Goal: Transaction & Acquisition: Book appointment/travel/reservation

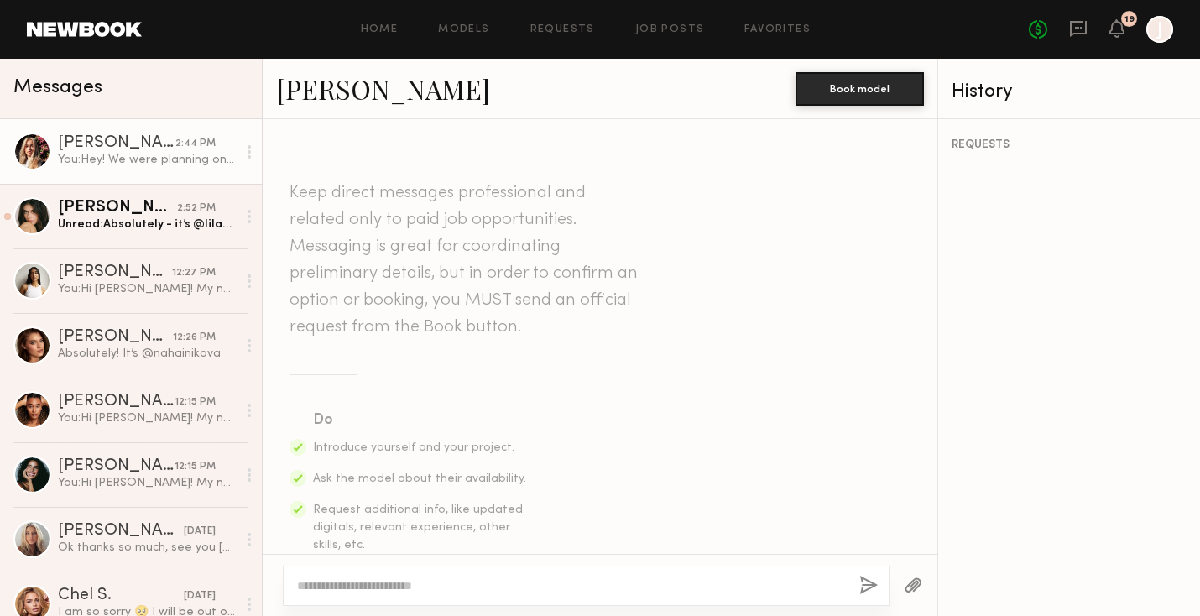
scroll to position [688, 0]
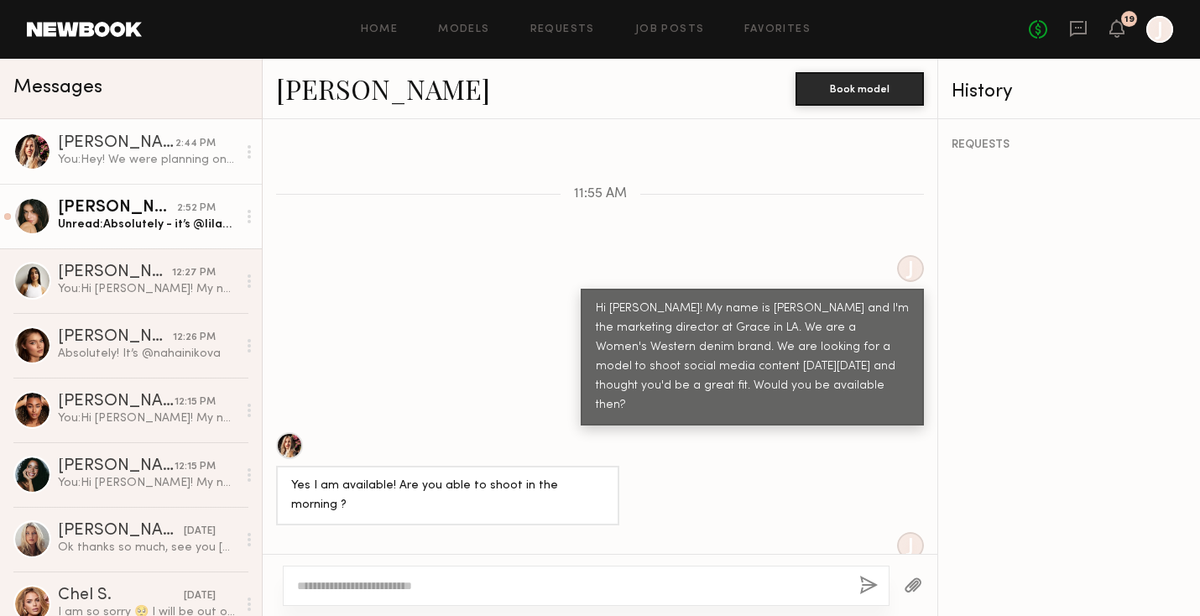
click at [144, 218] on div "Unread: Absolutely - it’s @lilahrfraser" at bounding box center [147, 225] width 179 height 16
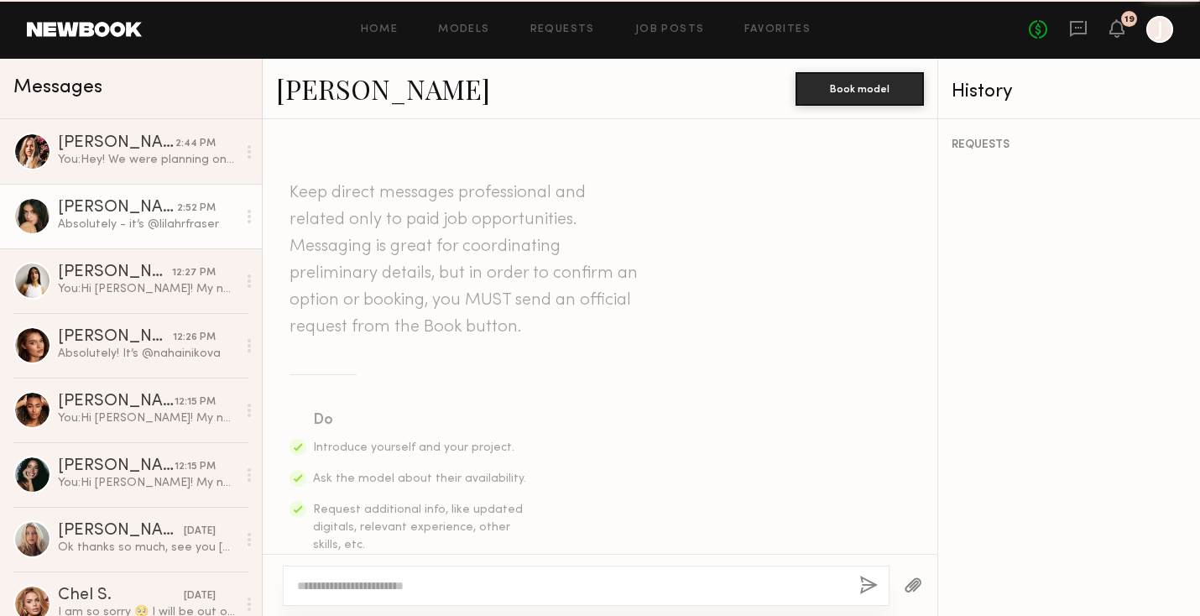
scroll to position [807, 0]
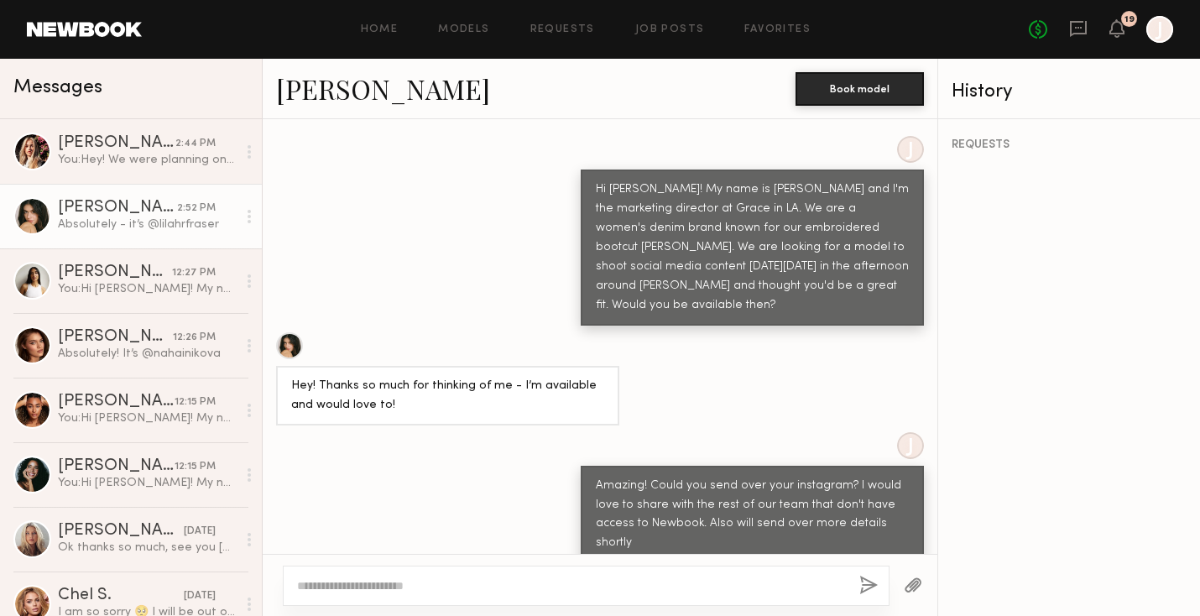
drag, startPoint x: 373, startPoint y: 516, endPoint x: 462, endPoint y: 516, distance: 89.0
click at [463, 570] on div "Absolutely - it’s @lilahrfraser" at bounding box center [600, 590] width 675 height 40
copy div "@lilahrfraser"
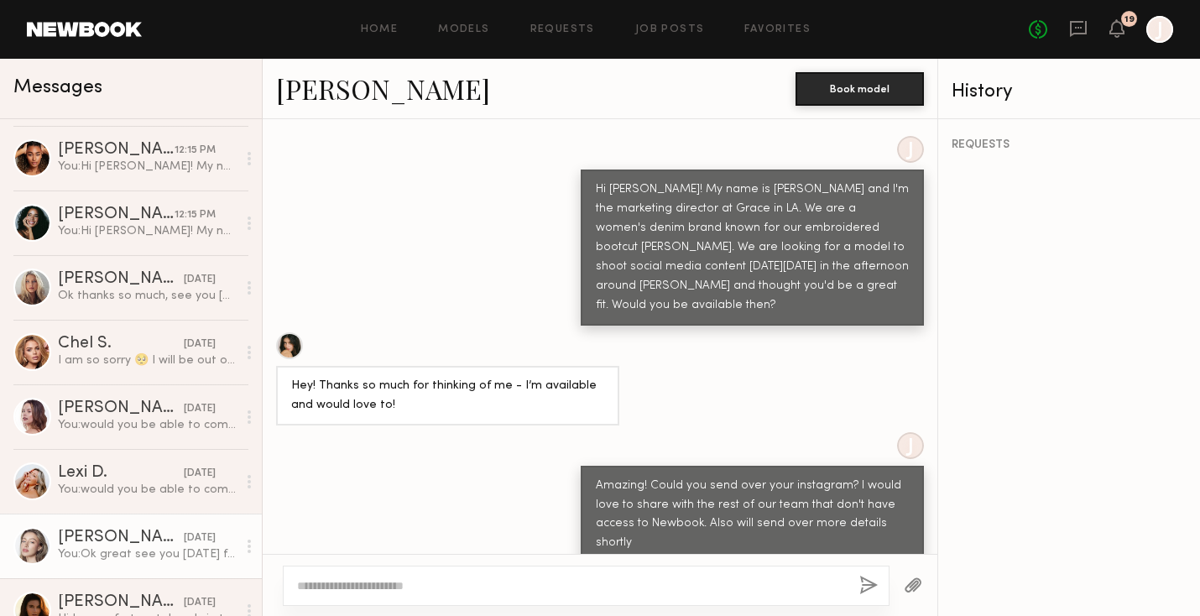
click at [80, 551] on div "You: Ok great see you Monday for casting" at bounding box center [147, 554] width 179 height 16
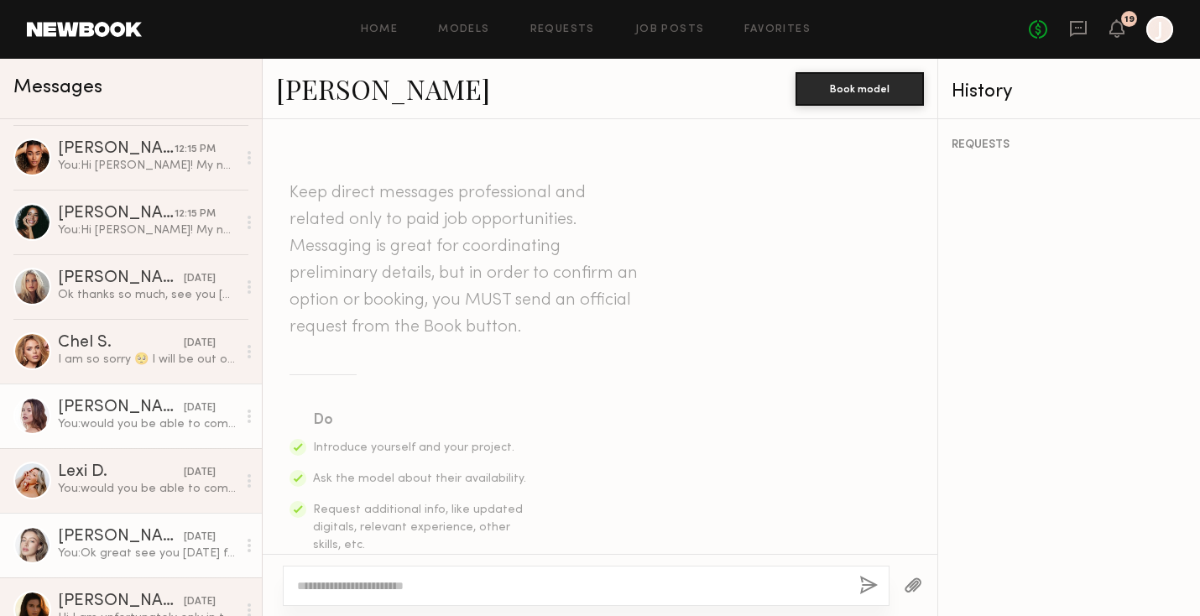
click at [103, 418] on div "You: would you be able to come to casting tomorrow 9/25 at our office between 1…" at bounding box center [147, 424] width 179 height 16
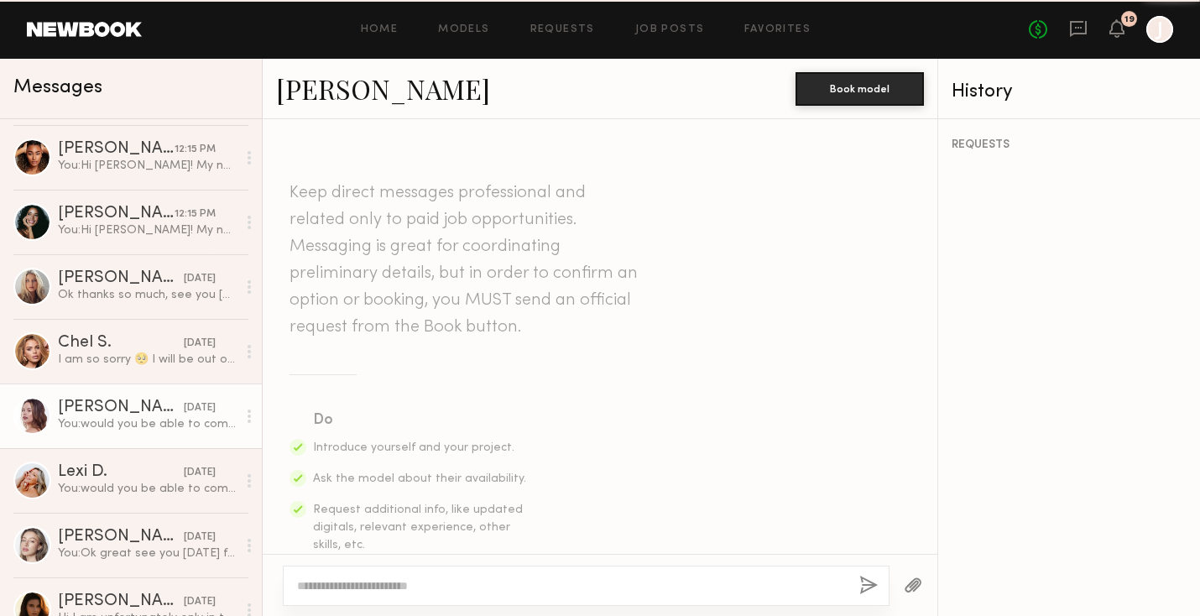
scroll to position [723, 0]
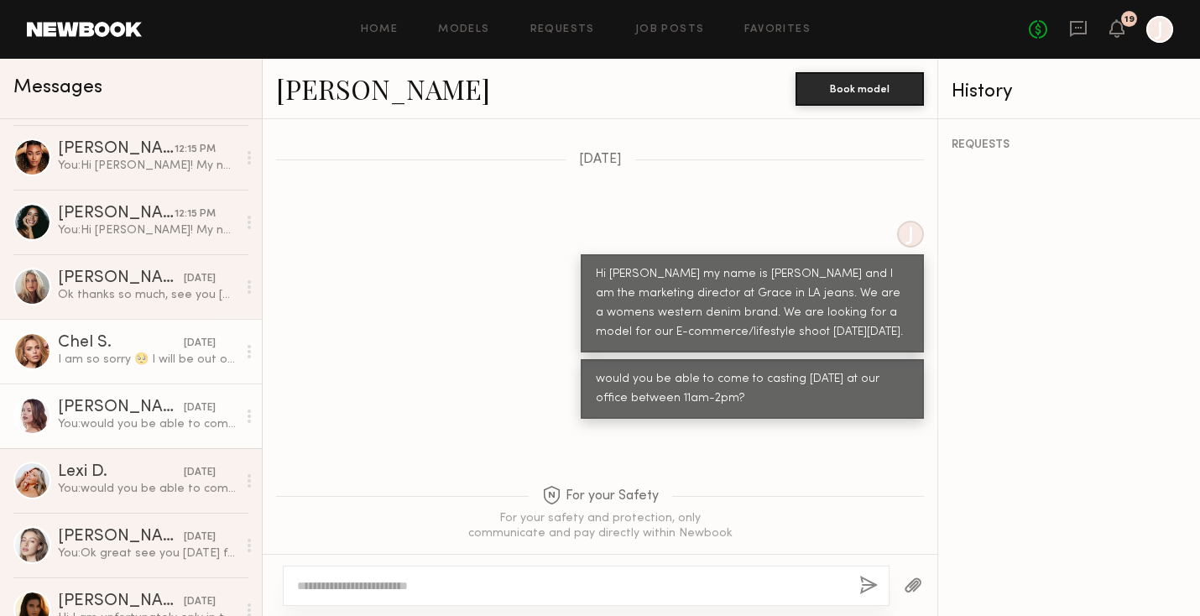
click at [112, 342] on div "Chel S." at bounding box center [121, 343] width 126 height 17
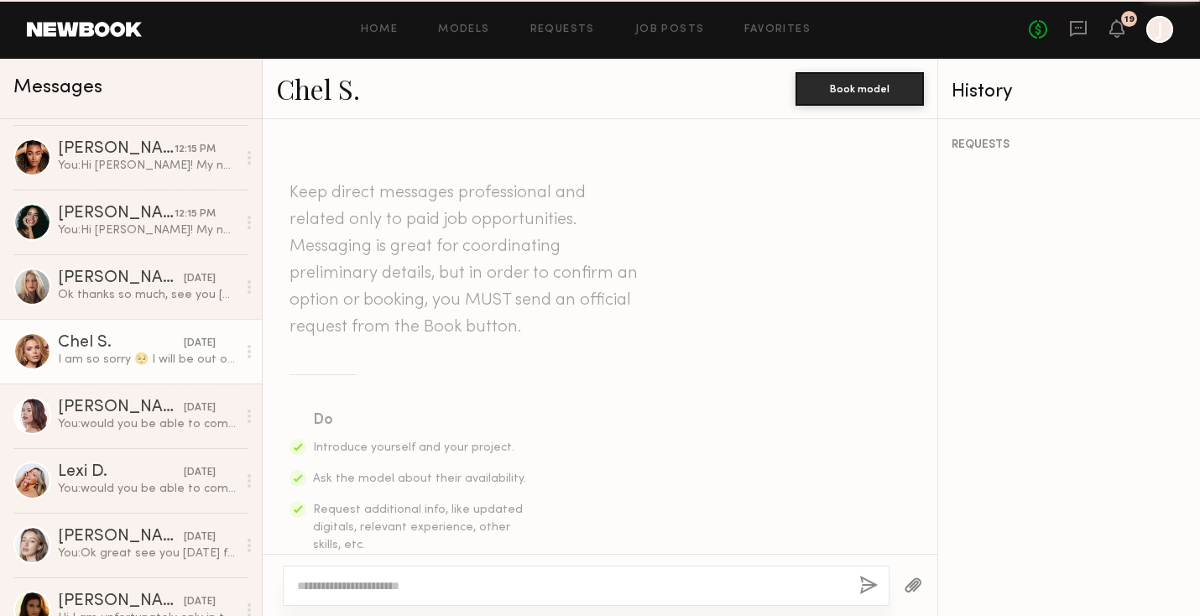
scroll to position [808, 0]
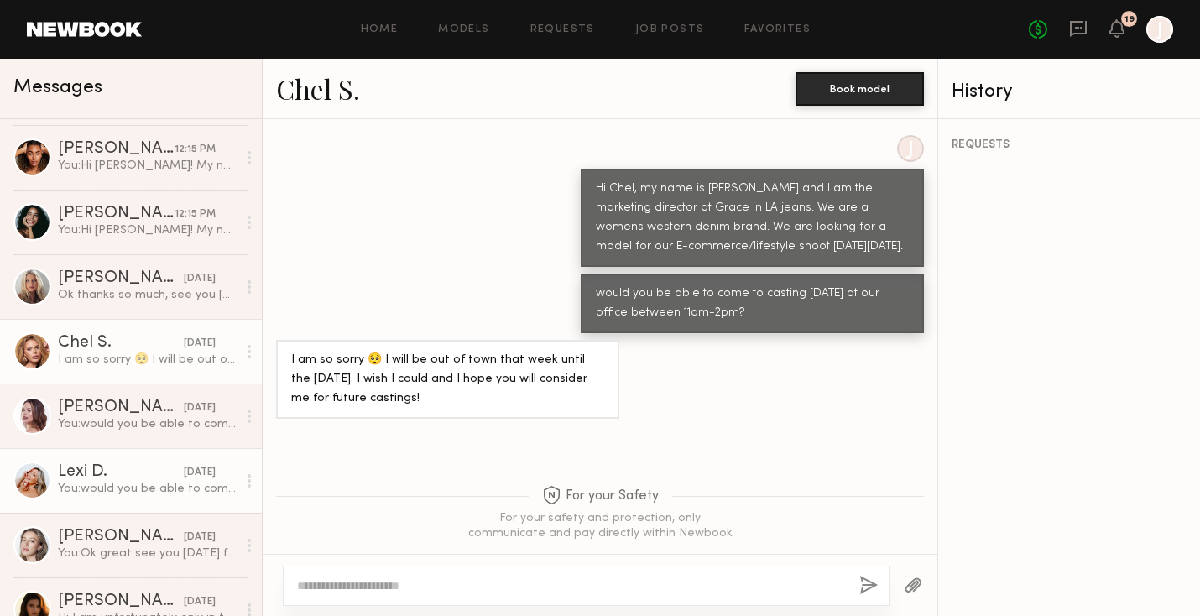
click at [109, 499] on link "Lexi D. 09/24/2024 You: would you be able to come to casting tomorrow 9/25 at o…" at bounding box center [131, 480] width 262 height 65
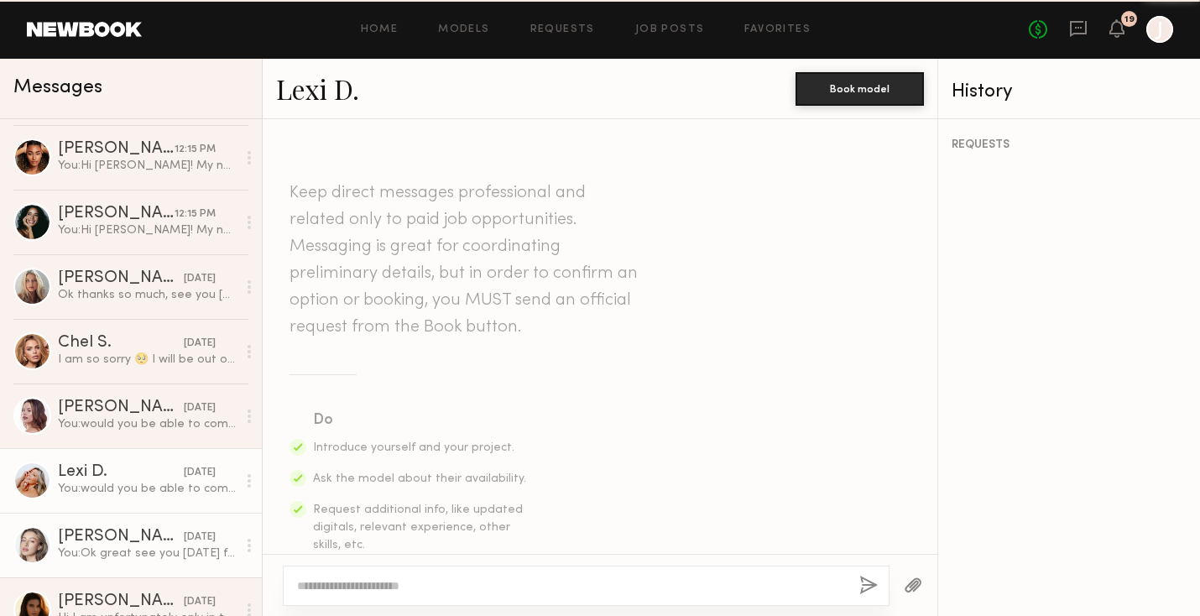
scroll to position [723, 0]
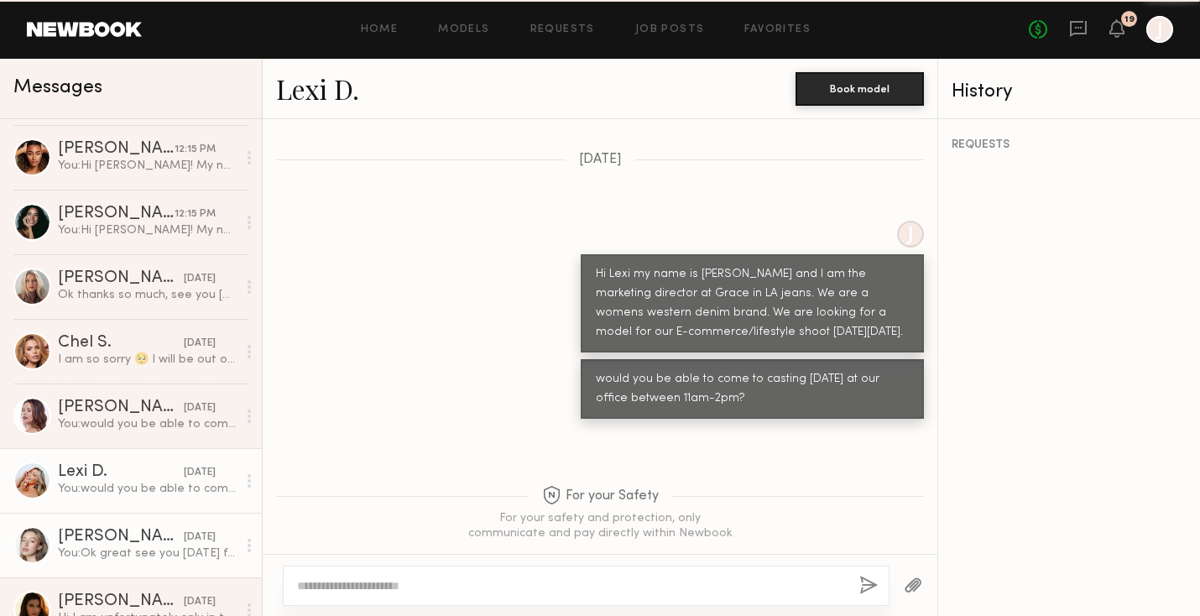
click at [117, 561] on div "You: Ok great see you Monday for casting" at bounding box center [147, 554] width 179 height 16
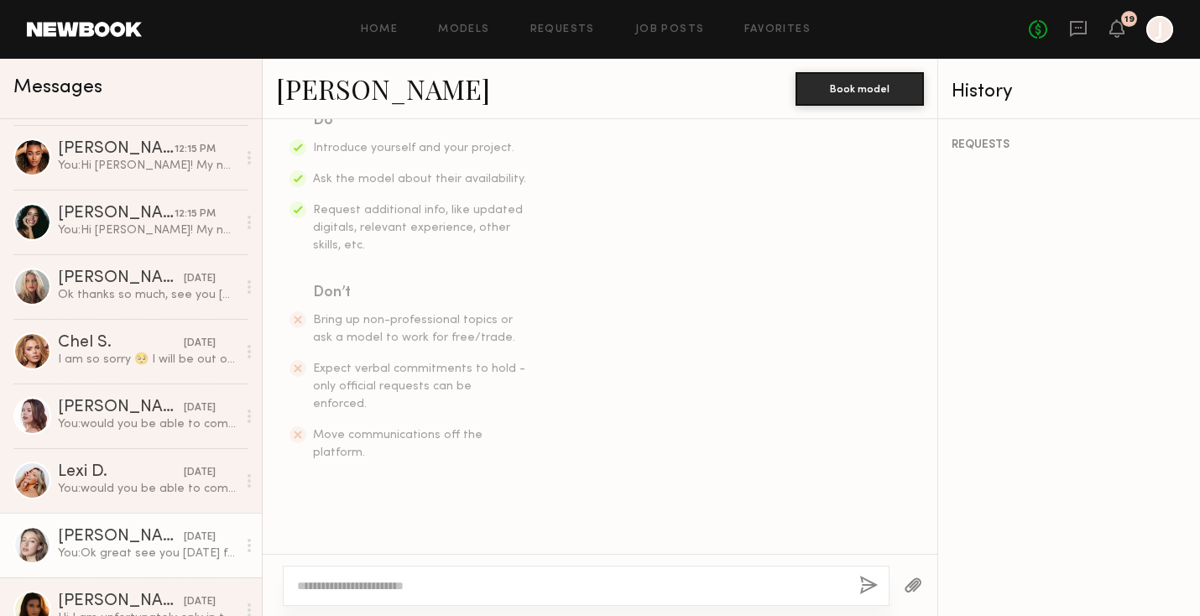
scroll to position [785, 0]
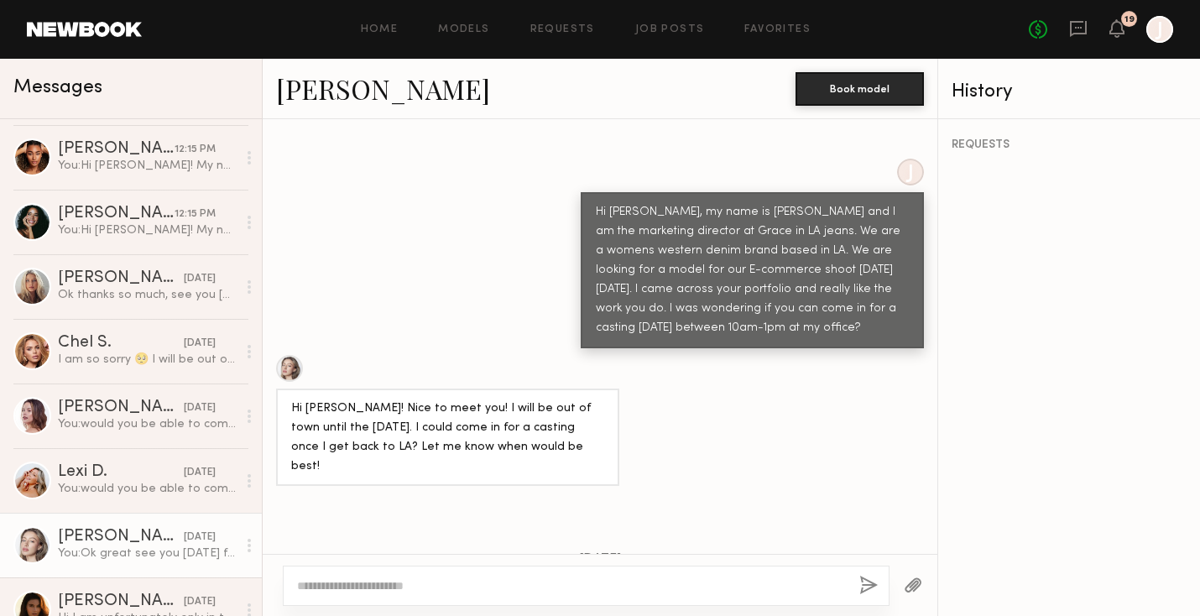
click at [294, 355] on div at bounding box center [289, 368] width 27 height 27
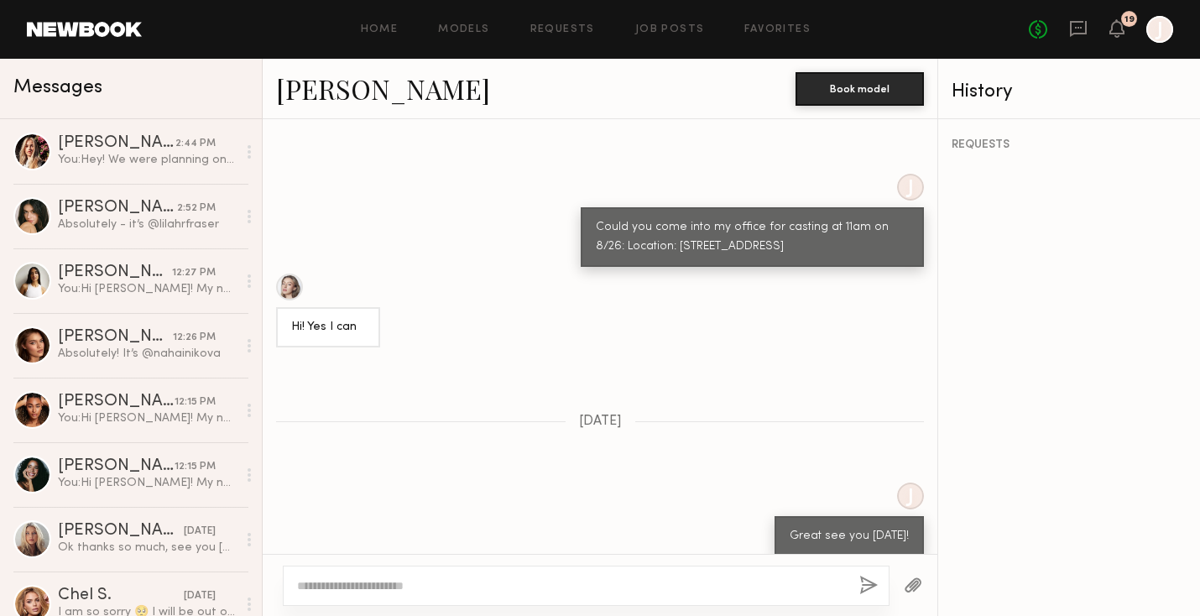
scroll to position [2267, 0]
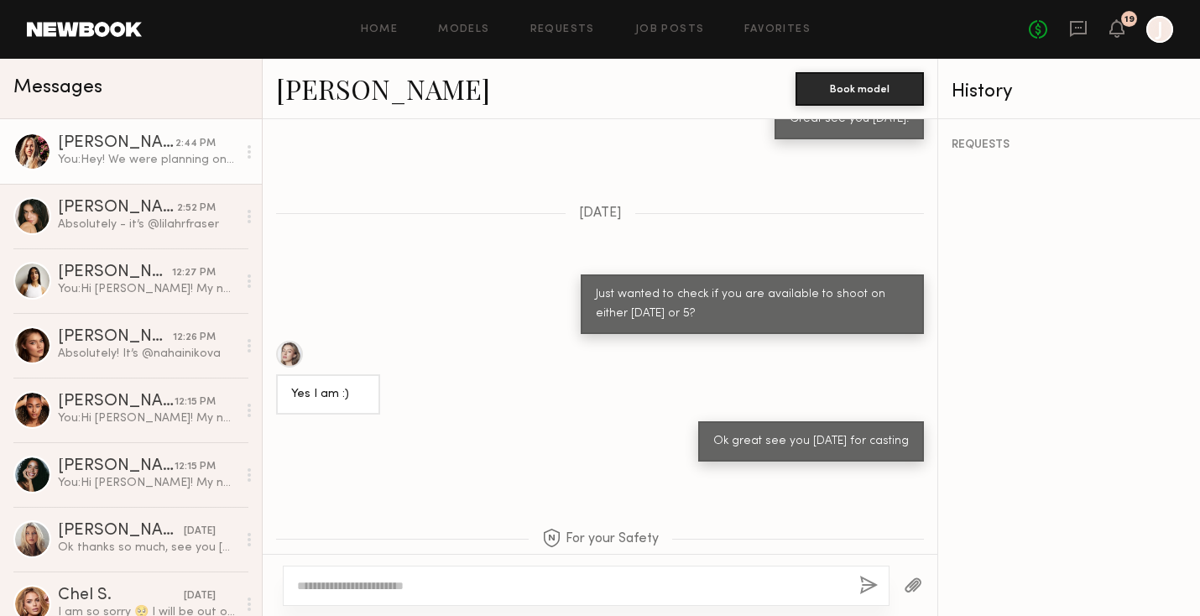
click at [130, 146] on div "Natalie S." at bounding box center [116, 143] width 117 height 17
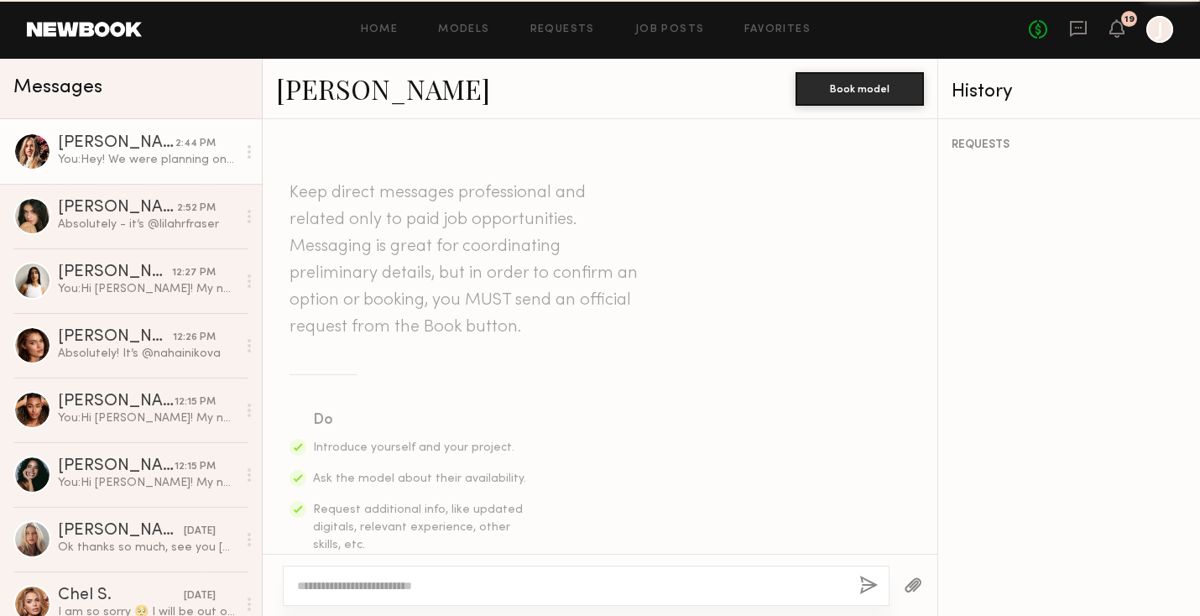
scroll to position [1068, 0]
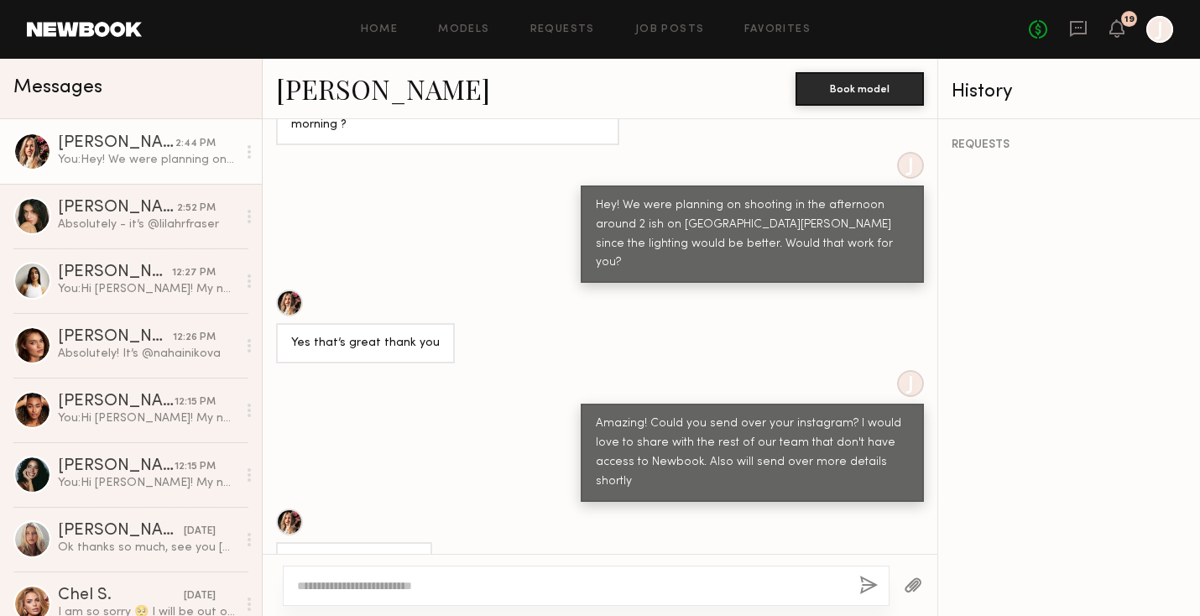
drag, startPoint x: 588, startPoint y: 477, endPoint x: 278, endPoint y: 446, distance: 312.0
click at [278, 542] on div "https://www.instagram.com/natalie_spivey?igsh=NTc4MTIwNjQ2YQ%3D%3D&utm_source=qr" at bounding box center [354, 562] width 156 height 40
click at [292, 509] on div at bounding box center [289, 522] width 27 height 27
copy div "https://www.instagram.com/natalie_spivey?igsh=NTc4MTIwNjQ2YQ%3D%3D&utm_source=qr"
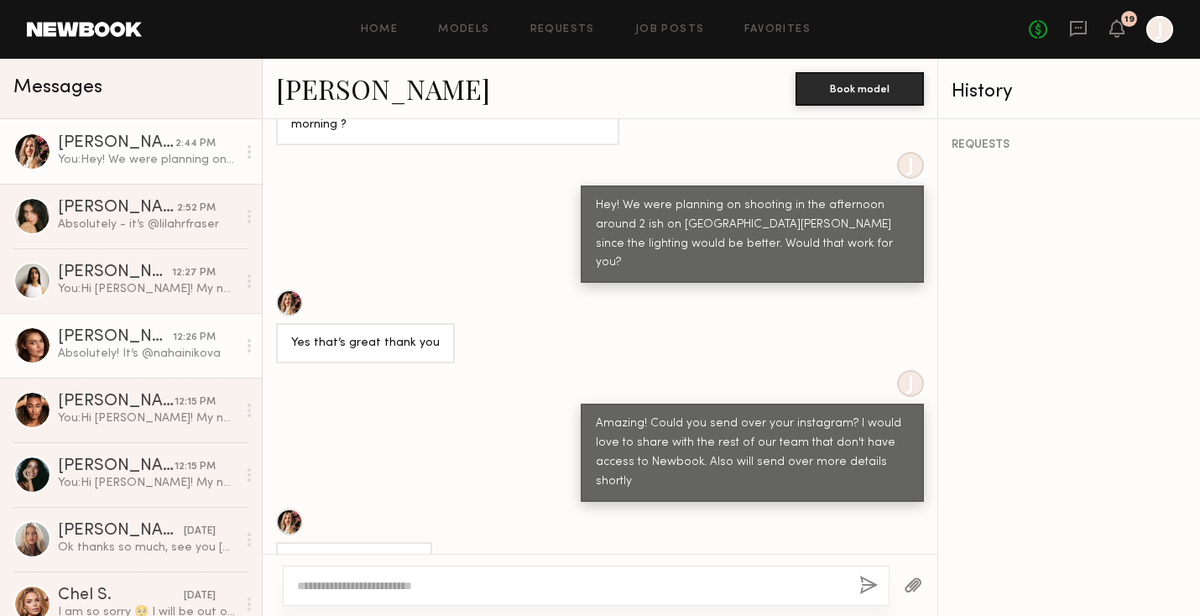
click at [149, 335] on div "Oleksandra K." at bounding box center [115, 337] width 115 height 17
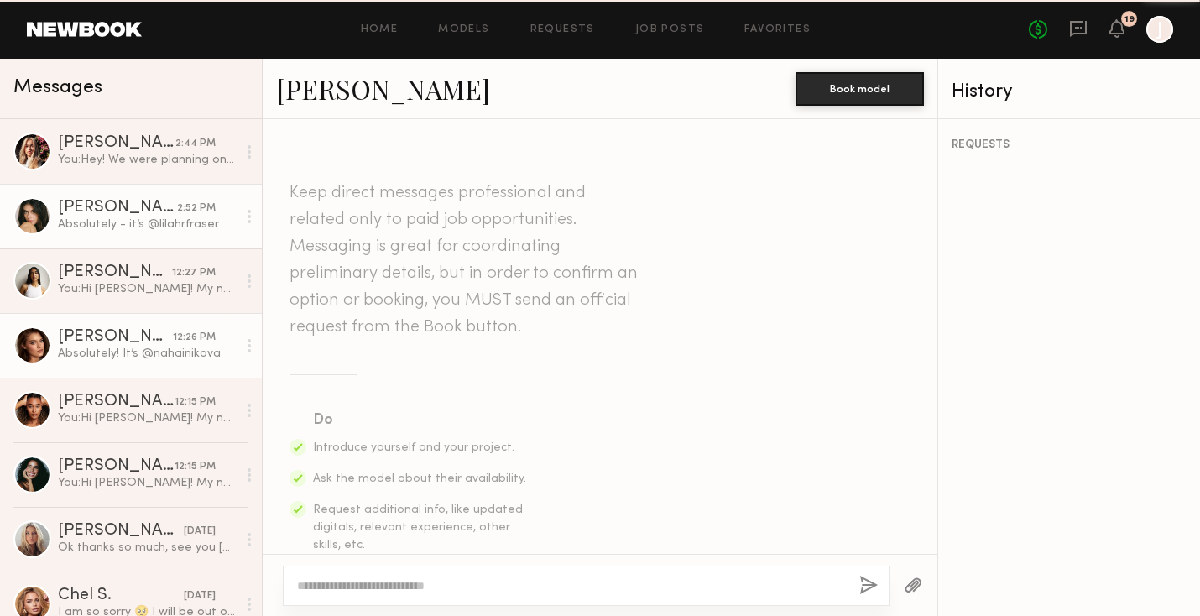
scroll to position [980, 0]
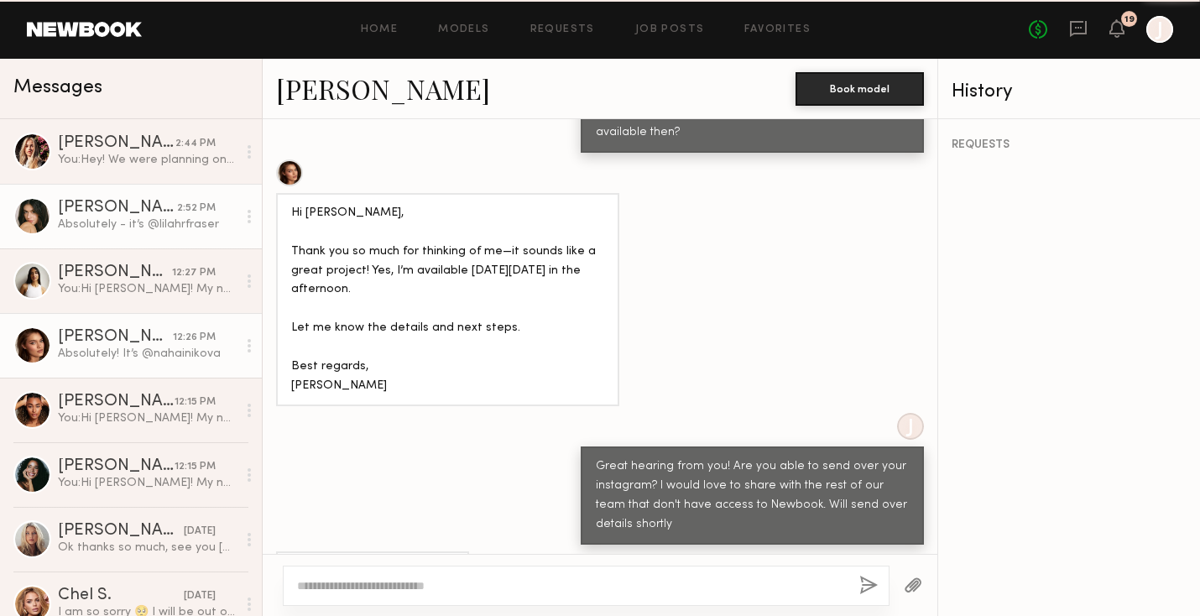
click at [142, 221] on div "Absolutely - it’s @lilahrfraser" at bounding box center [147, 225] width 179 height 16
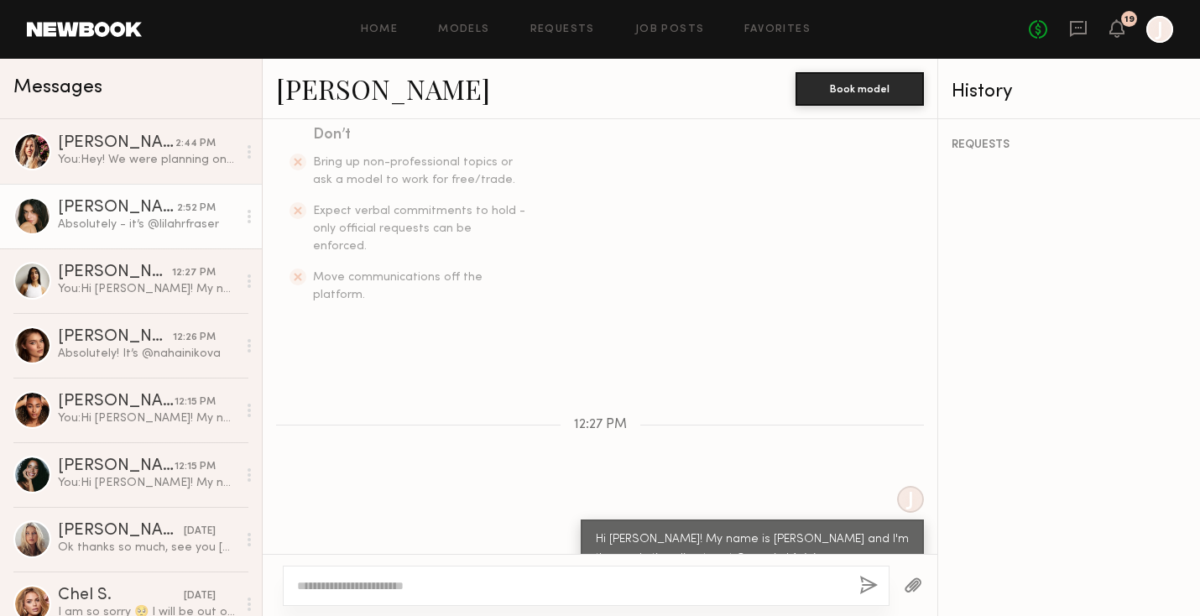
scroll to position [807, 0]
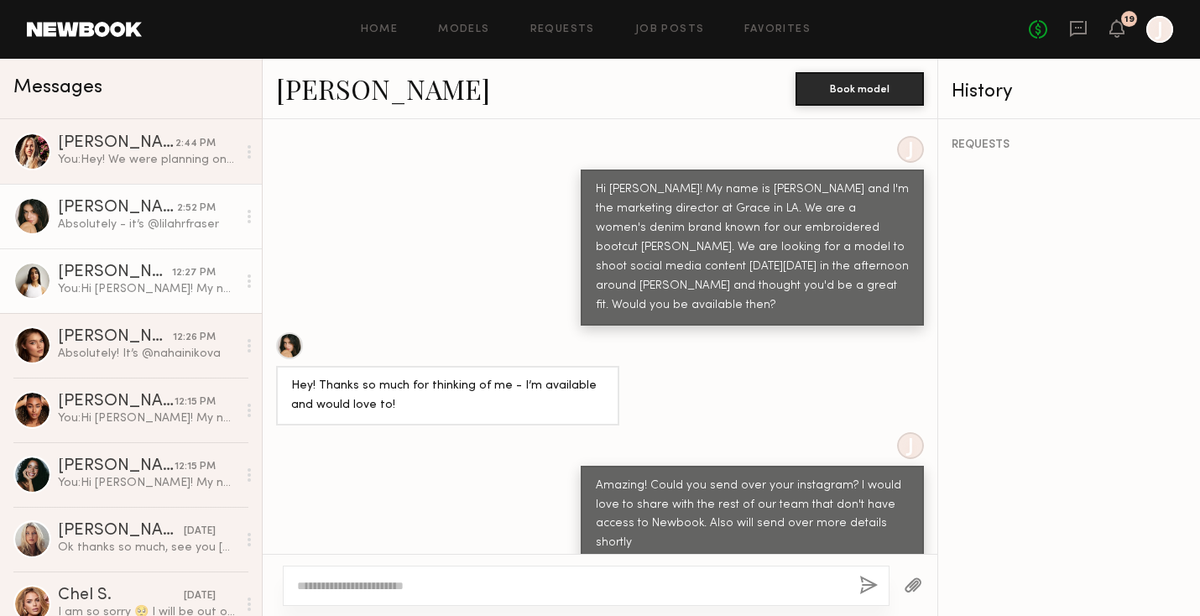
click at [128, 272] on div "Alexis R." at bounding box center [115, 272] width 114 height 17
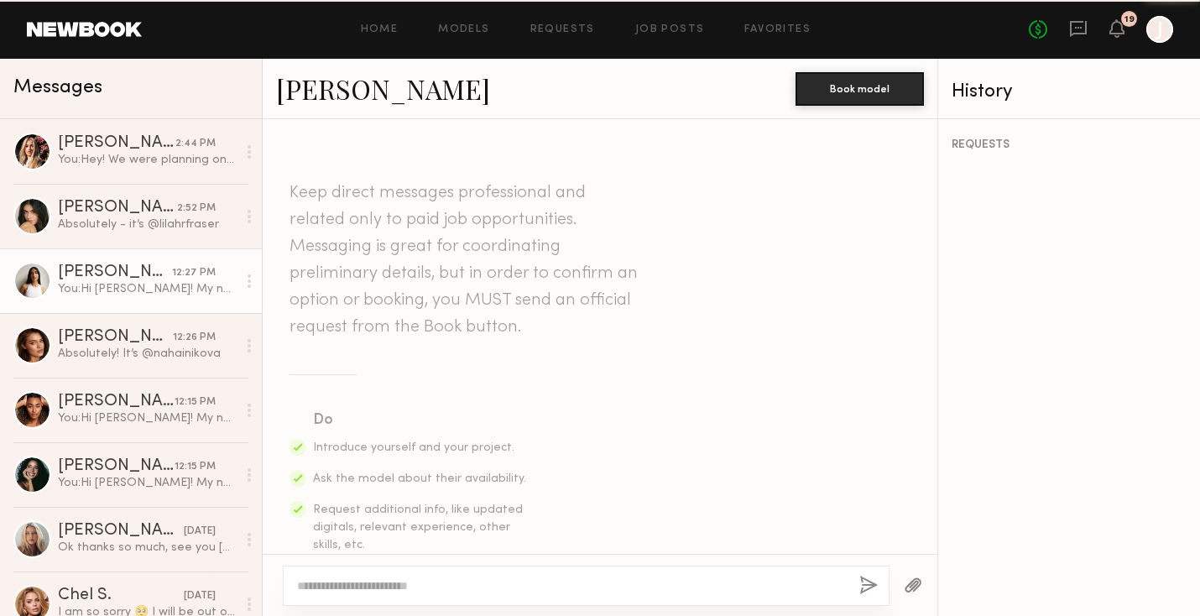
scroll to position [541, 0]
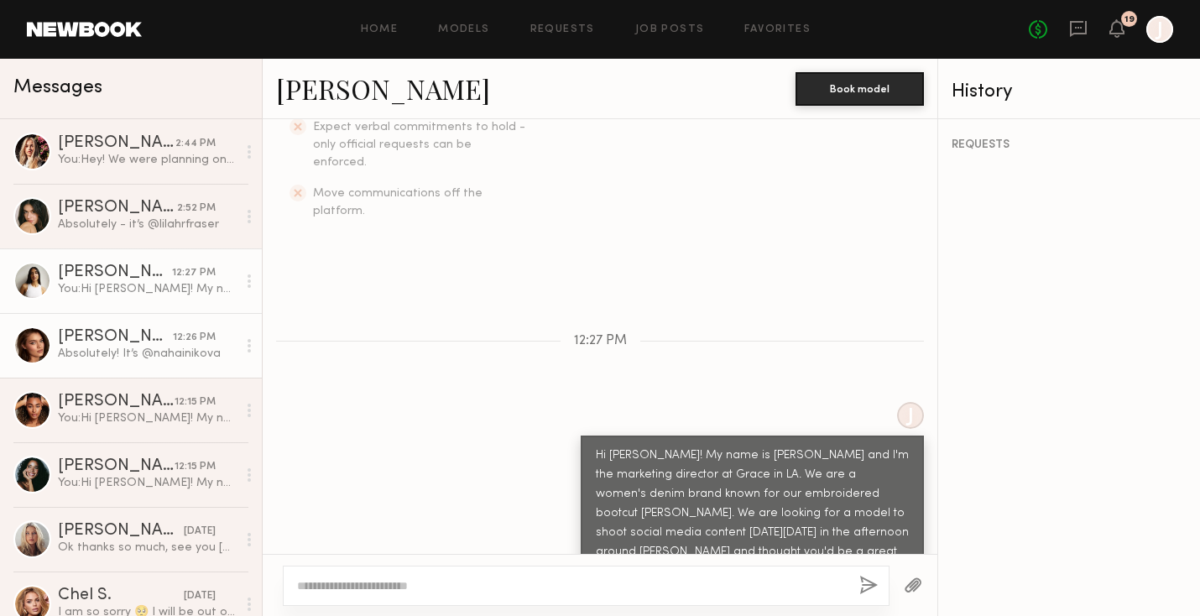
click at [124, 358] on div "Absolutely! It’s @nahainikova" at bounding box center [147, 354] width 179 height 16
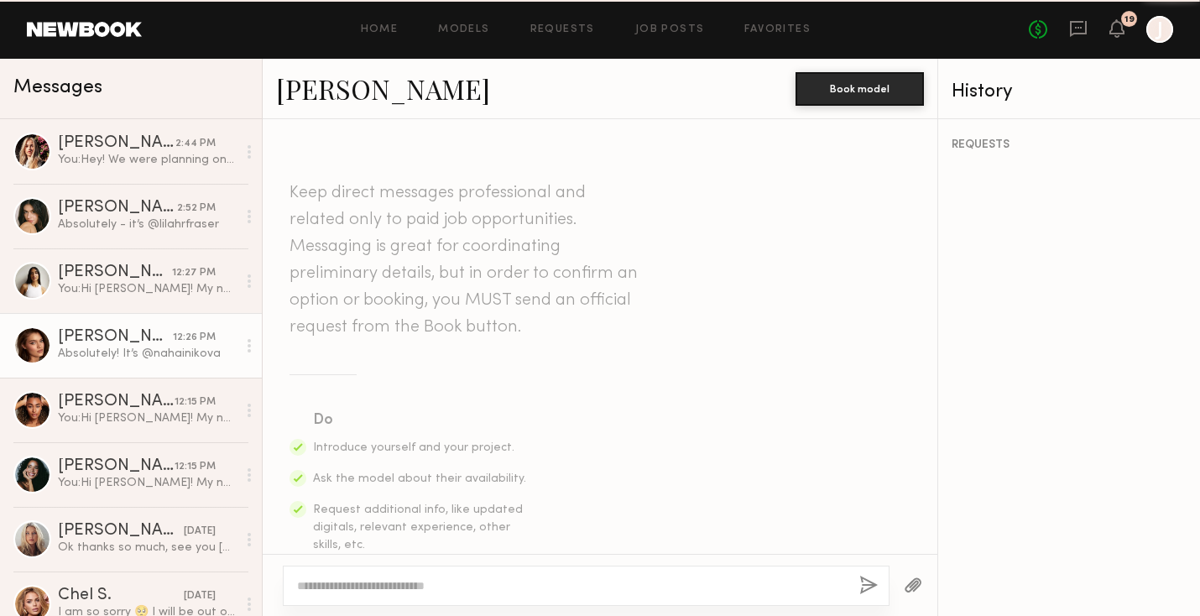
scroll to position [980, 0]
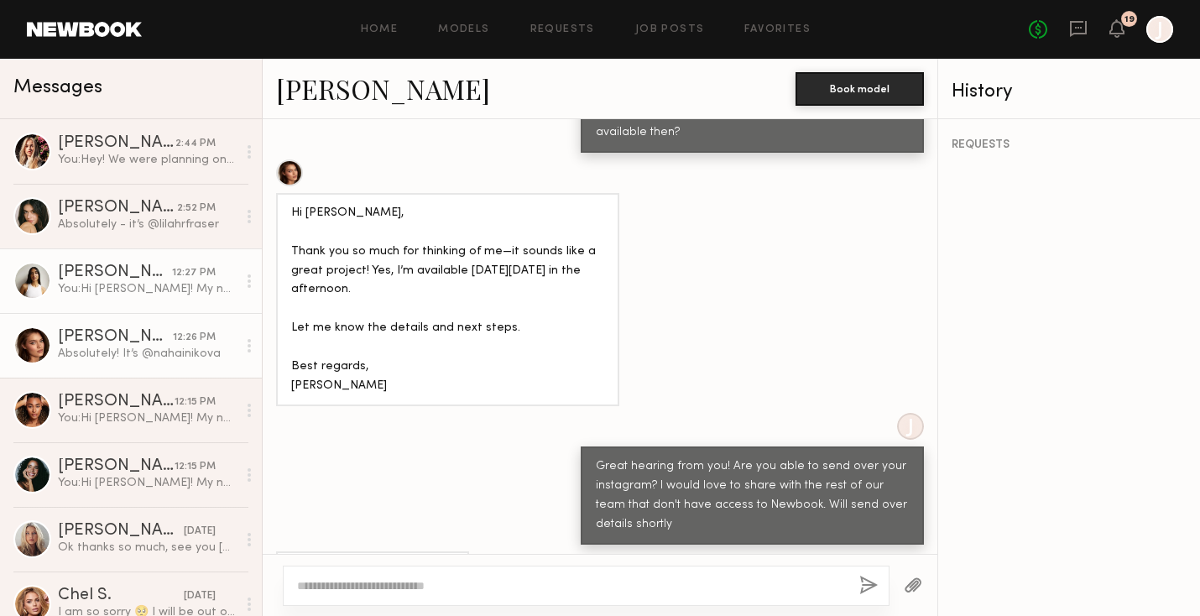
click at [164, 276] on div "Alexis R." at bounding box center [115, 272] width 114 height 17
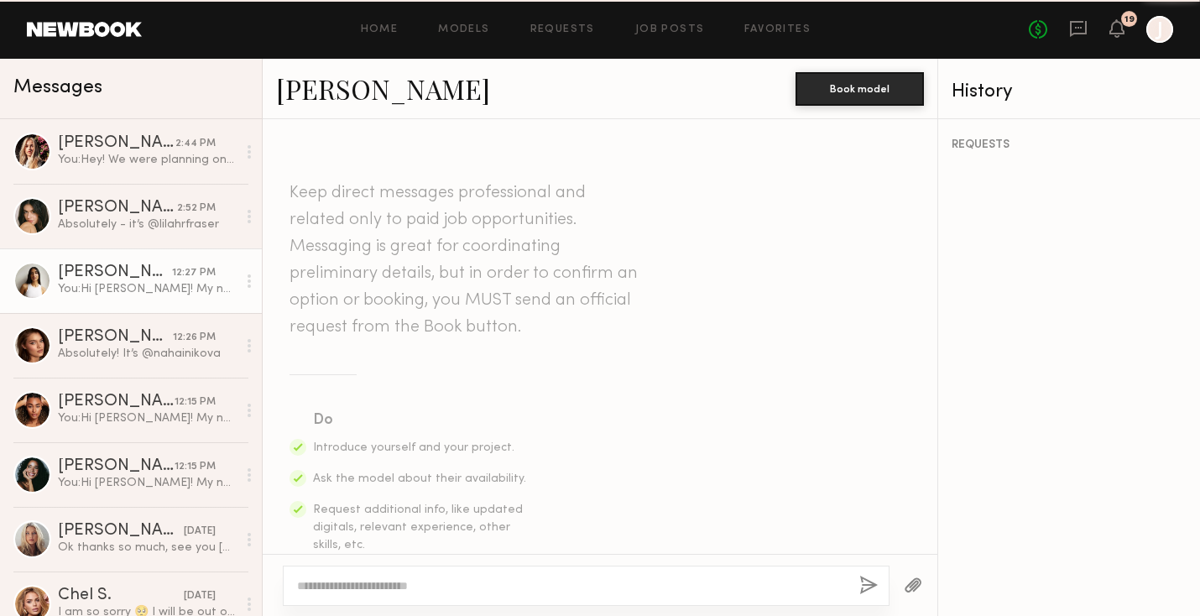
scroll to position [541, 0]
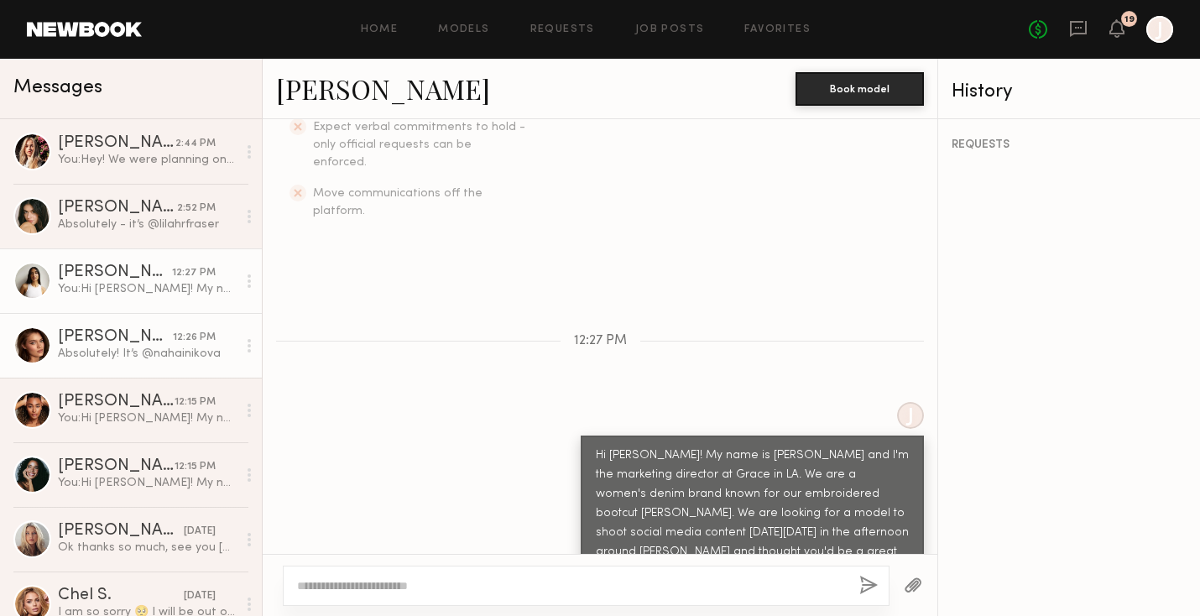
click at [140, 336] on div "Oleksandra K." at bounding box center [115, 337] width 115 height 17
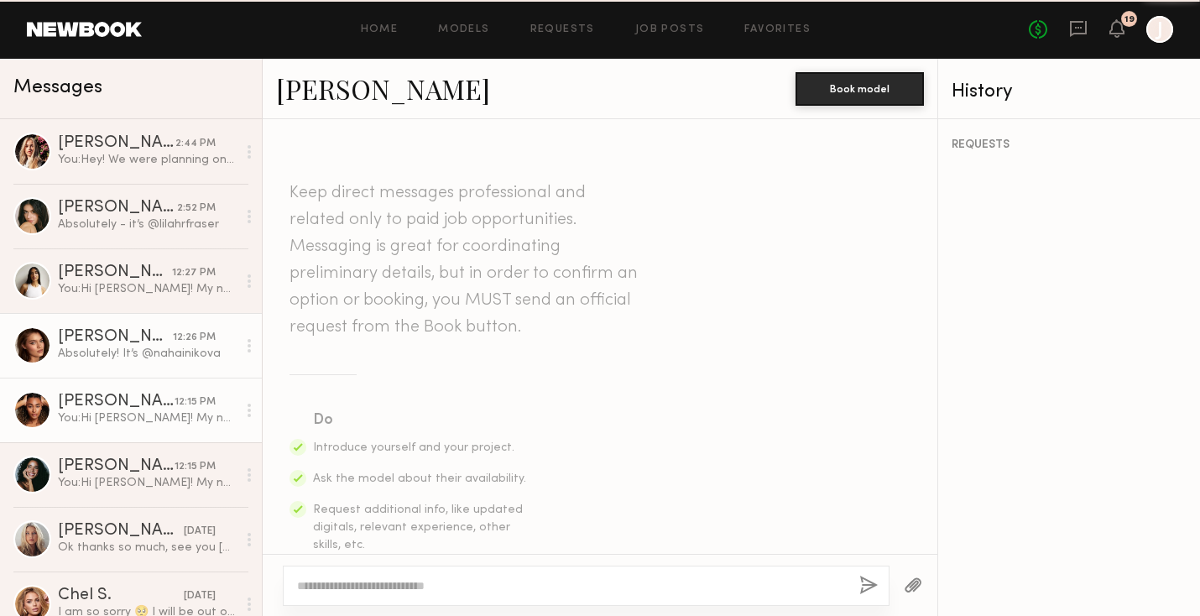
scroll to position [980, 0]
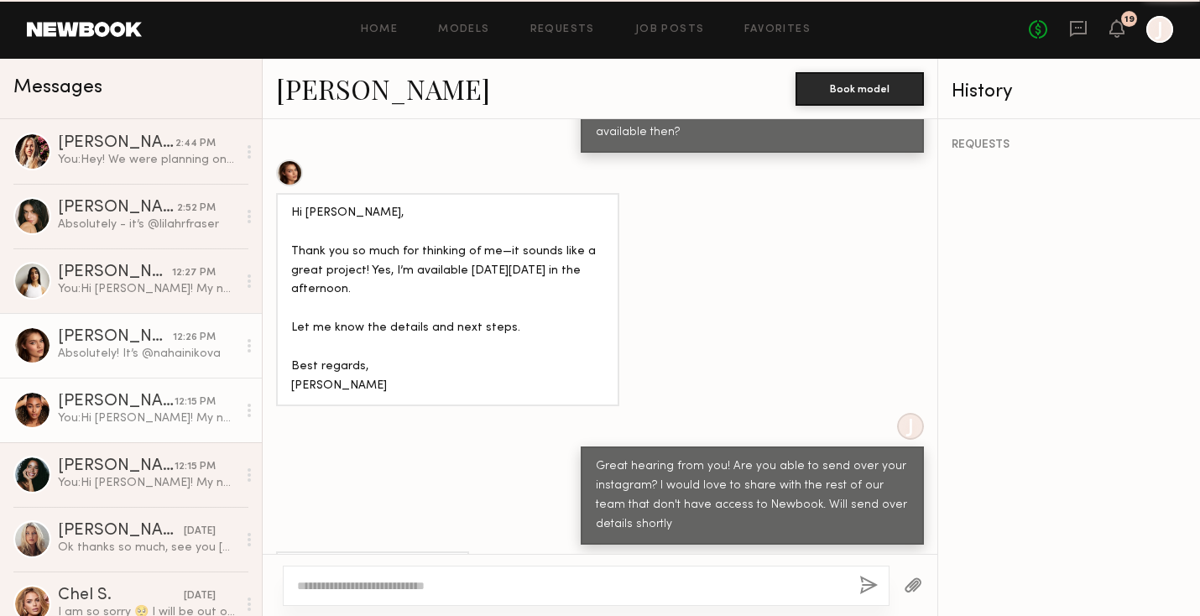
click at [125, 421] on div "You: Hi Desree! My name is Jason and I'm the marketing director at Grace in LA.…" at bounding box center [147, 418] width 179 height 16
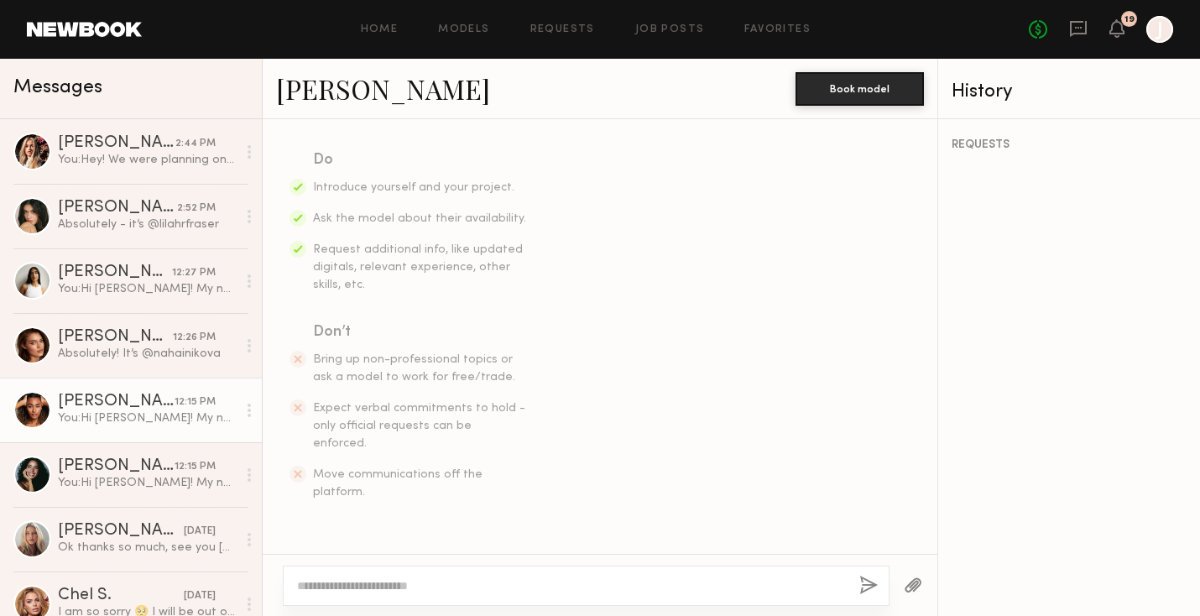
scroll to position [541, 0]
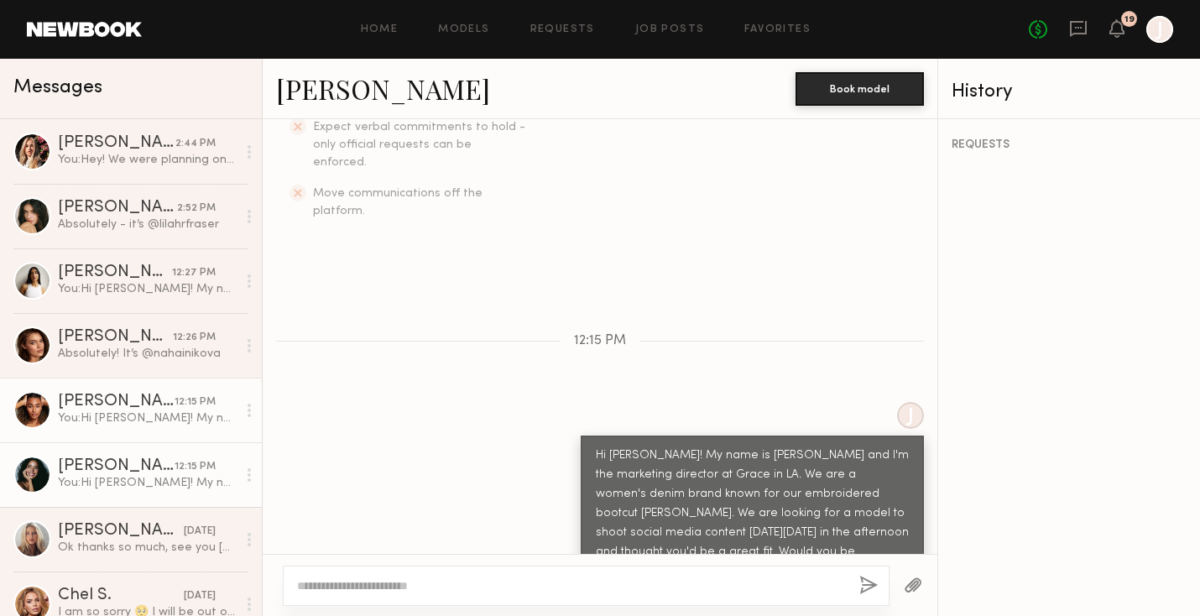
click at [135, 478] on div "You: Hi Kerrigan! My name is Jason and I'm the marketing director at Grace in L…" at bounding box center [147, 483] width 179 height 16
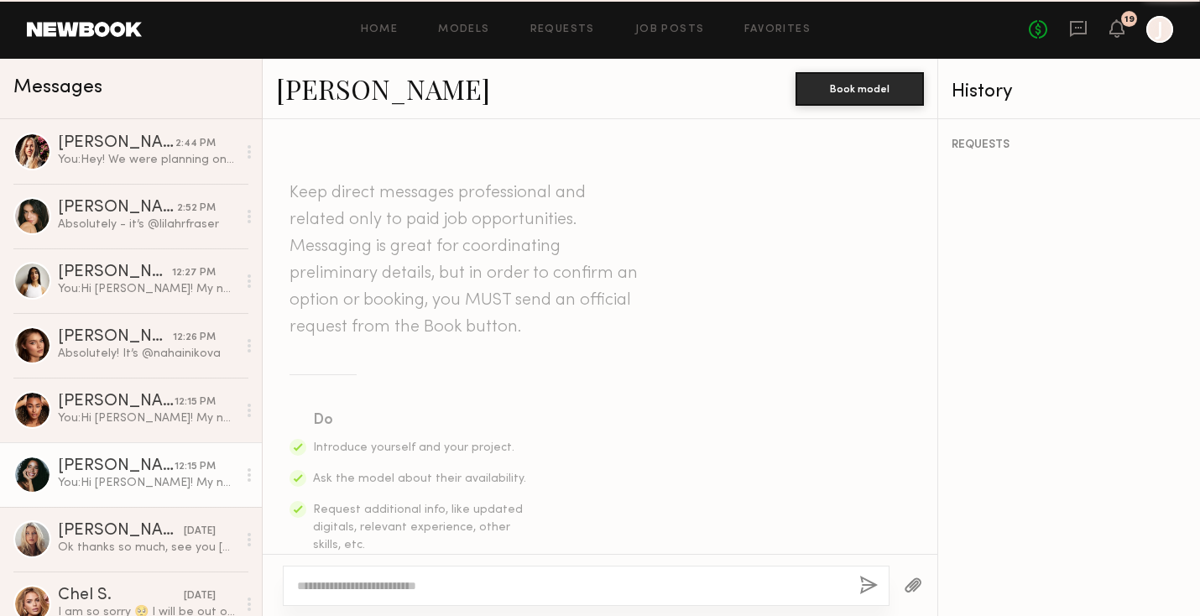
scroll to position [541, 0]
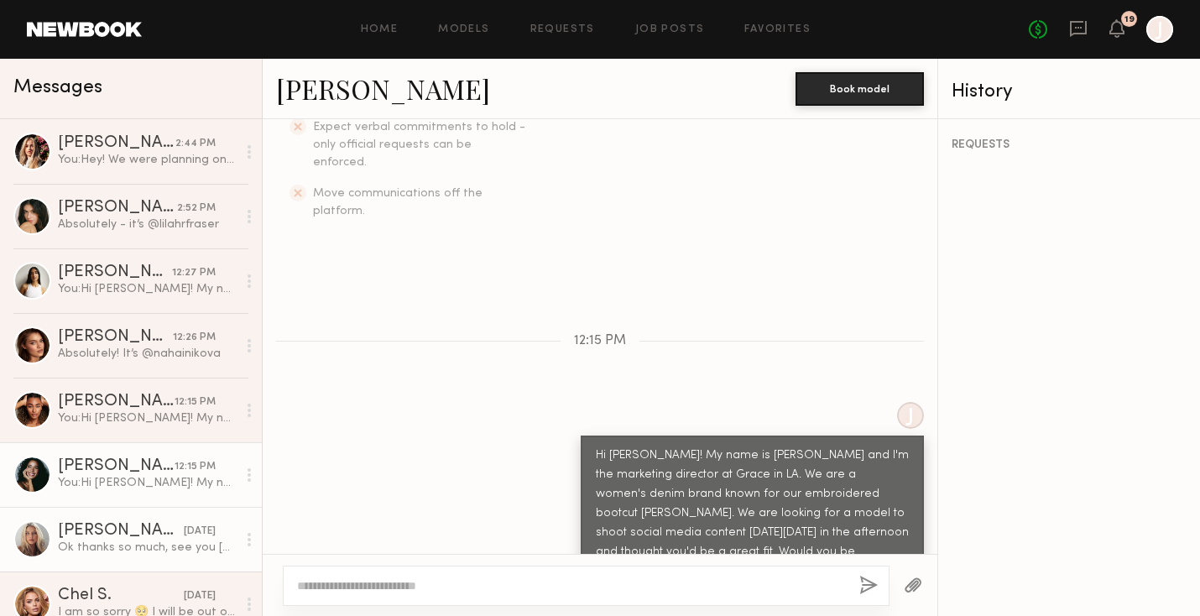
click at [126, 538] on div "Catherine H." at bounding box center [121, 531] width 126 height 17
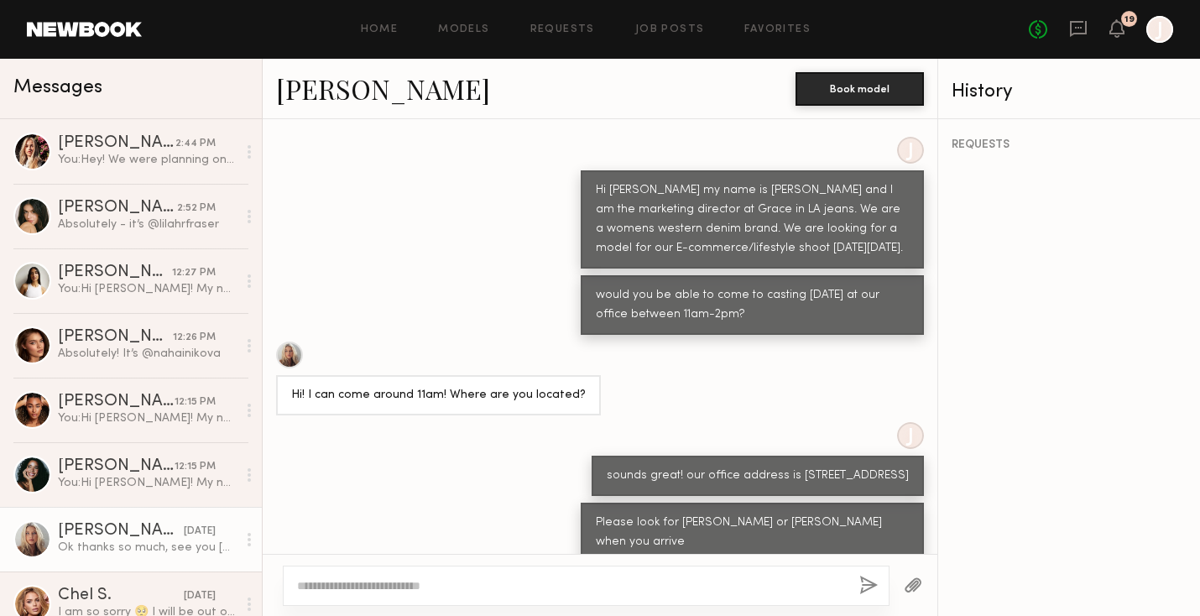
scroll to position [997, 0]
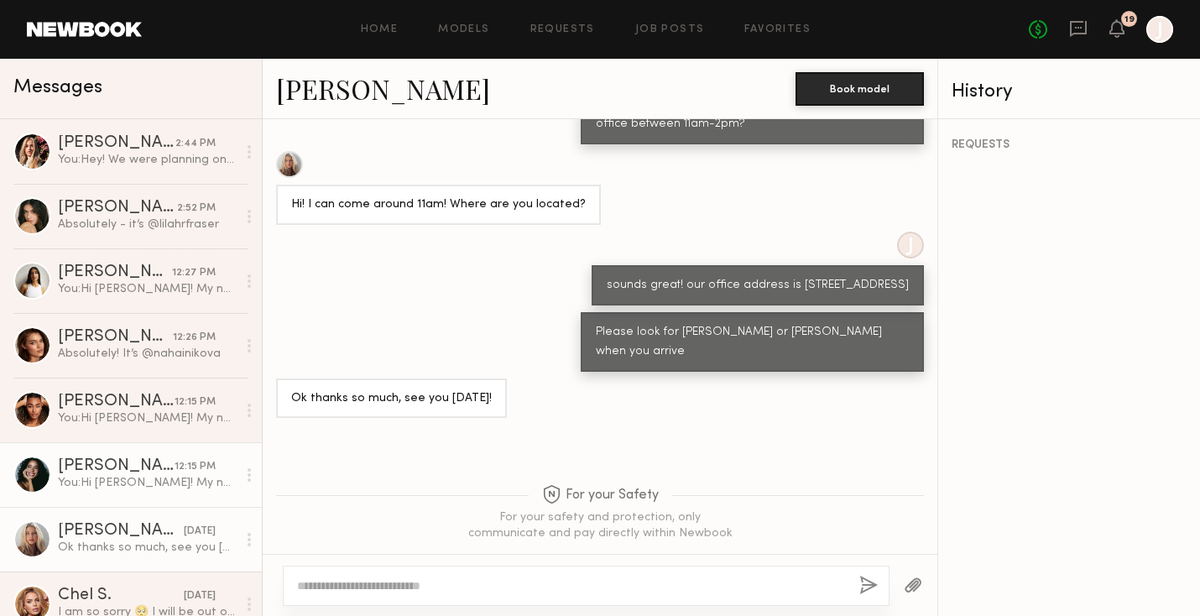
click at [147, 467] on div "Kerrigan H." at bounding box center [116, 466] width 117 height 17
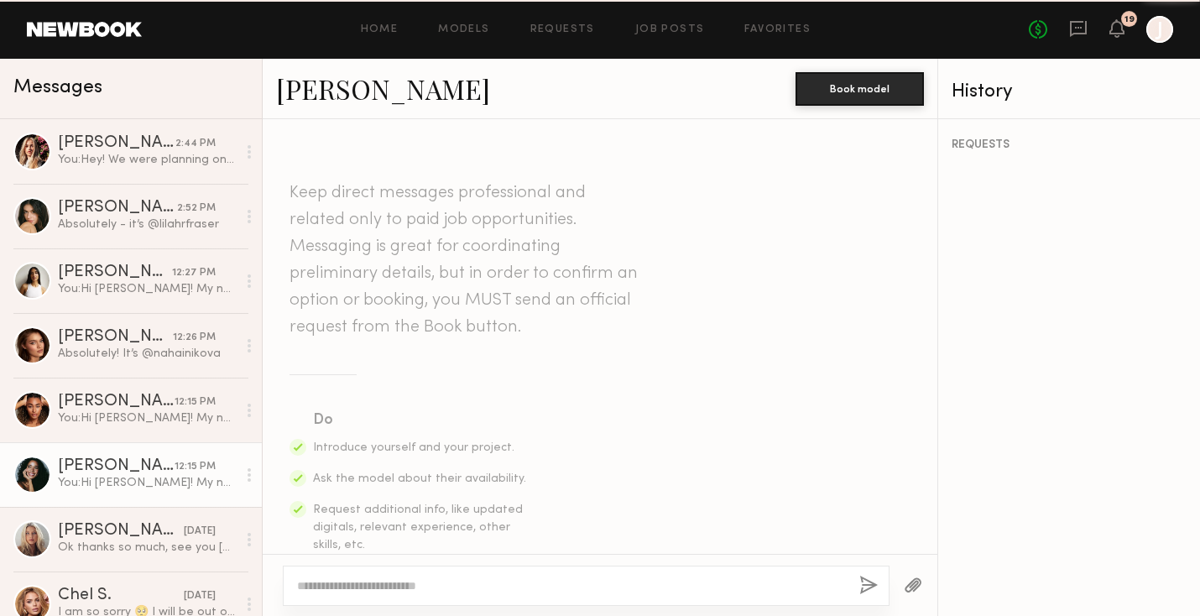
scroll to position [541, 0]
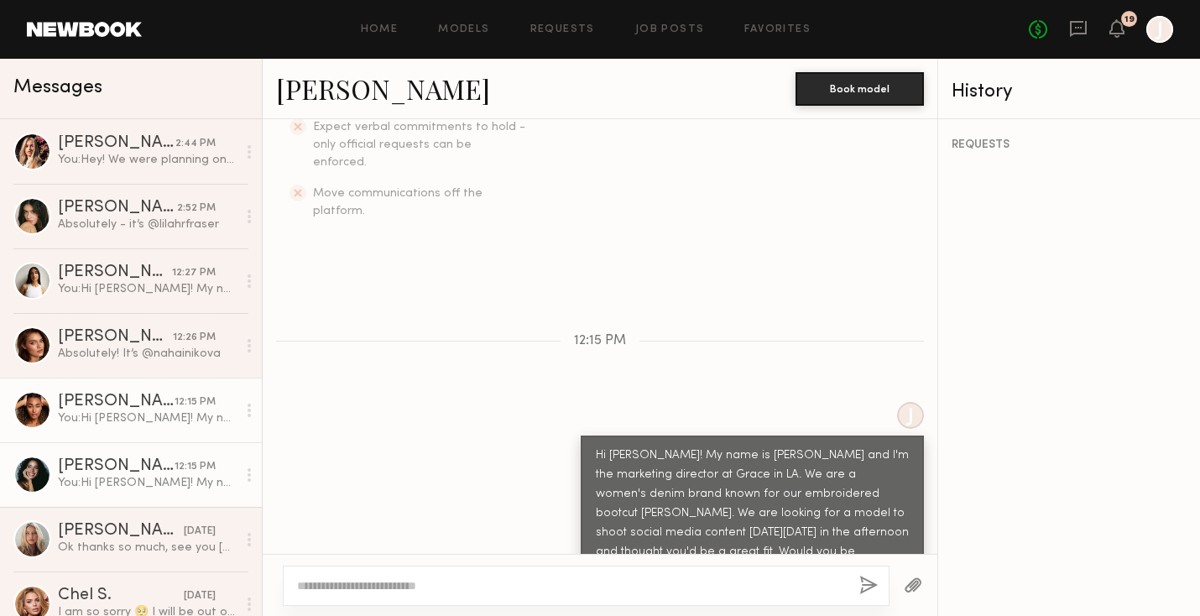
click at [134, 394] on div "Desree H." at bounding box center [116, 402] width 117 height 17
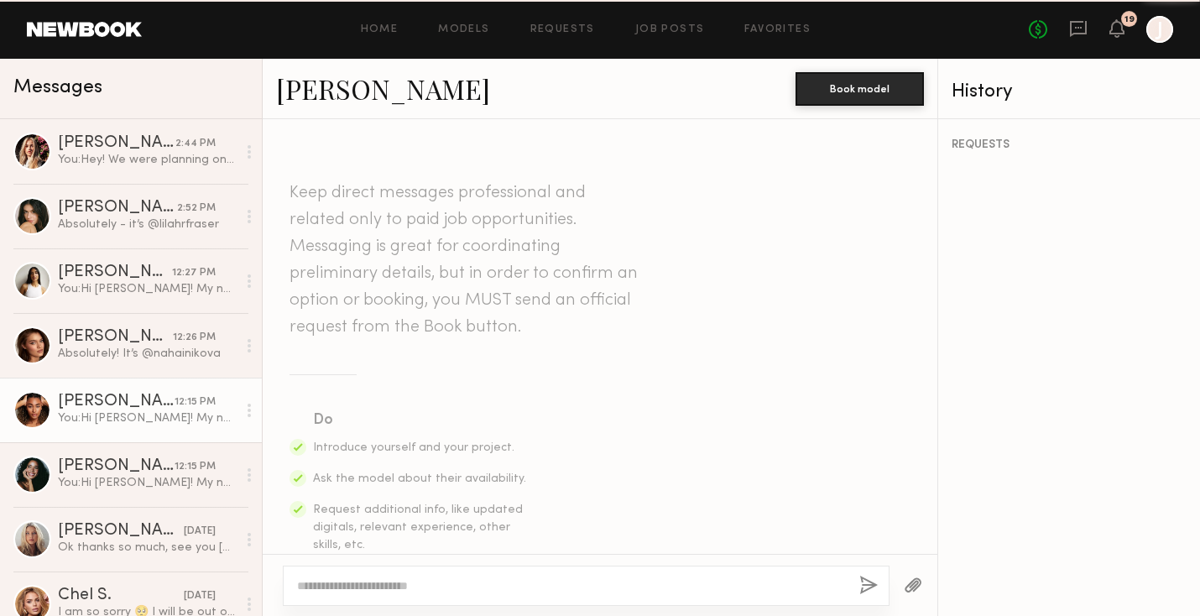
scroll to position [541, 0]
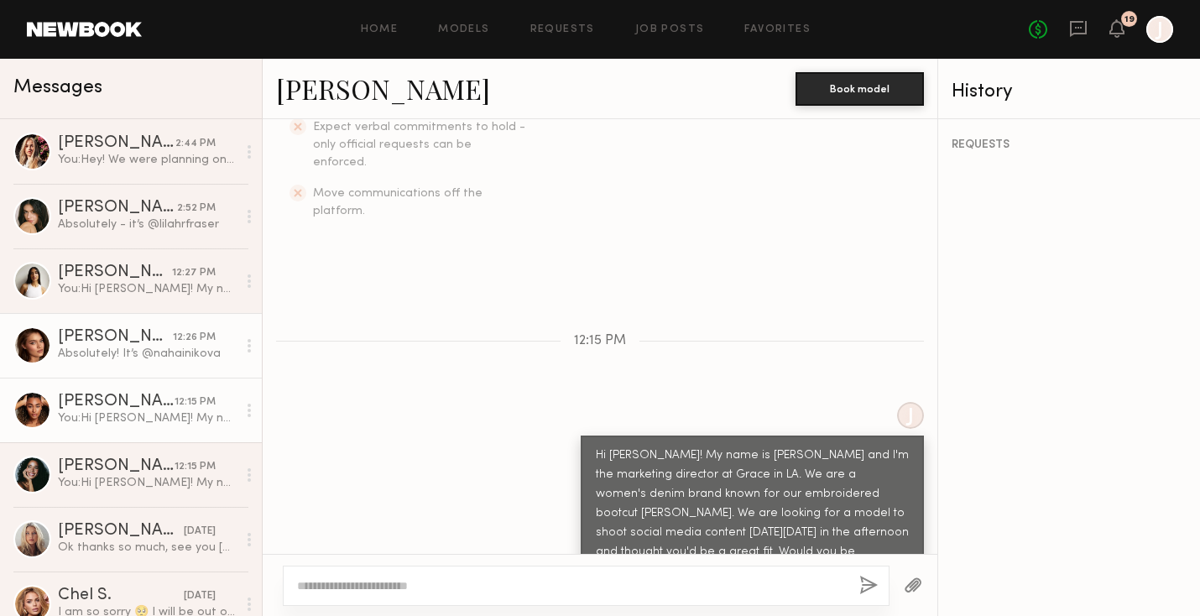
click at [139, 360] on div "Absolutely! It’s @nahainikova" at bounding box center [147, 354] width 179 height 16
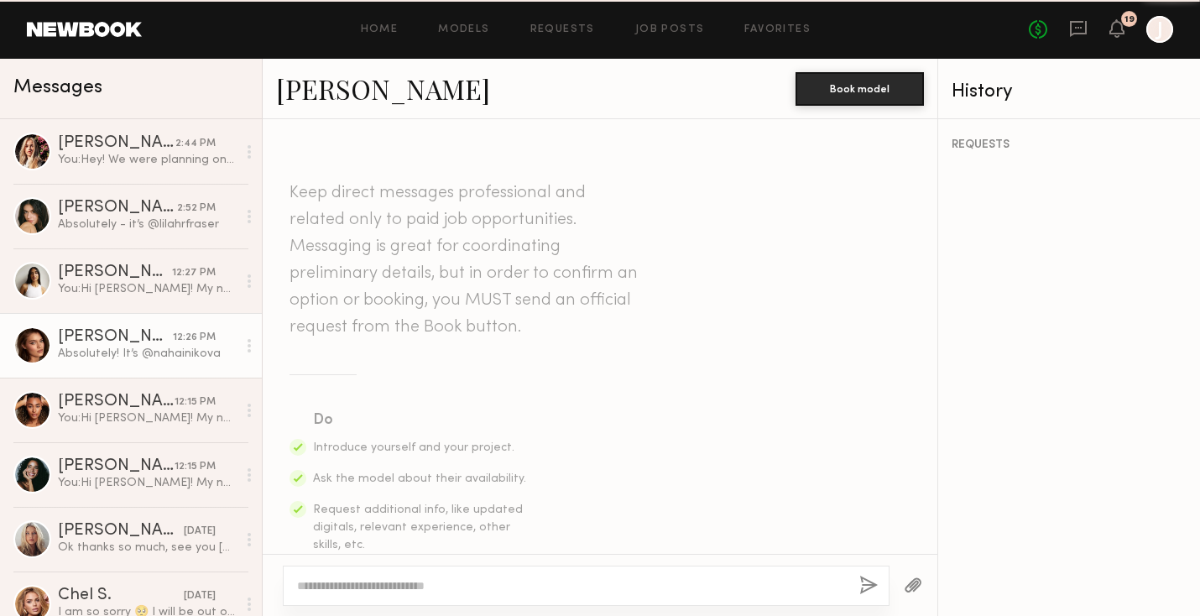
scroll to position [980, 0]
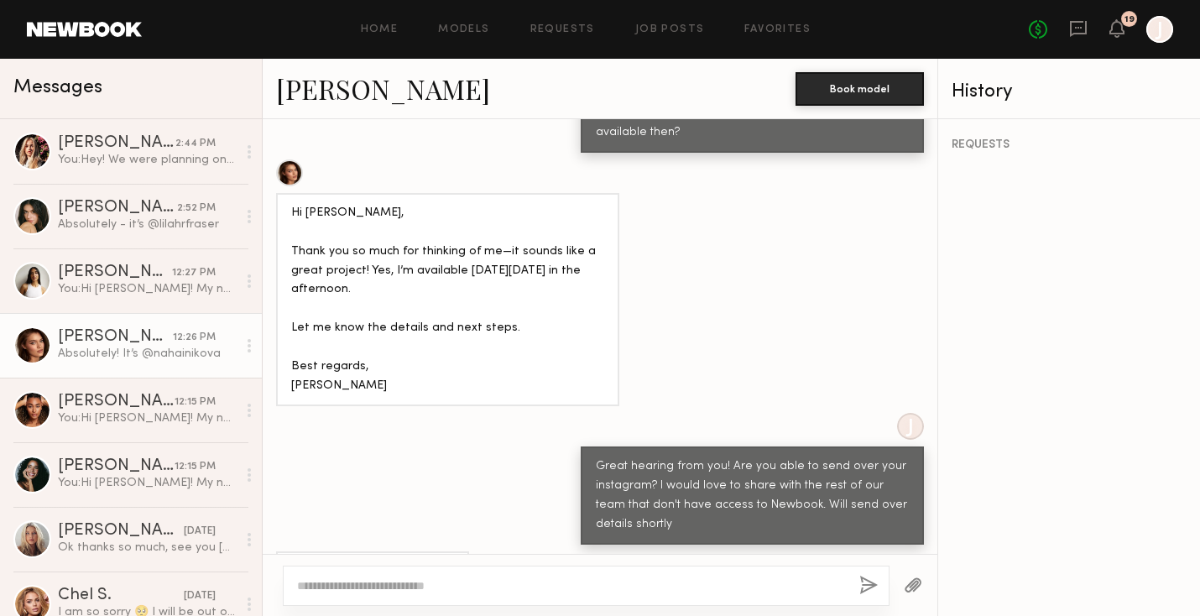
click at [330, 81] on link "Oleksandra K." at bounding box center [383, 88] width 214 height 36
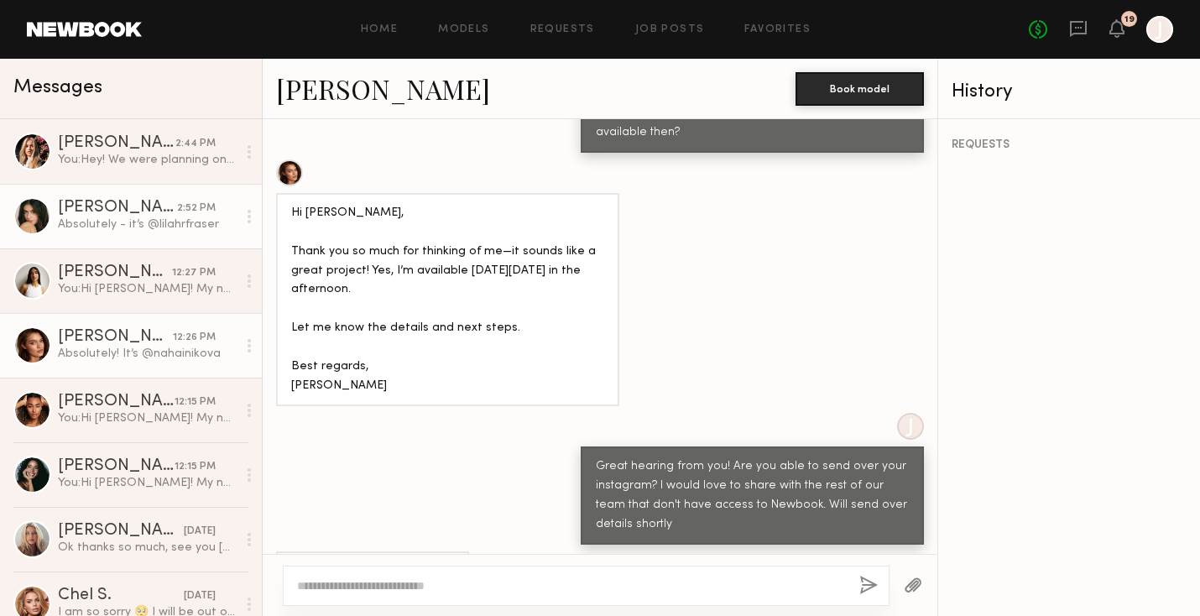
click at [81, 200] on div "Lilah F." at bounding box center [117, 208] width 119 height 17
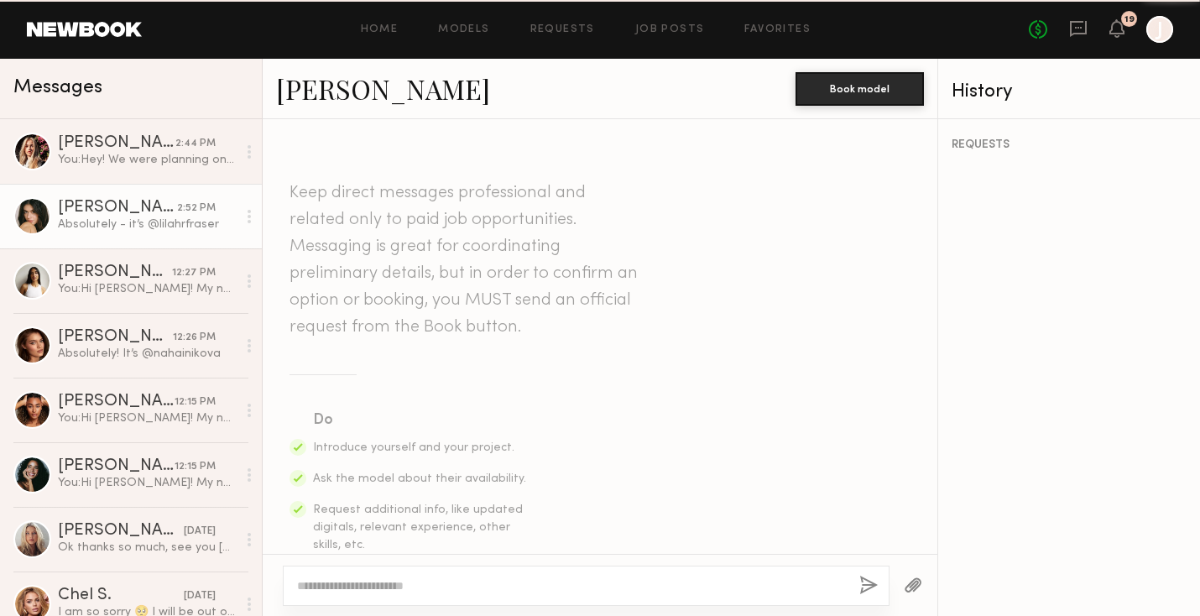
scroll to position [807, 0]
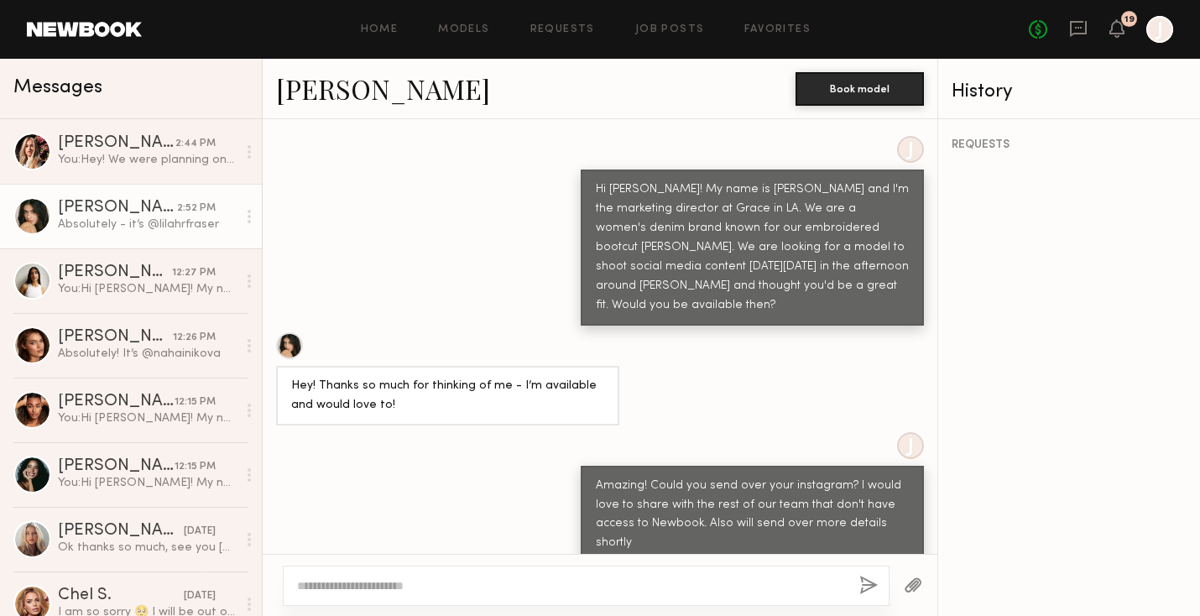
click at [292, 84] on link "Lilah F." at bounding box center [383, 88] width 214 height 36
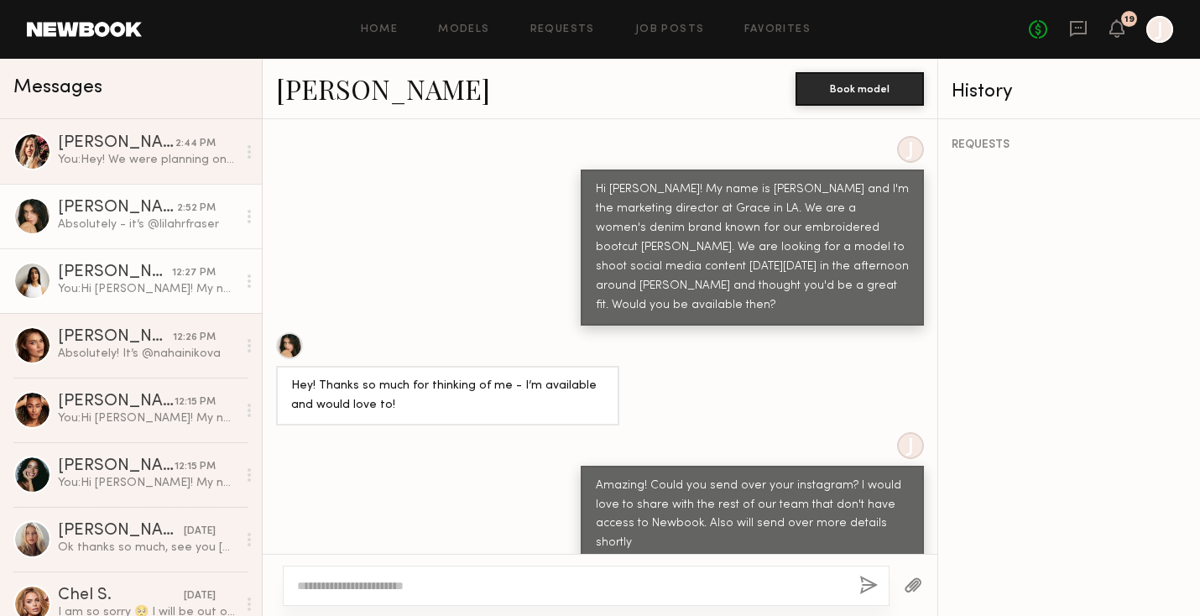
click at [129, 268] on div "Alexis R." at bounding box center [115, 272] width 114 height 17
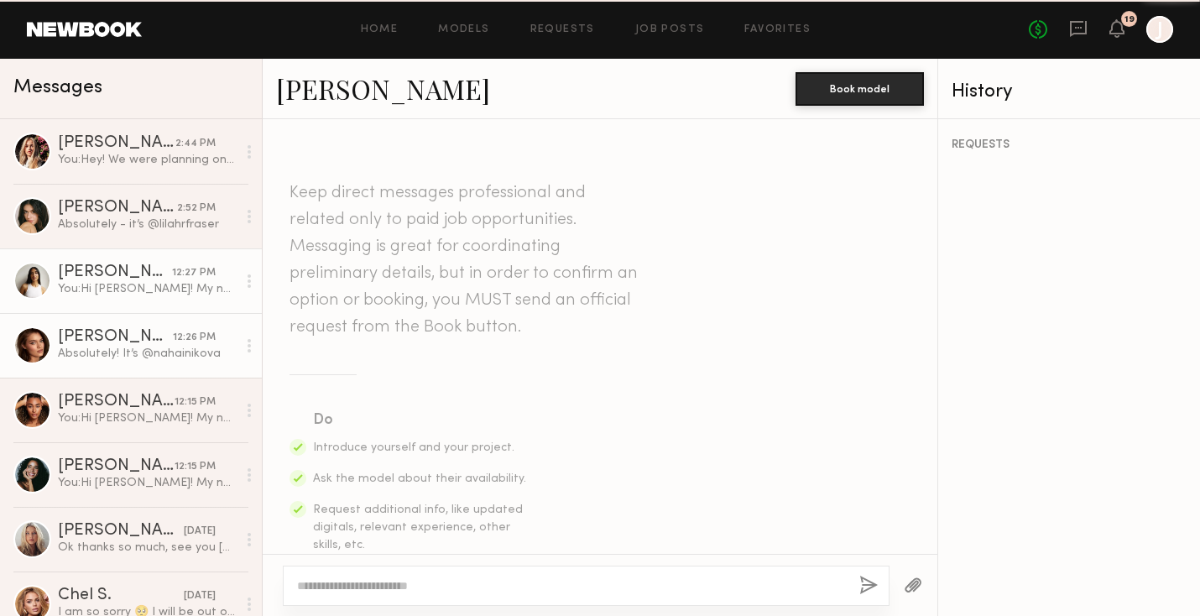
scroll to position [541, 0]
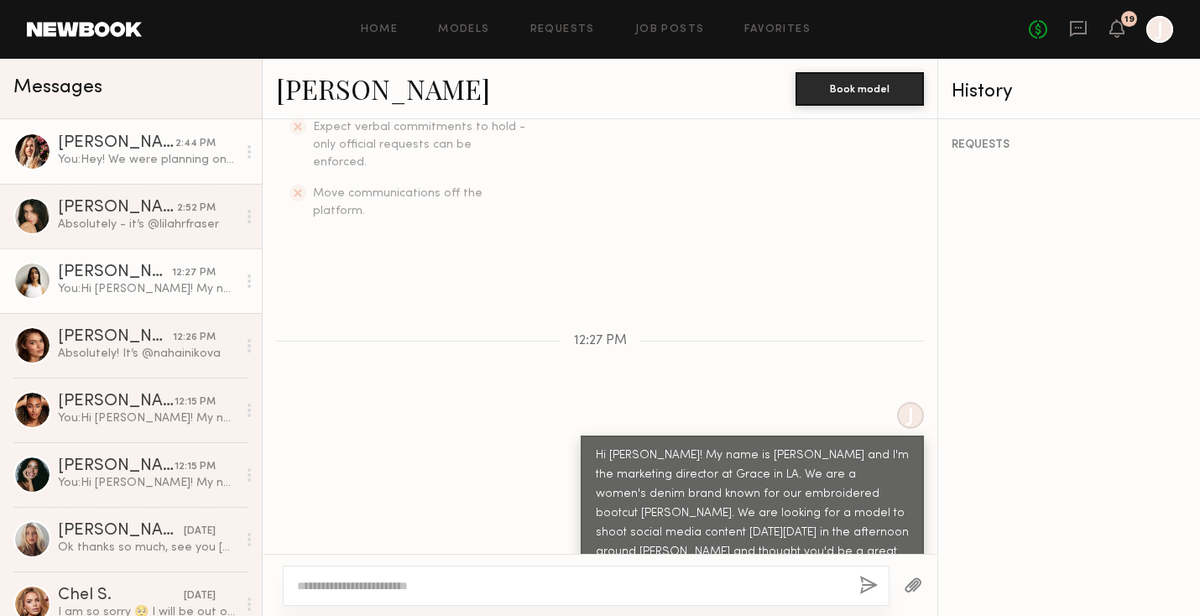
click at [133, 162] on div "You: Hey! We were planning on shooting in the afternoon around 2 ish on Abbot K…" at bounding box center [147, 160] width 179 height 16
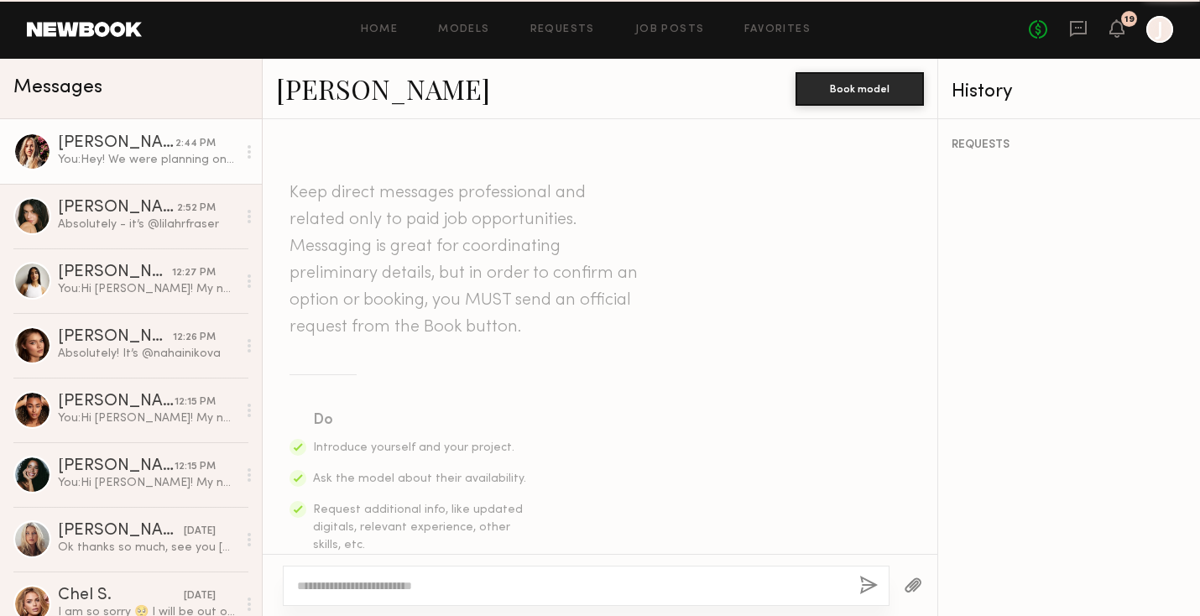
scroll to position [1068, 0]
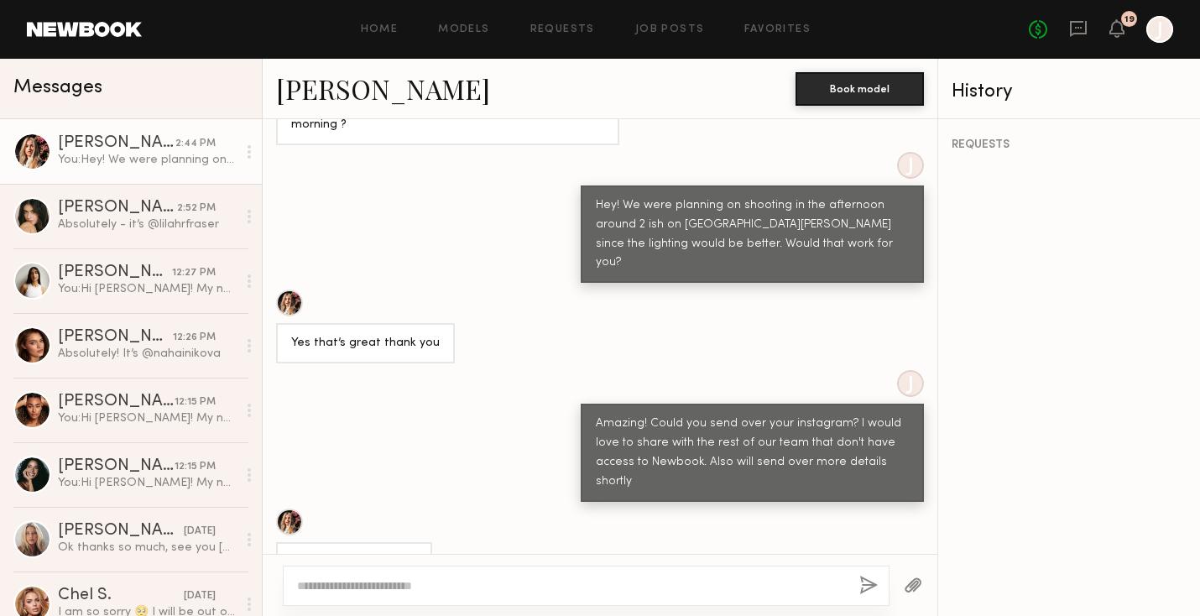
click at [315, 88] on link "Natalie S." at bounding box center [383, 88] width 214 height 36
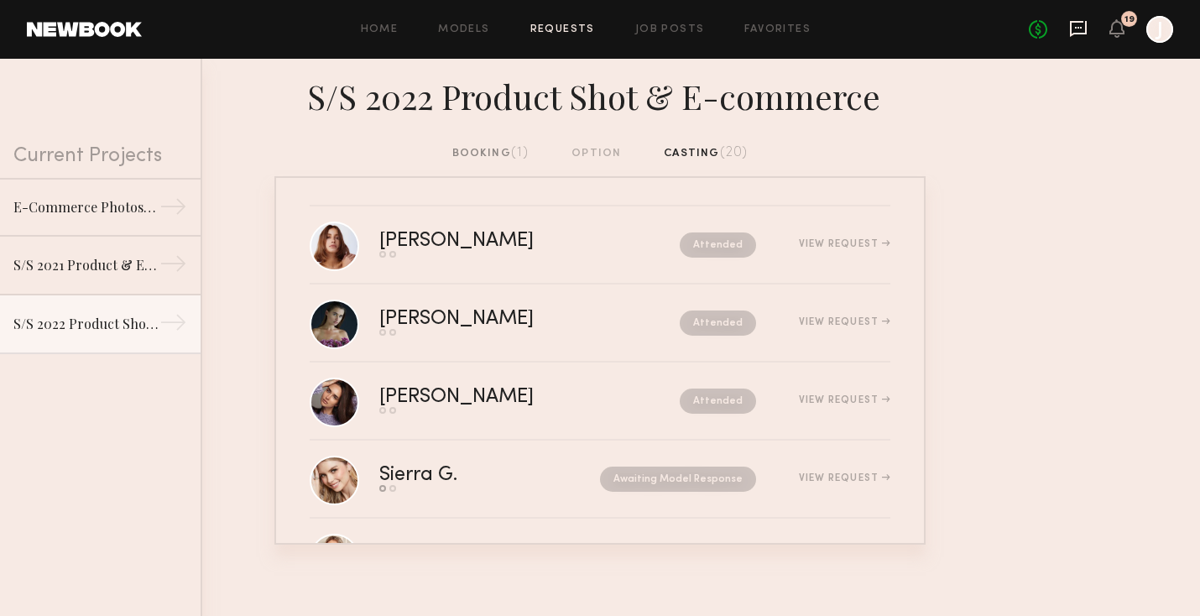
scroll to position [353, 0]
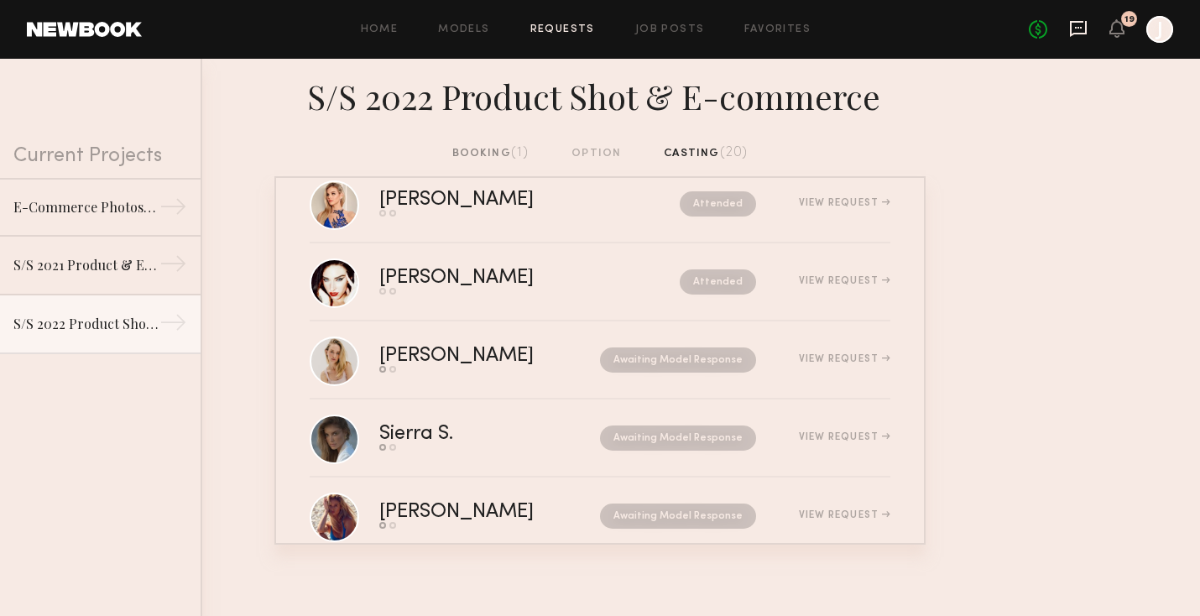
click at [1073, 27] on icon at bounding box center [1078, 28] width 18 height 18
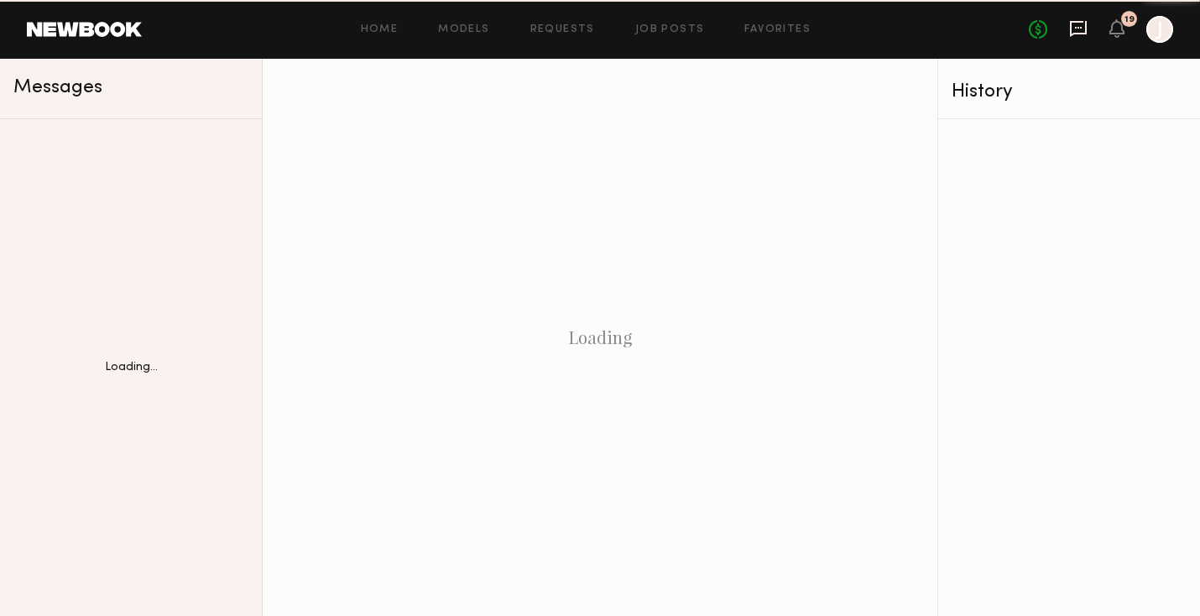
click at [1077, 30] on icon at bounding box center [1078, 28] width 18 height 18
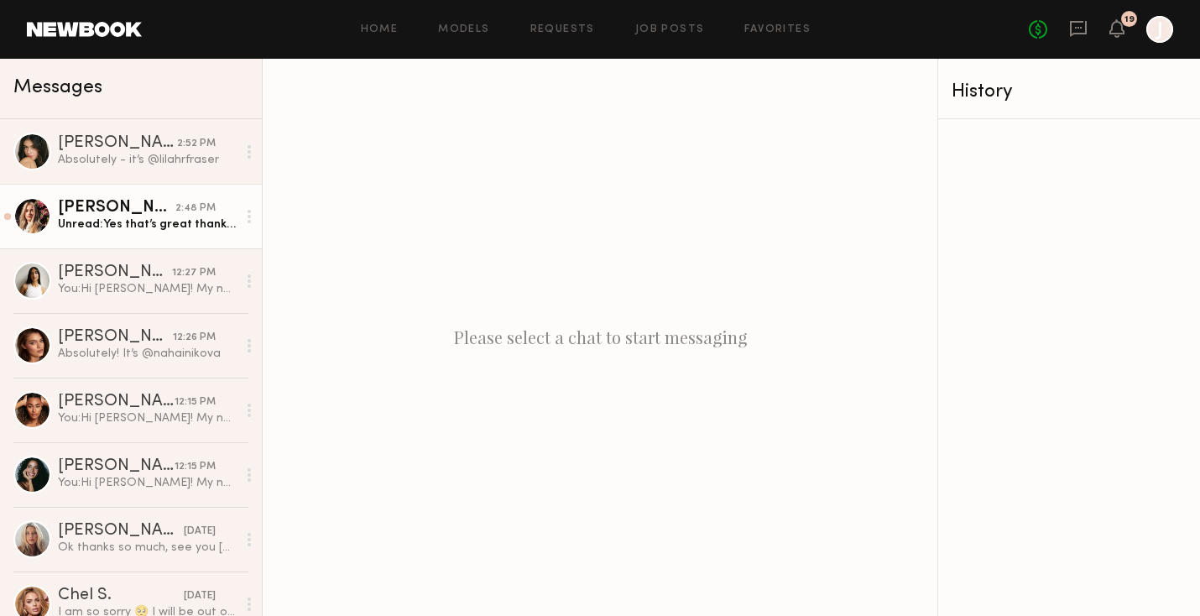
click at [129, 233] on link "Natalie S. 2:48 PM Unread: Yes that’s great thank you" at bounding box center [131, 216] width 262 height 65
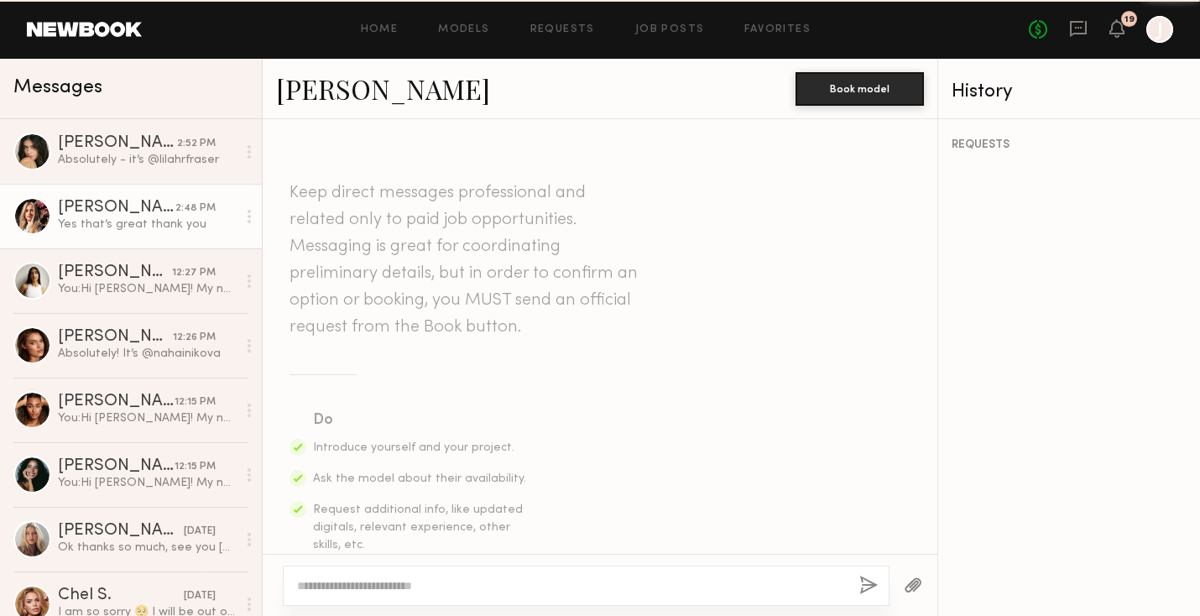
scroll to position [769, 0]
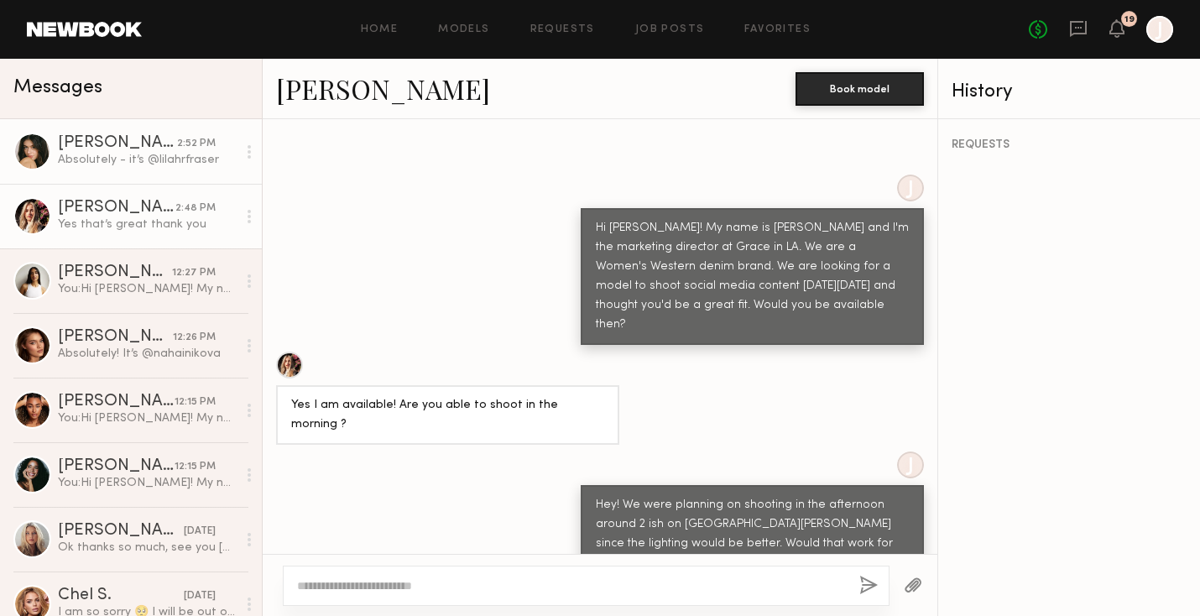
click at [136, 160] on div "Absolutely - it’s @lilahrfraser" at bounding box center [147, 160] width 179 height 16
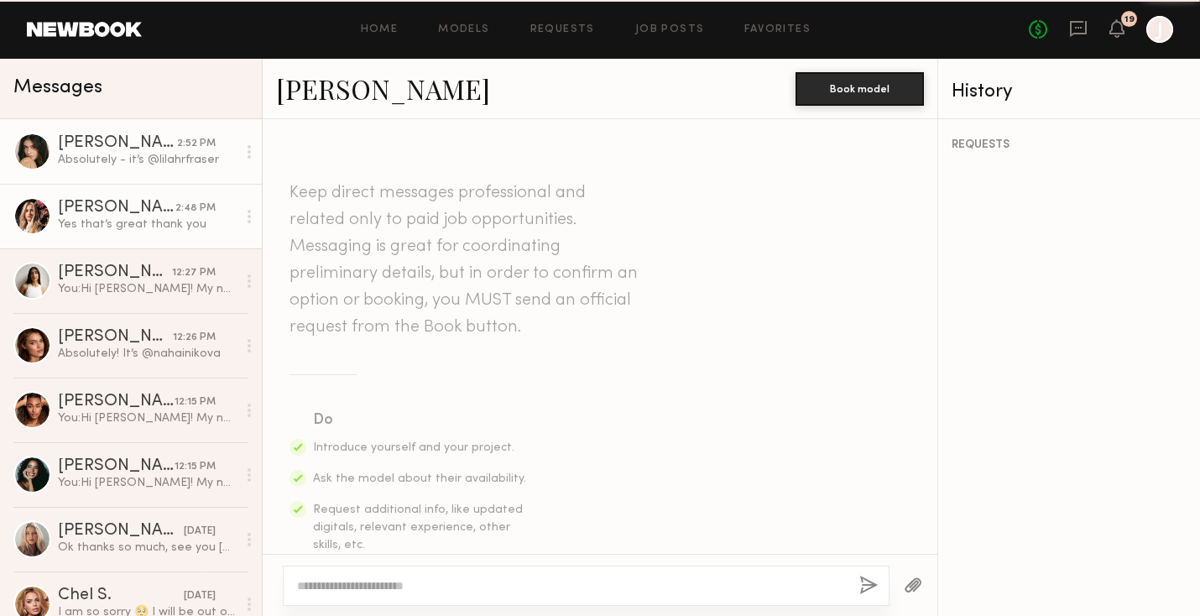
scroll to position [807, 0]
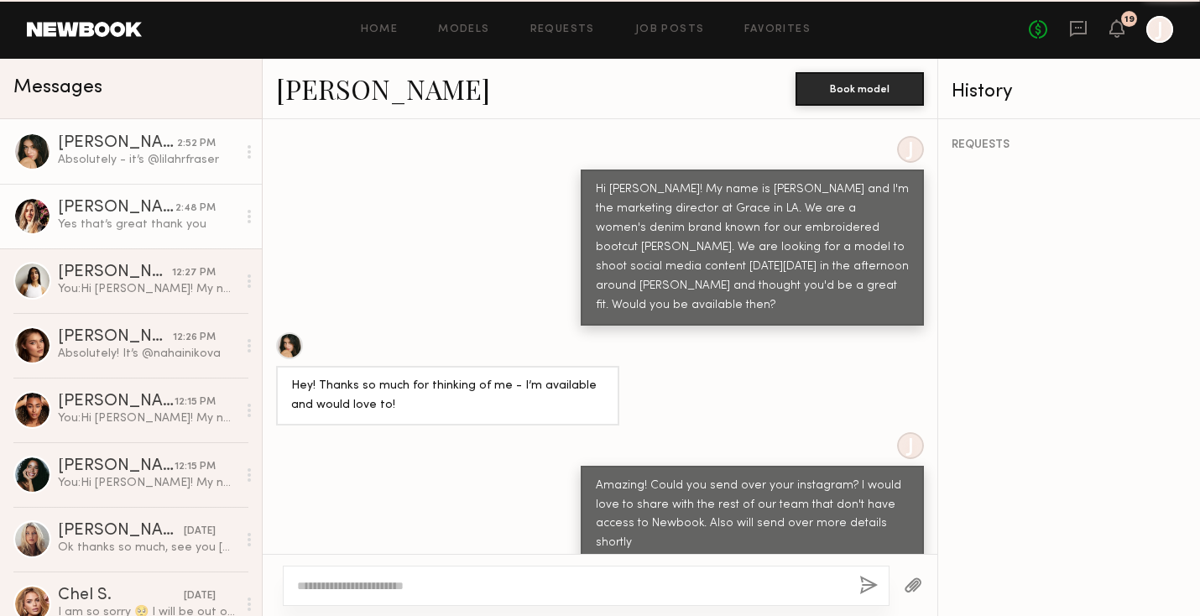
click at [140, 240] on link "Natalie S. 2:48 PM Yes that’s great thank you" at bounding box center [131, 216] width 262 height 65
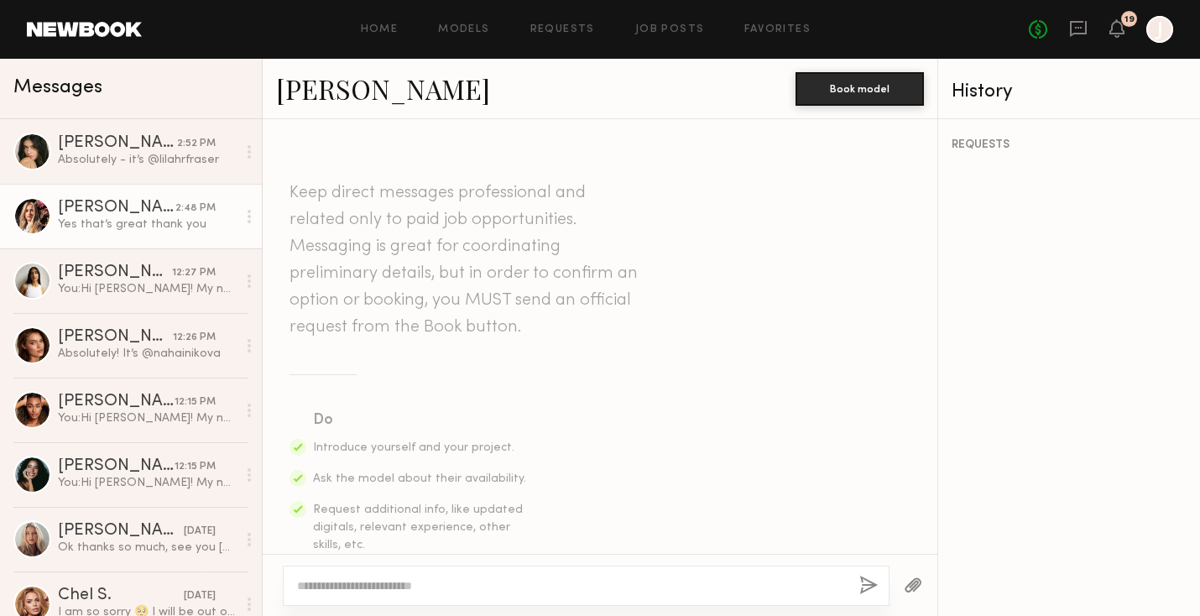
scroll to position [769, 0]
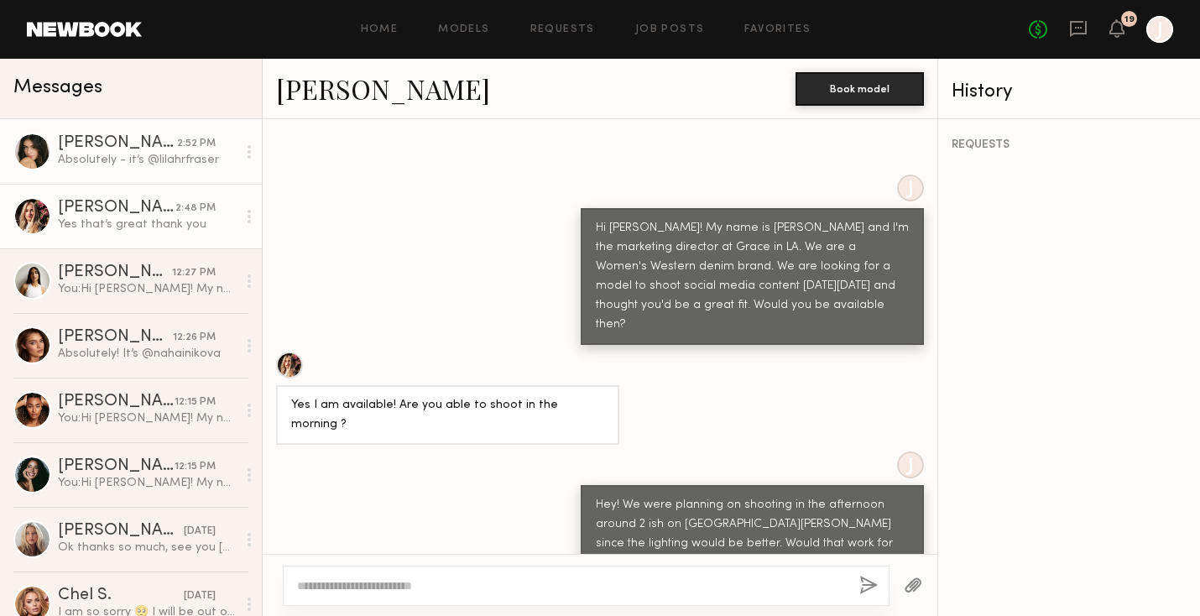
click at [184, 156] on div "Absolutely - it’s @lilahrfraser" at bounding box center [147, 160] width 179 height 16
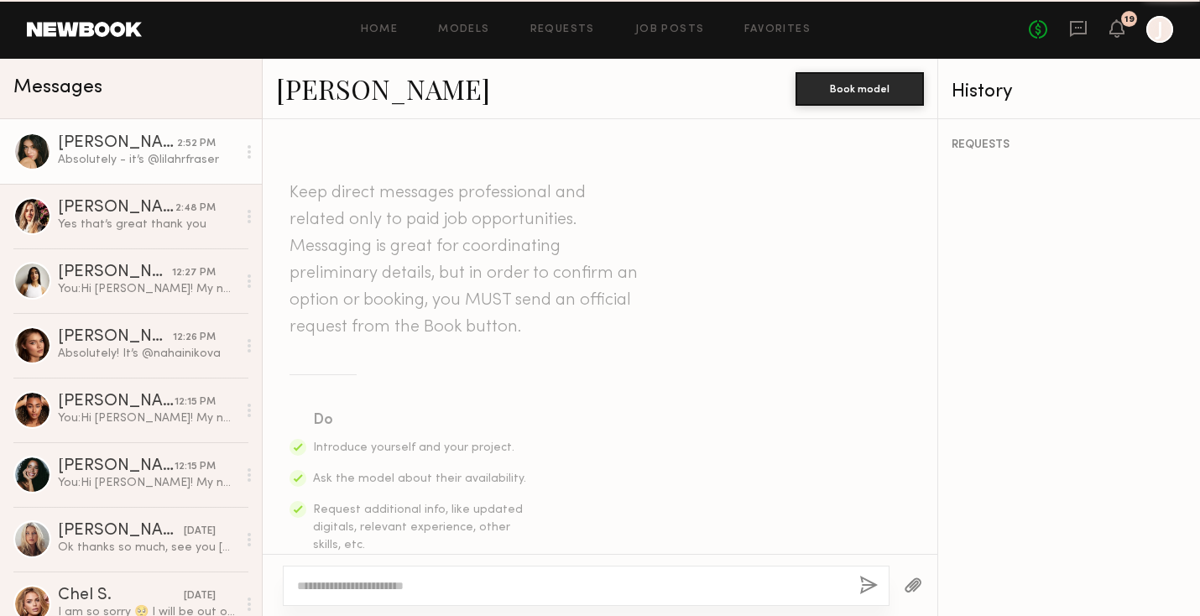
scroll to position [807, 0]
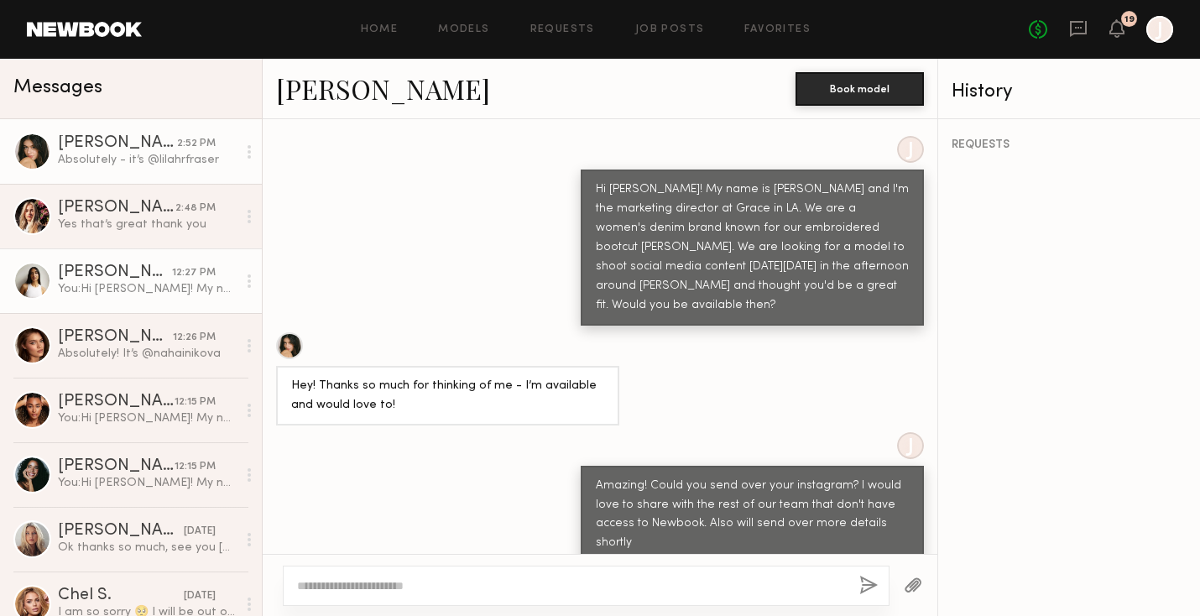
click at [191, 274] on div "12:27 PM" at bounding box center [194, 273] width 44 height 16
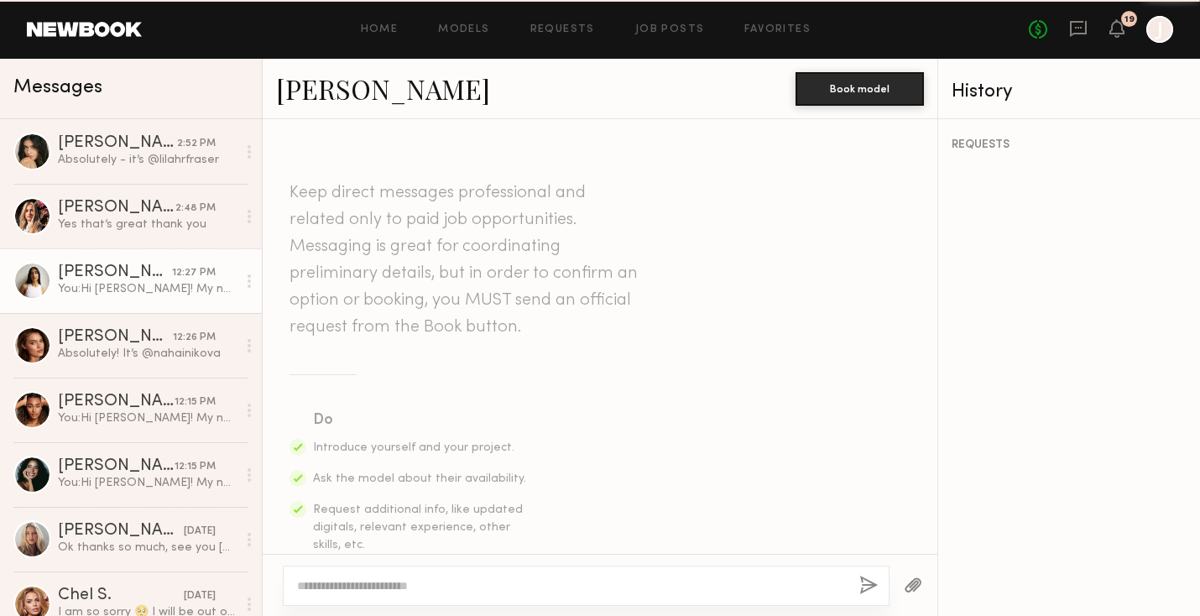
scroll to position [541, 0]
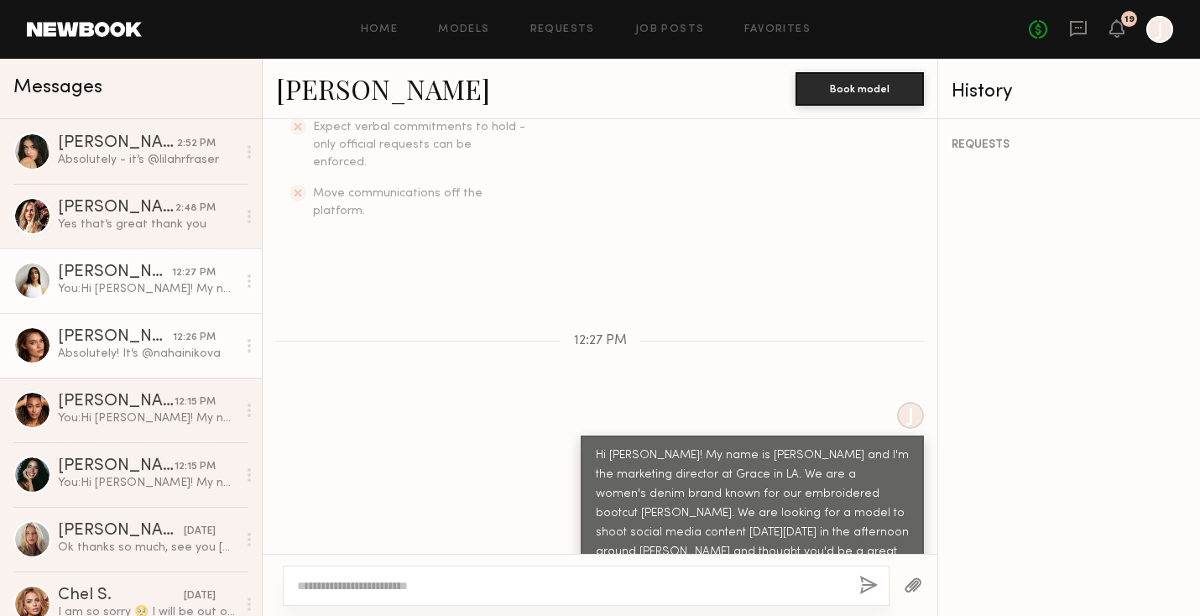
click at [175, 348] on div "Absolutely! It’s @nahainikova" at bounding box center [147, 354] width 179 height 16
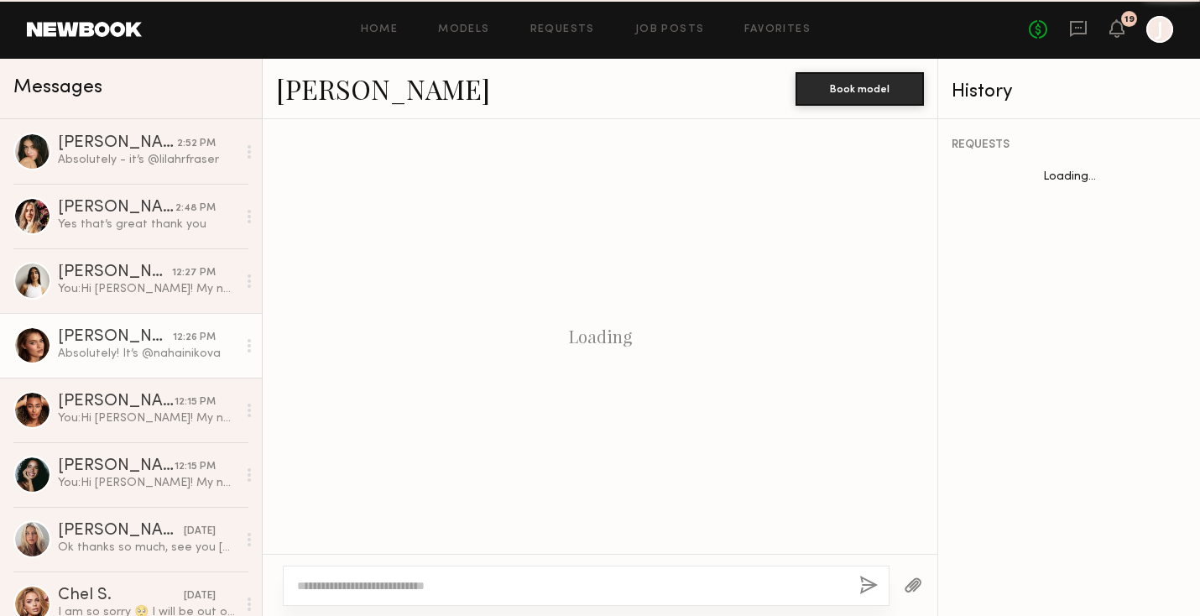
scroll to position [980, 0]
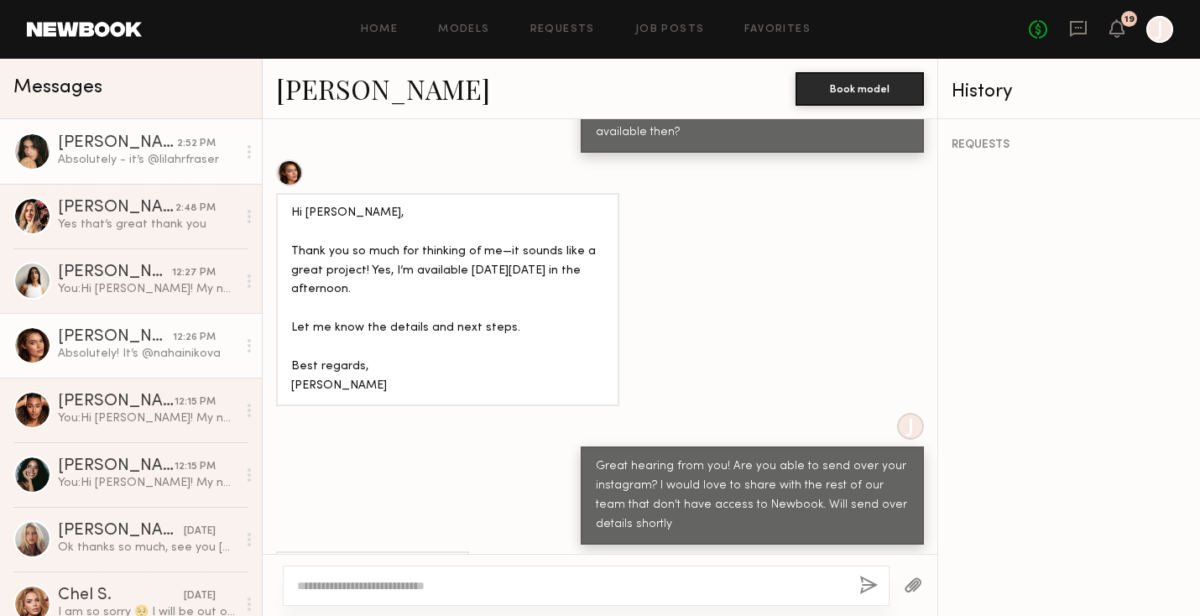
click at [132, 149] on div "[PERSON_NAME]" at bounding box center [117, 143] width 119 height 17
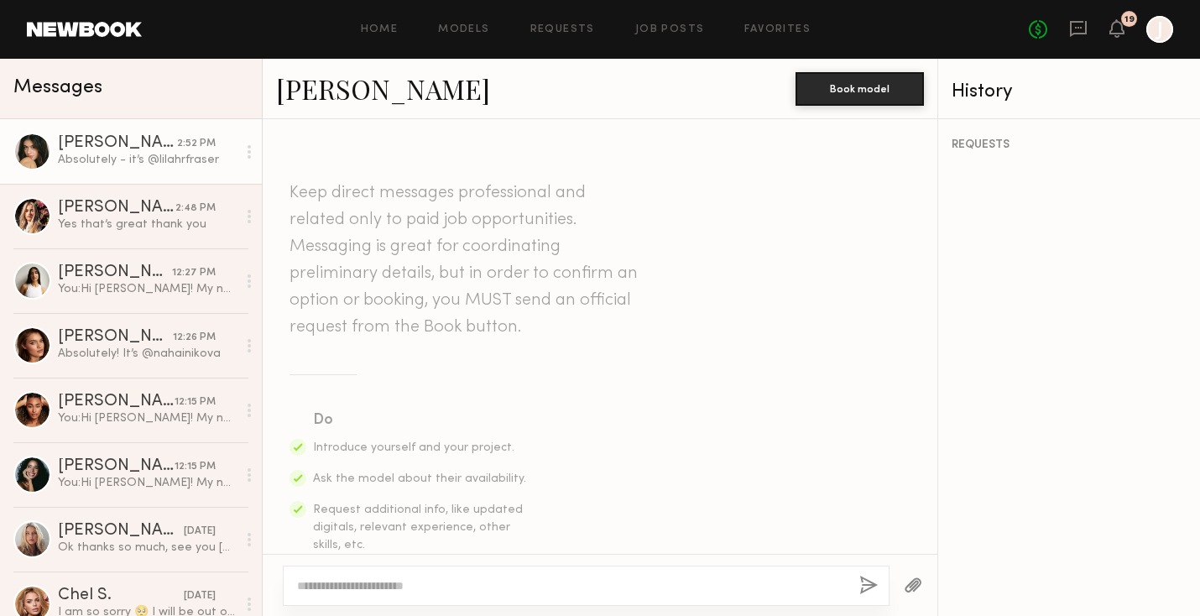
scroll to position [807, 0]
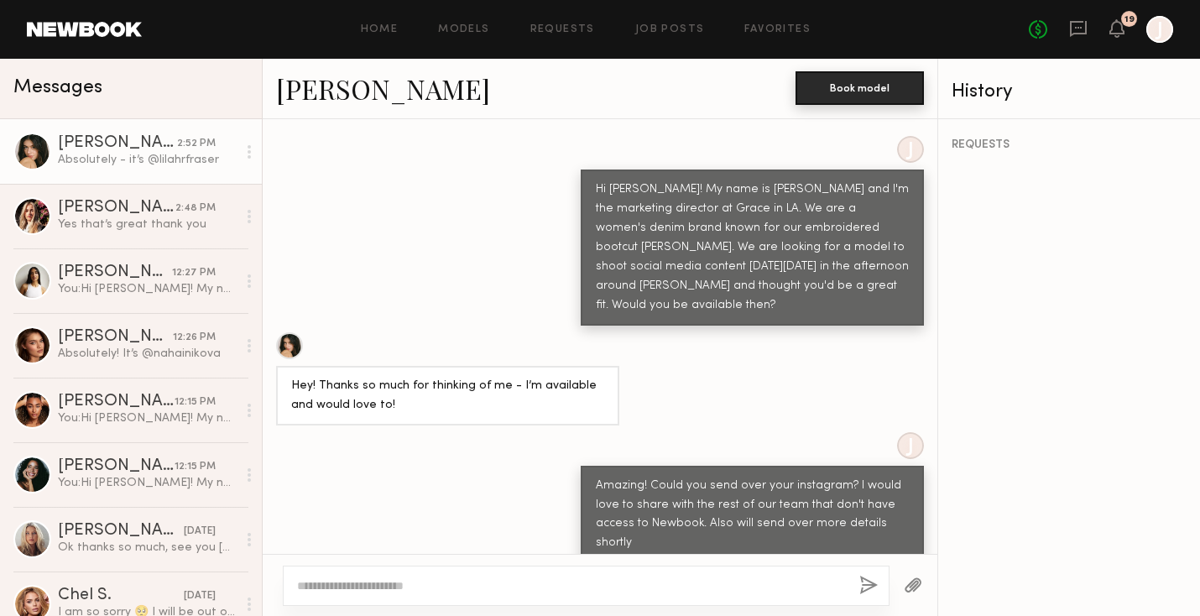
click at [853, 77] on button "Book model" at bounding box center [860, 88] width 128 height 34
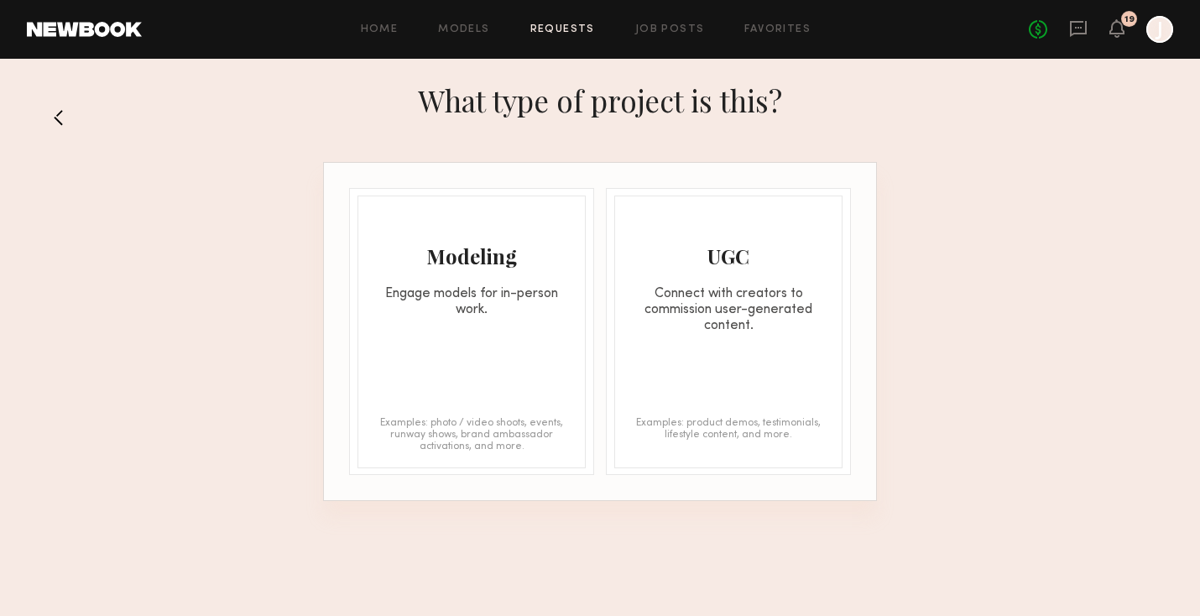
click at [492, 290] on div "Engage models for in-person work." at bounding box center [471, 302] width 227 height 32
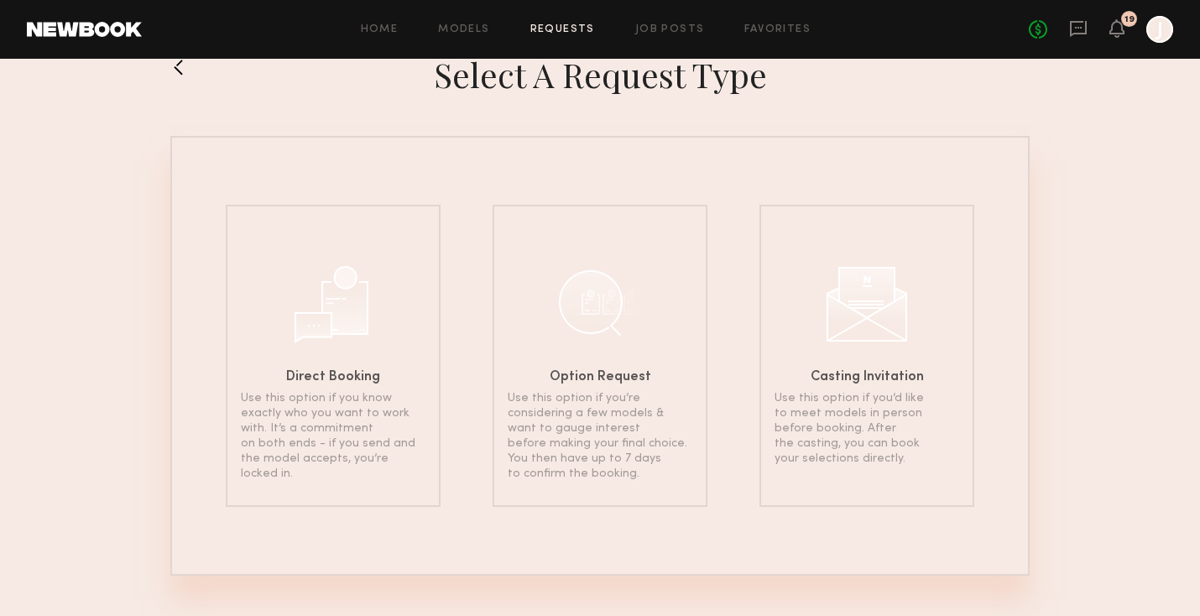
scroll to position [5, 0]
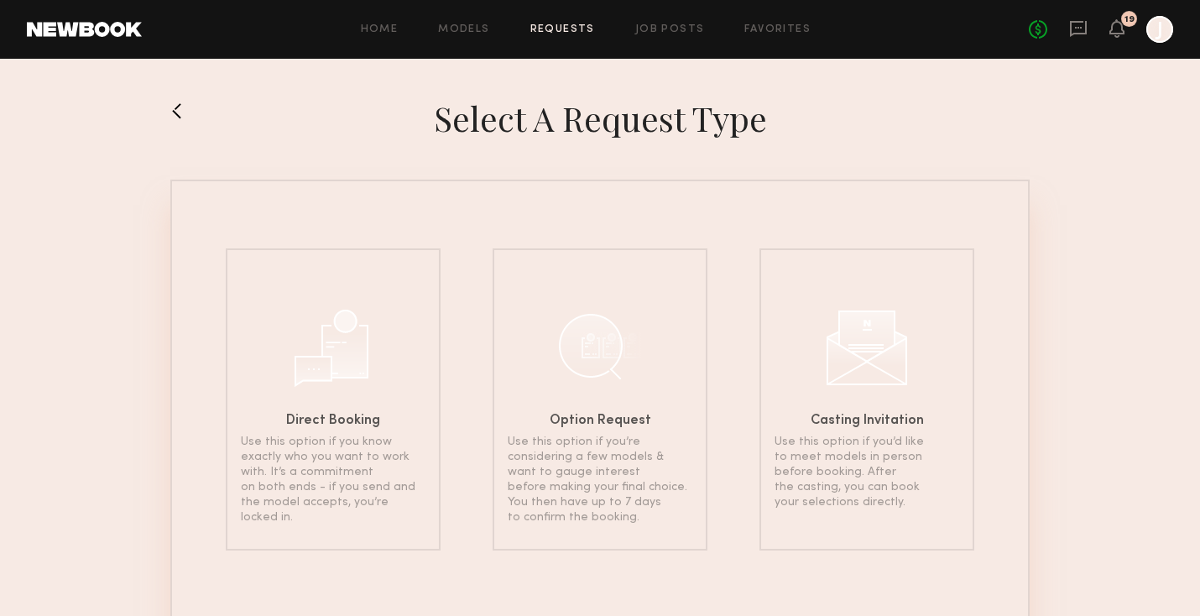
click at [178, 117] on button at bounding box center [183, 110] width 27 height 27
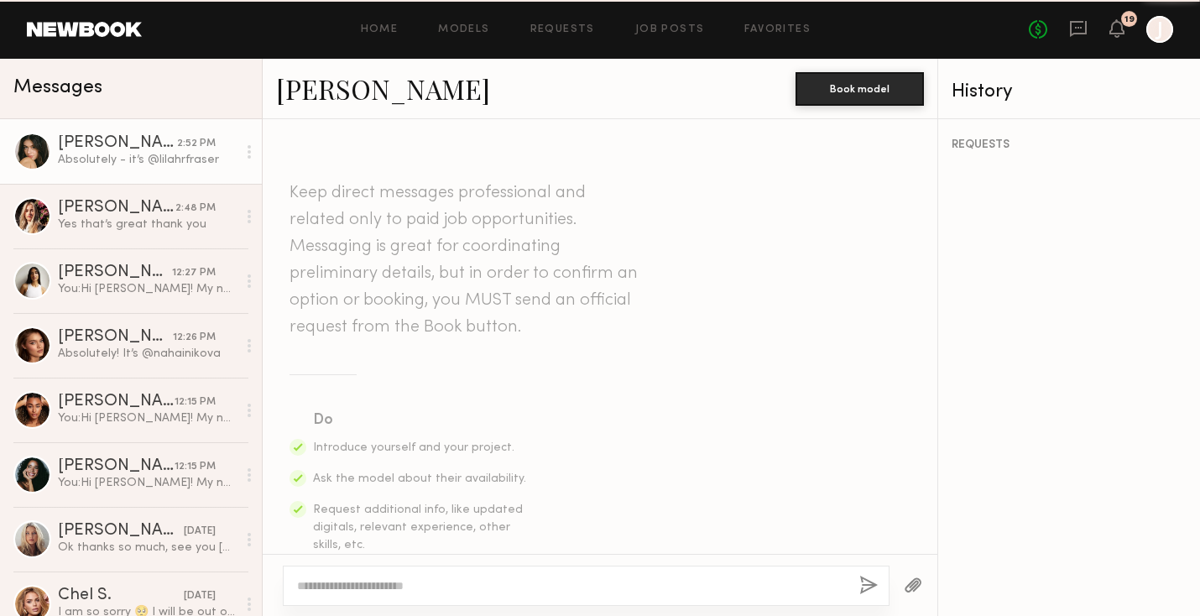
scroll to position [807, 0]
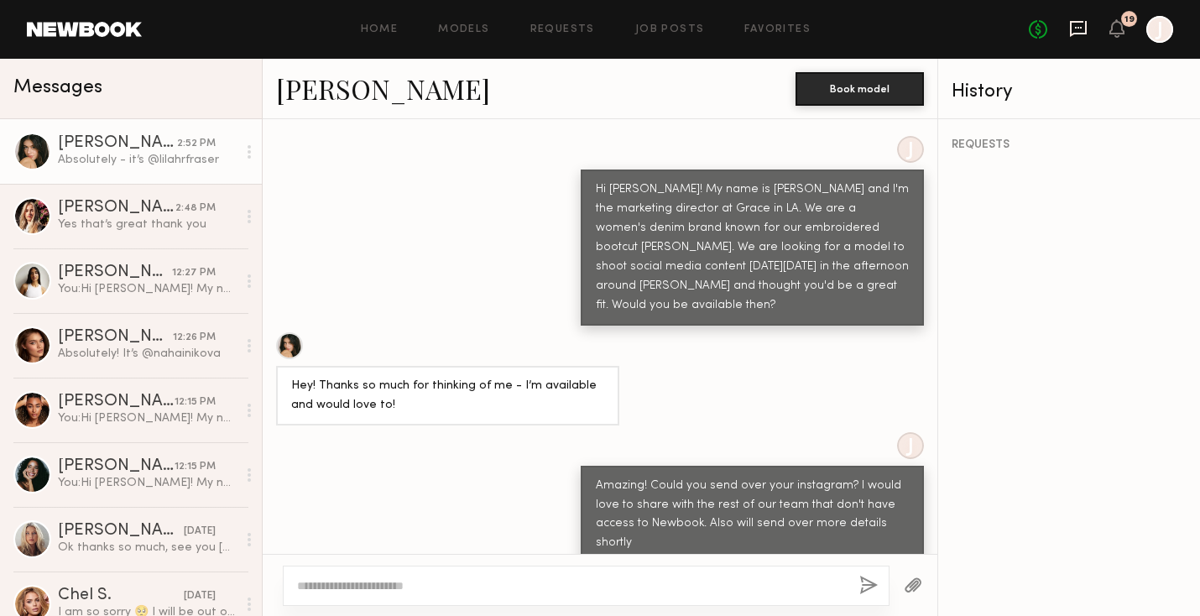
click at [1078, 27] on icon at bounding box center [1078, 28] width 7 height 2
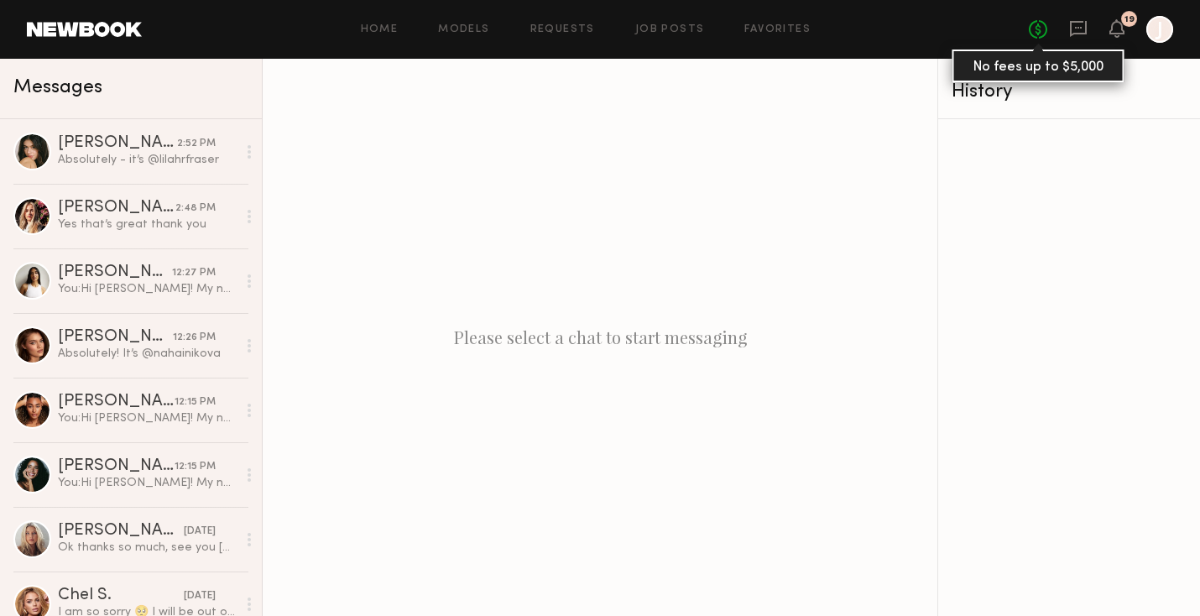
click at [1033, 28] on link "No fees up to $5,000" at bounding box center [1038, 29] width 18 height 18
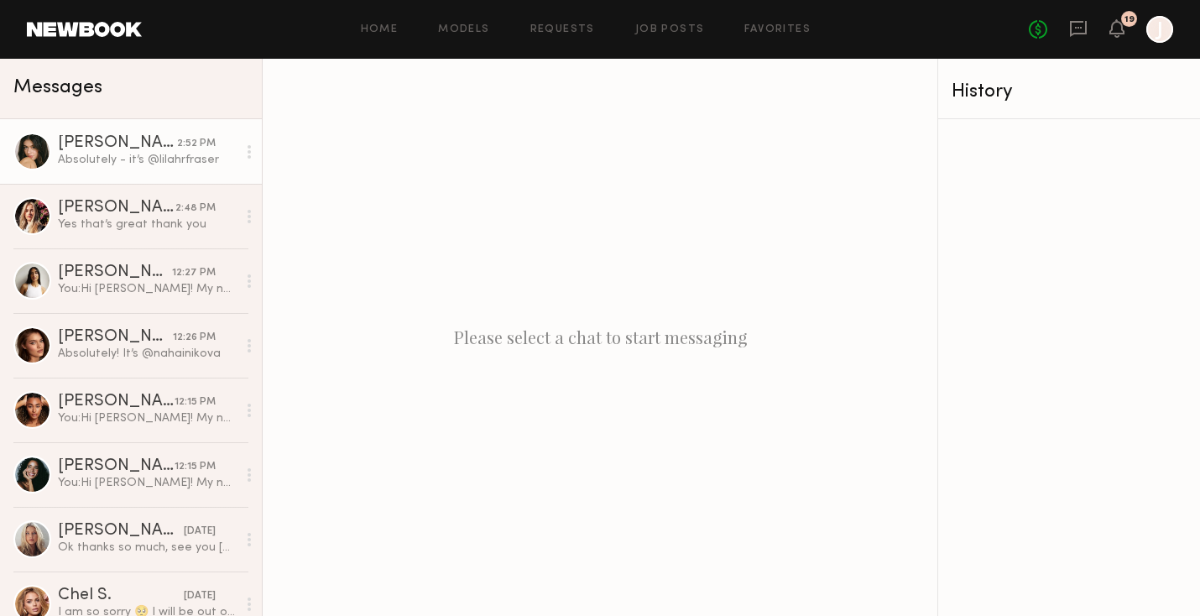
click at [195, 163] on div "Absolutely - it’s @lilahrfraser" at bounding box center [147, 160] width 179 height 16
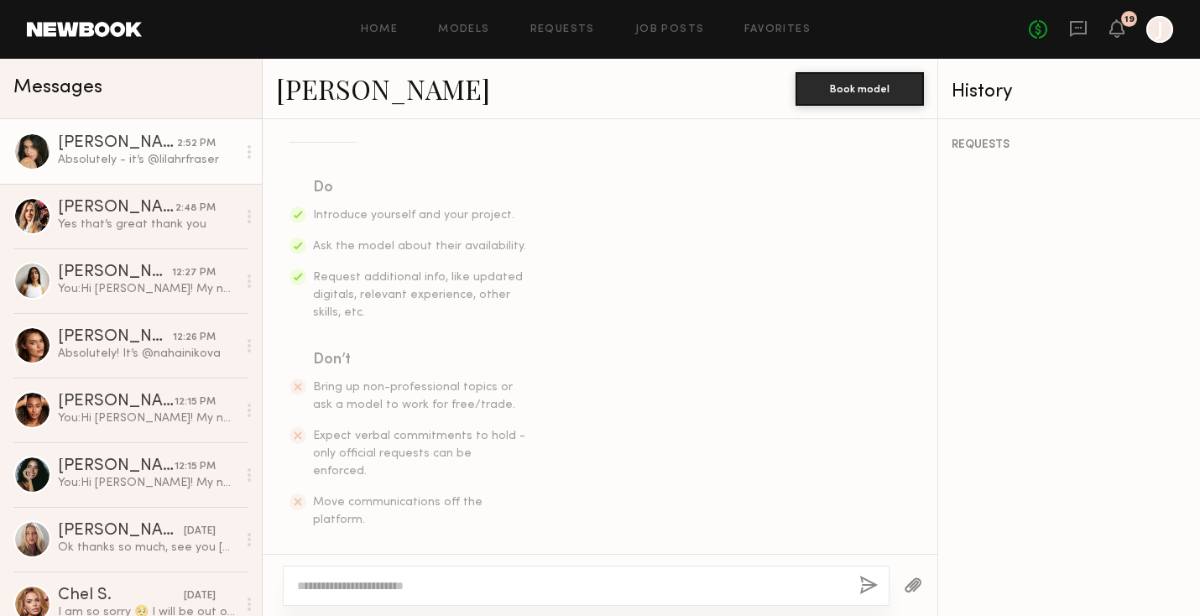
scroll to position [234, 0]
click at [386, 495] on span "Move communications off the platform." at bounding box center [398, 509] width 170 height 29
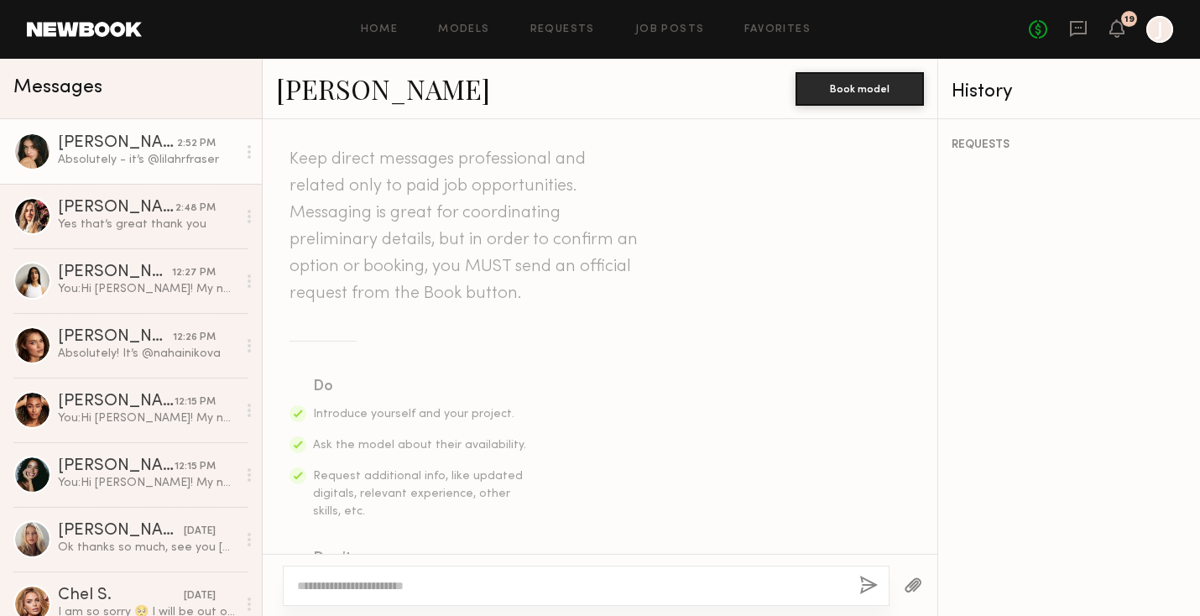
scroll to position [807, 0]
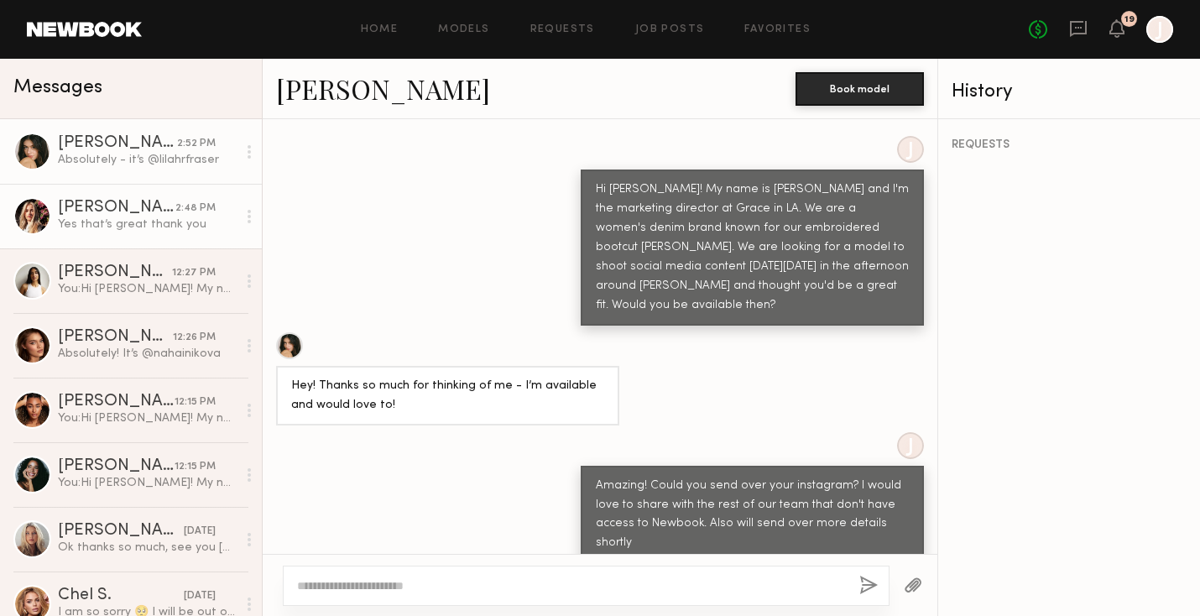
click at [147, 220] on div "Yes that’s great thank you" at bounding box center [147, 225] width 179 height 16
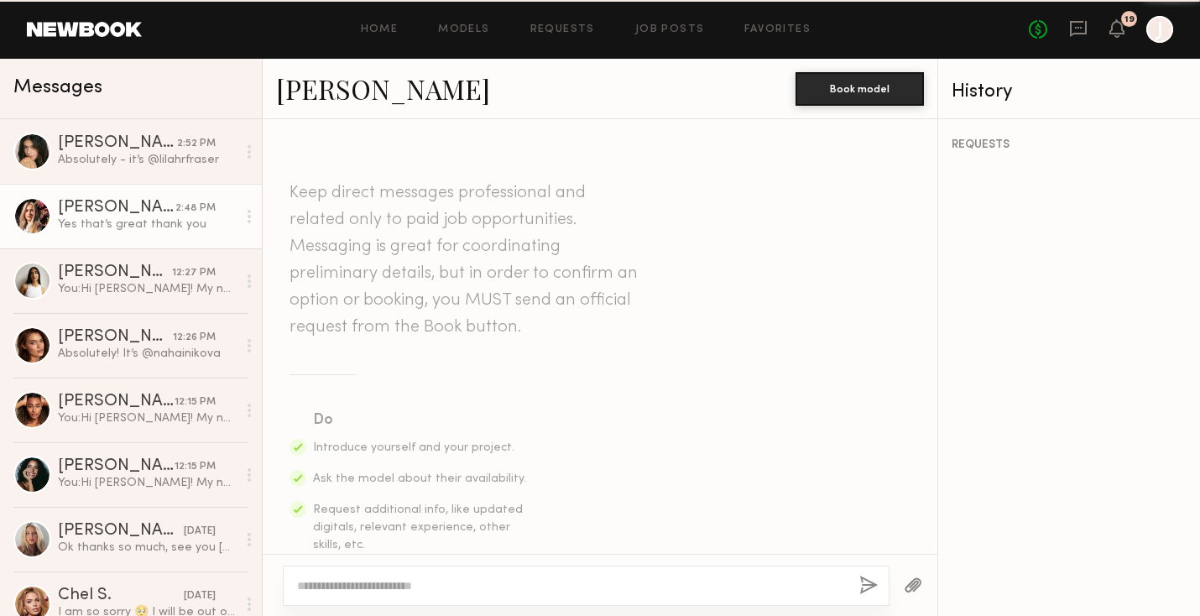
scroll to position [769, 0]
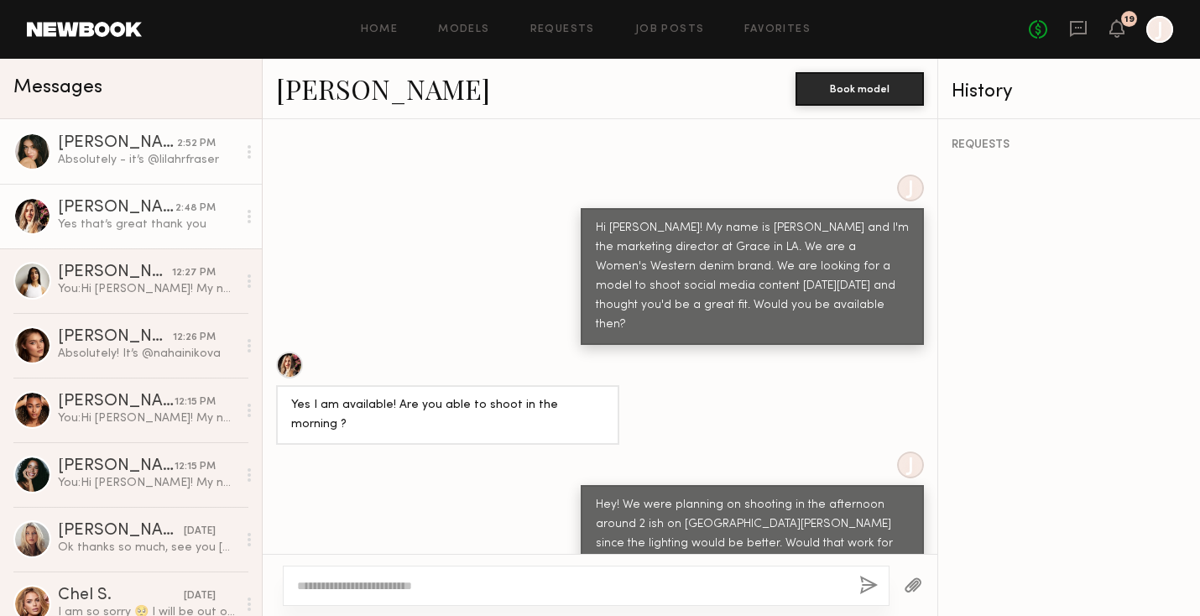
click at [129, 149] on div "Lilah F." at bounding box center [117, 143] width 119 height 17
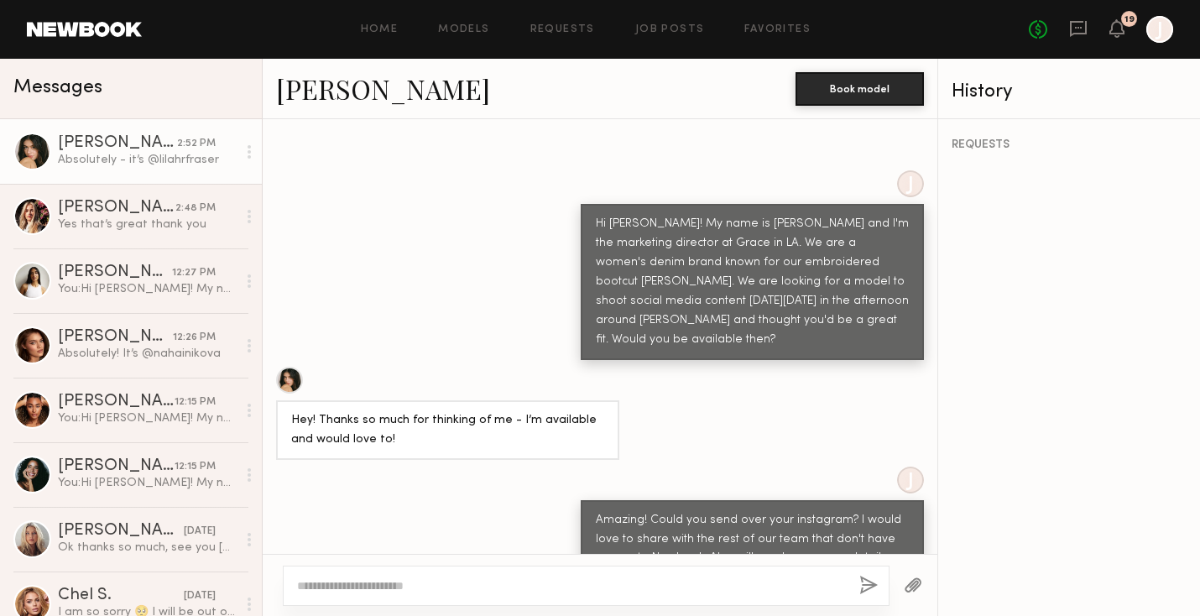
scroll to position [807, 0]
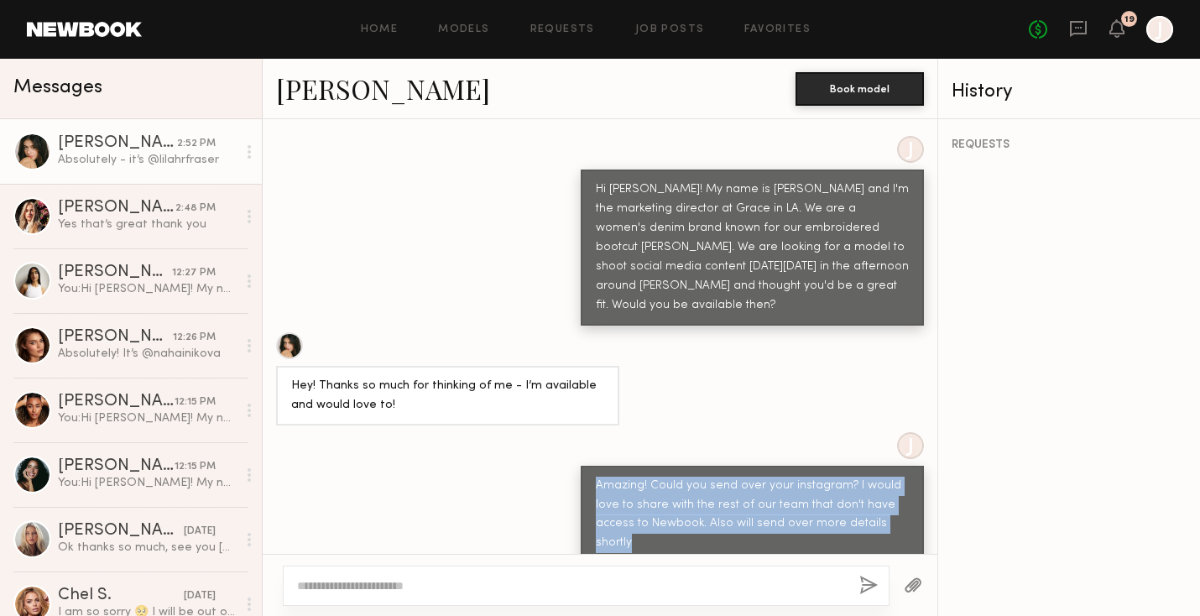
drag, startPoint x: 599, startPoint y: 434, endPoint x: 928, endPoint y: 476, distance: 331.7
click at [928, 476] on div "J Amazing! Could you send over your instagram? I would love to share with the r…" at bounding box center [600, 498] width 675 height 132
copy div "Amazing! Could you send over your instagram? I would love to share with the res…"
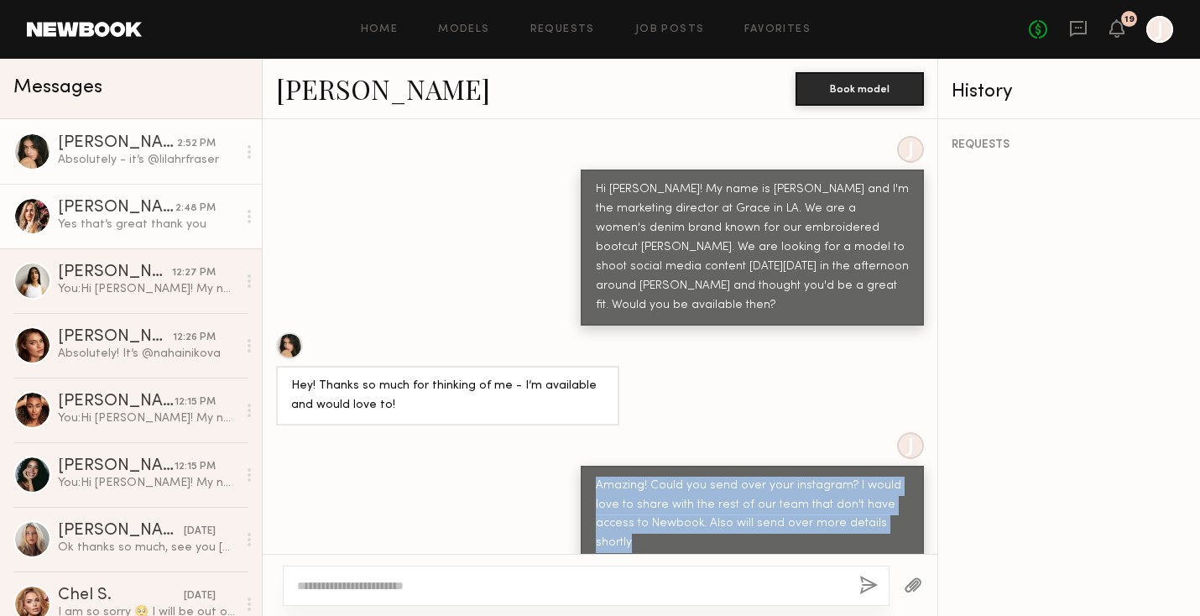
click at [93, 217] on div "Yes that’s great thank you" at bounding box center [147, 225] width 179 height 16
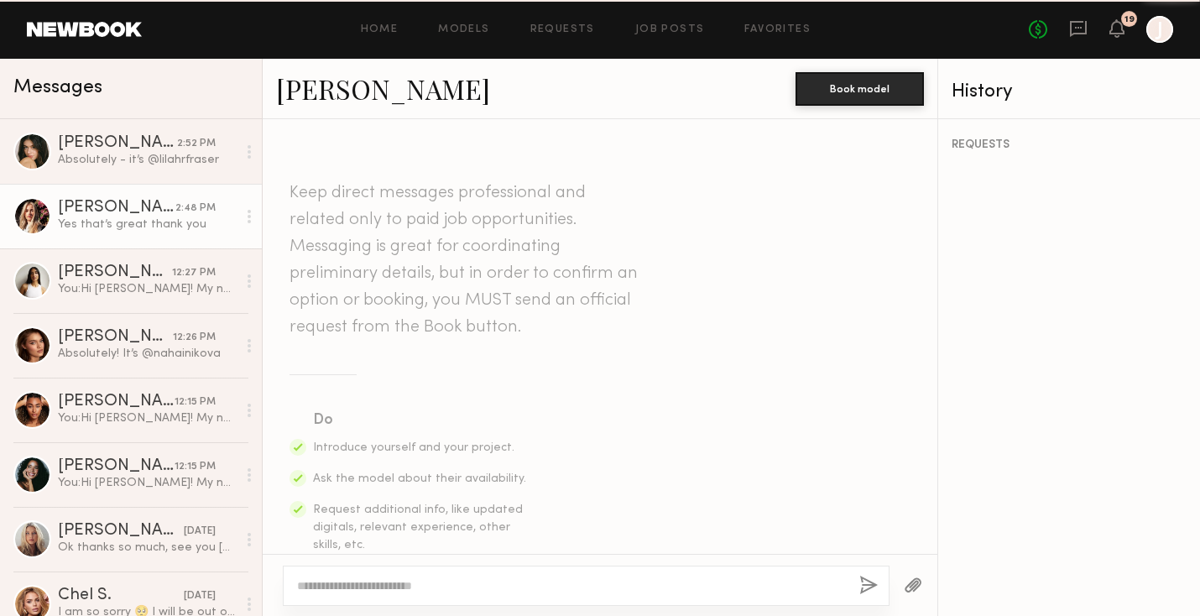
scroll to position [769, 0]
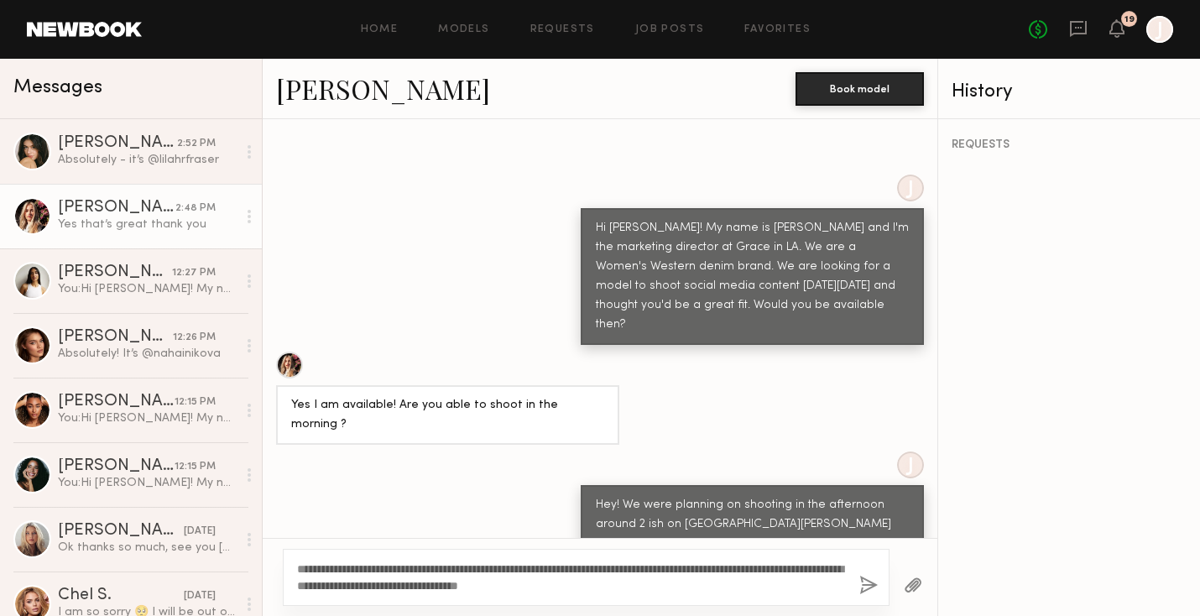
type textarea "**********"
click at [869, 591] on button "button" at bounding box center [868, 586] width 18 height 21
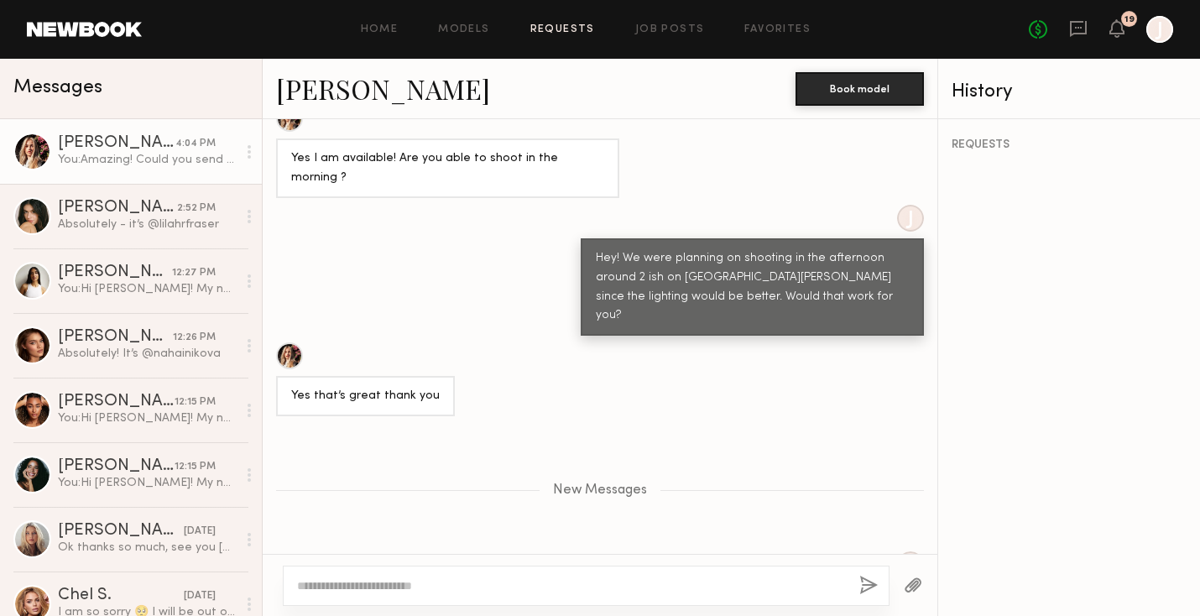
scroll to position [1031, 0]
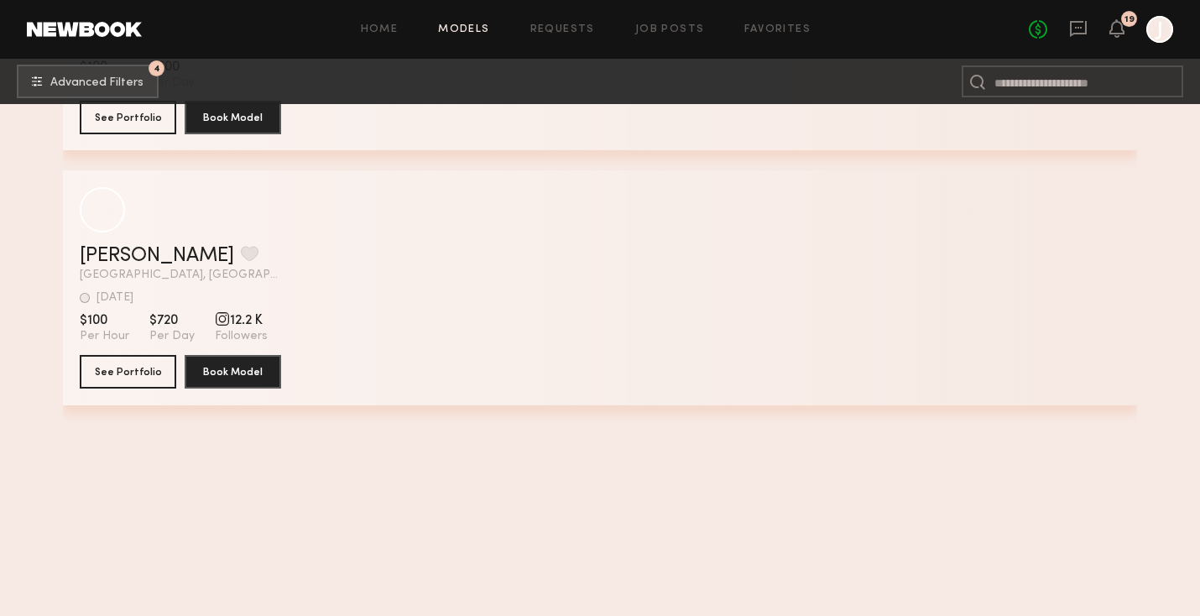
scroll to position [9806, 0]
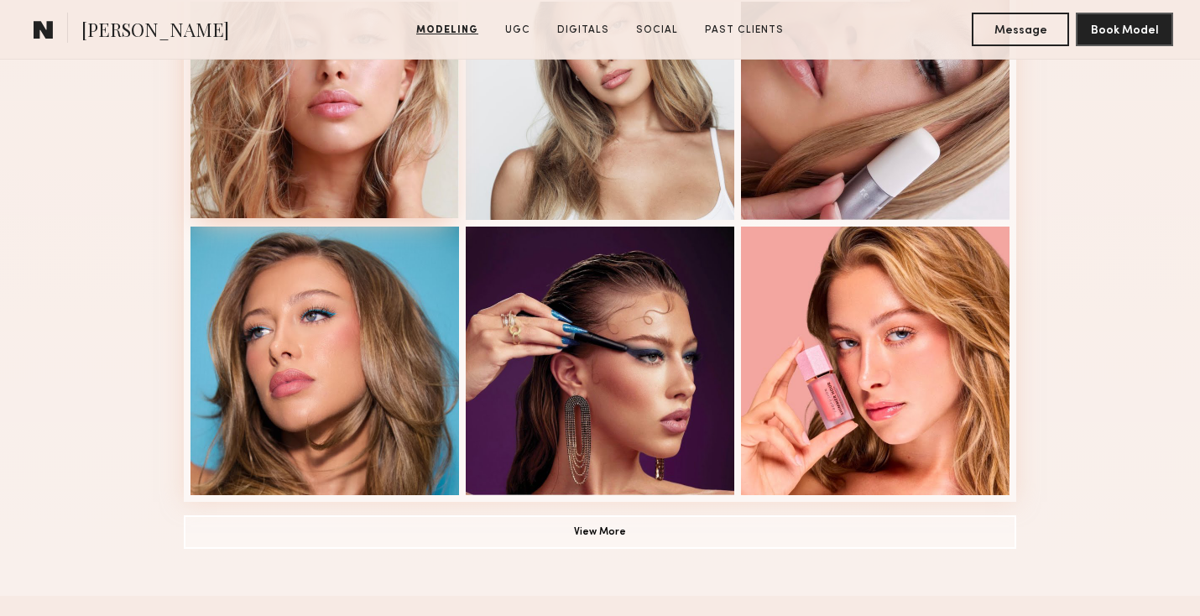
scroll to position [1096, 0]
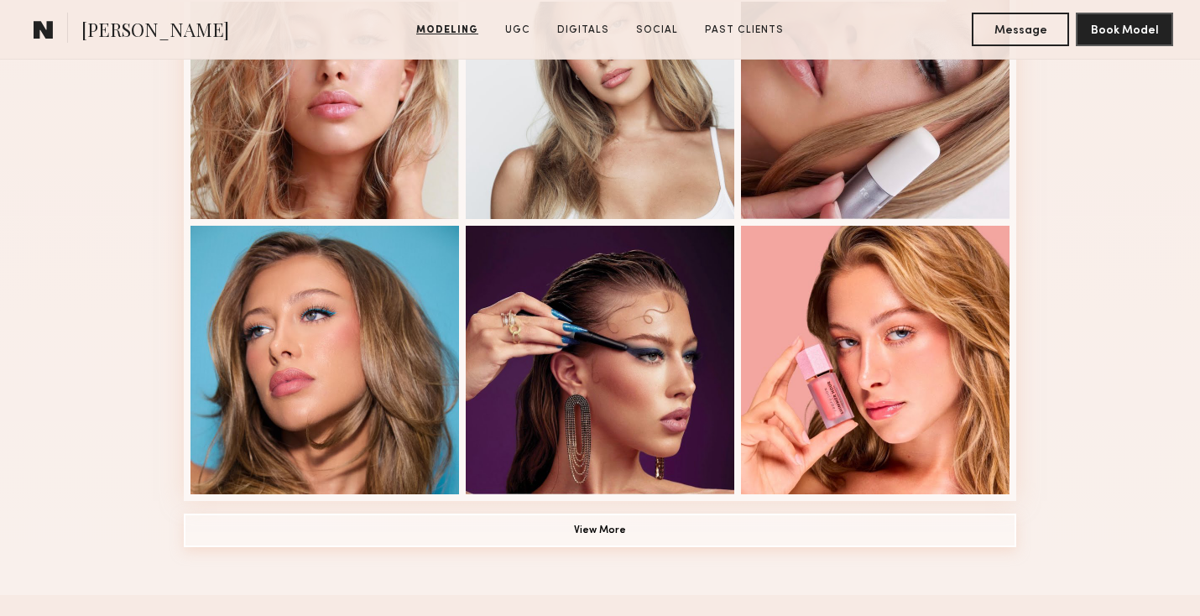
click at [326, 544] on button "View More" at bounding box center [600, 531] width 833 height 34
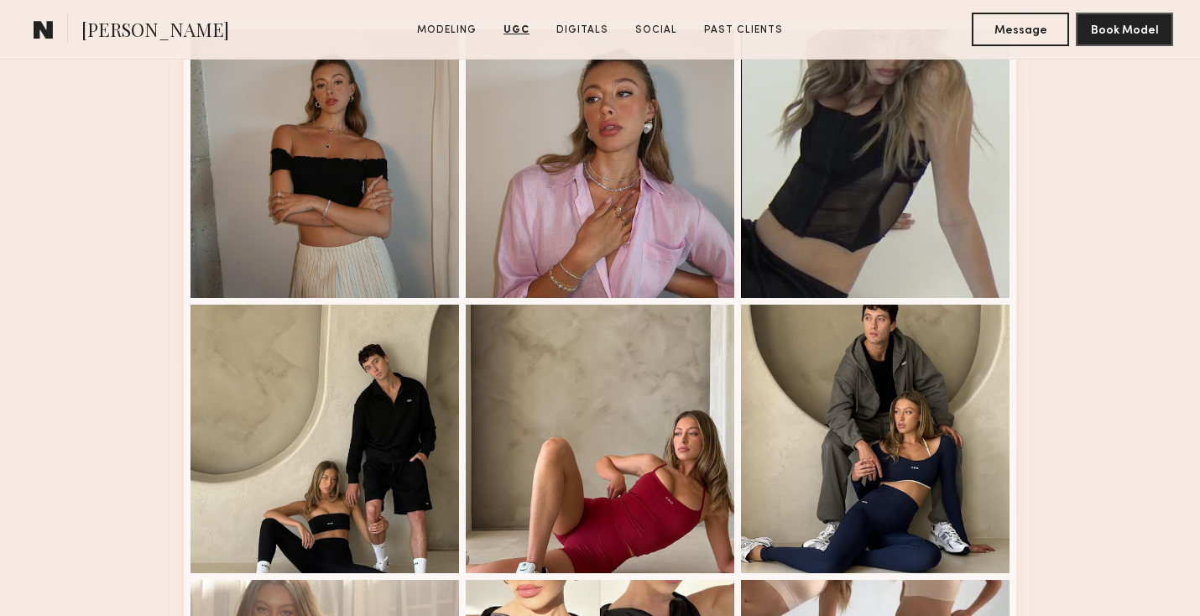
scroll to position [3992, 0]
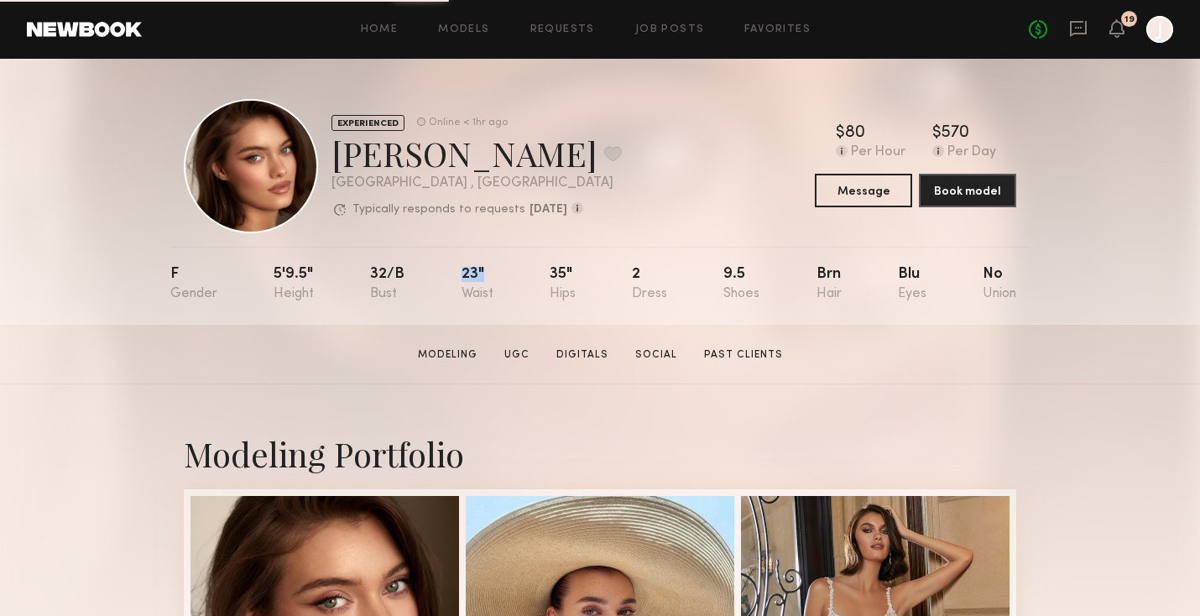
drag, startPoint x: 460, startPoint y: 273, endPoint x: 488, endPoint y: 273, distance: 28.5
click at [488, 273] on nb-model-profile-props "F 5'9.5" 32/b 23" 35" 2 9.5 Brn Blu No" at bounding box center [599, 286] width 859 height 78
click at [488, 273] on div "23"" at bounding box center [478, 284] width 32 height 34
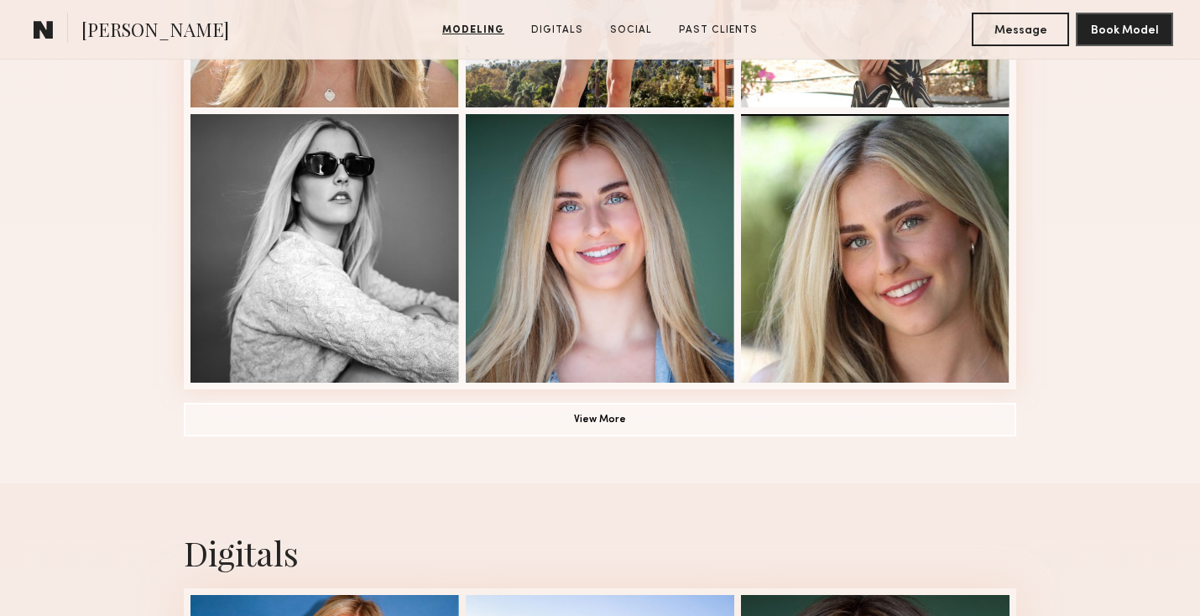
scroll to position [1198, 0]
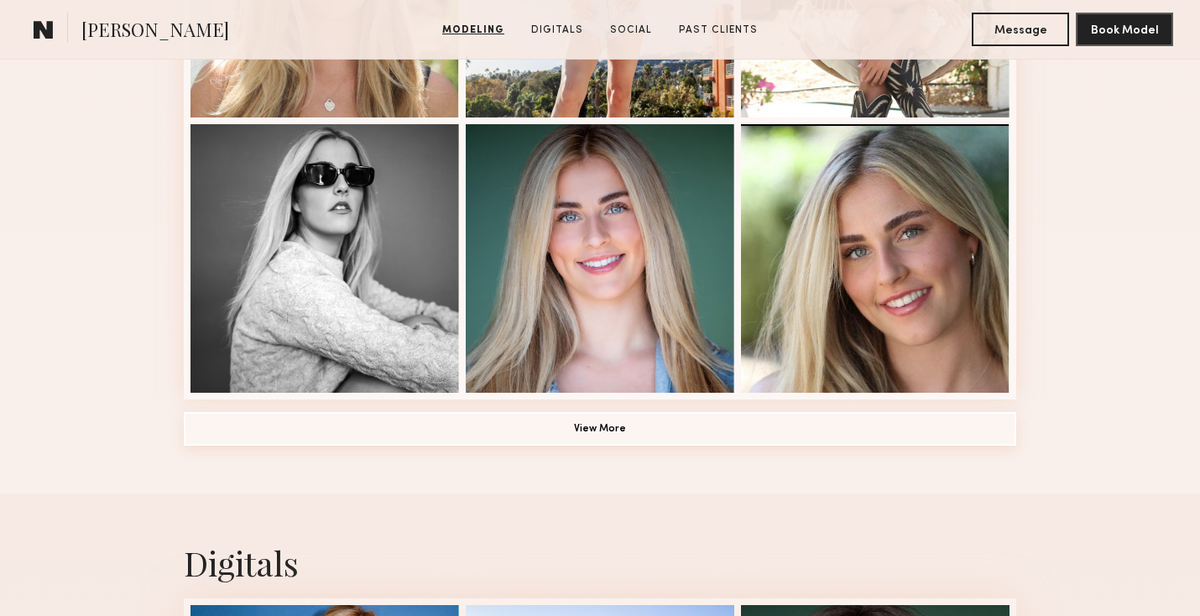
click at [838, 439] on button "View More" at bounding box center [600, 429] width 833 height 34
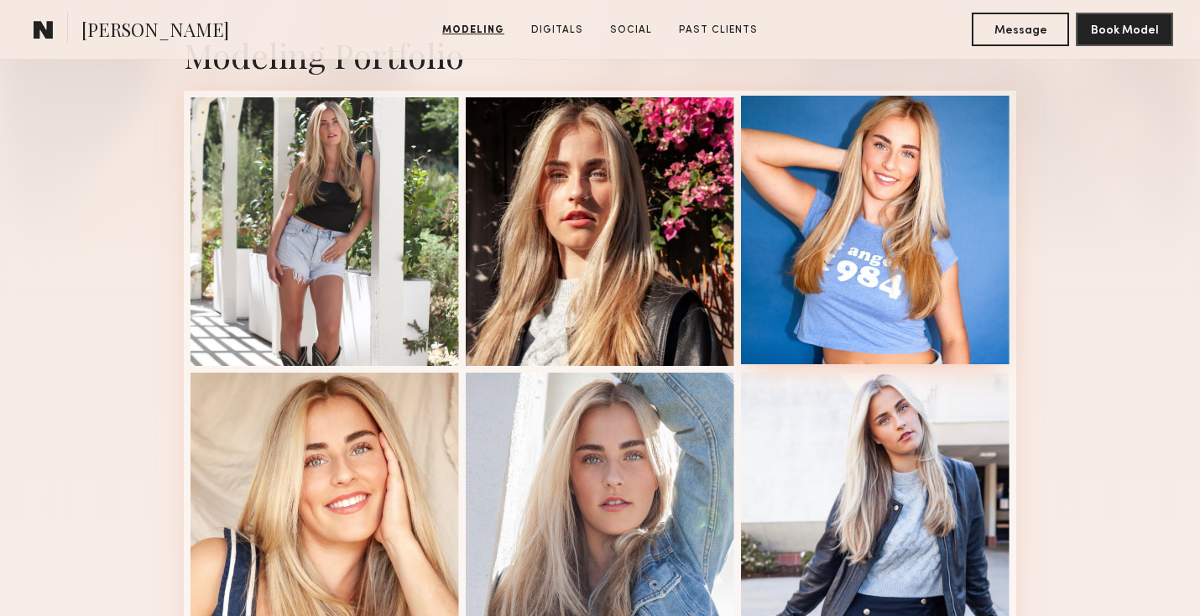
scroll to position [0, 0]
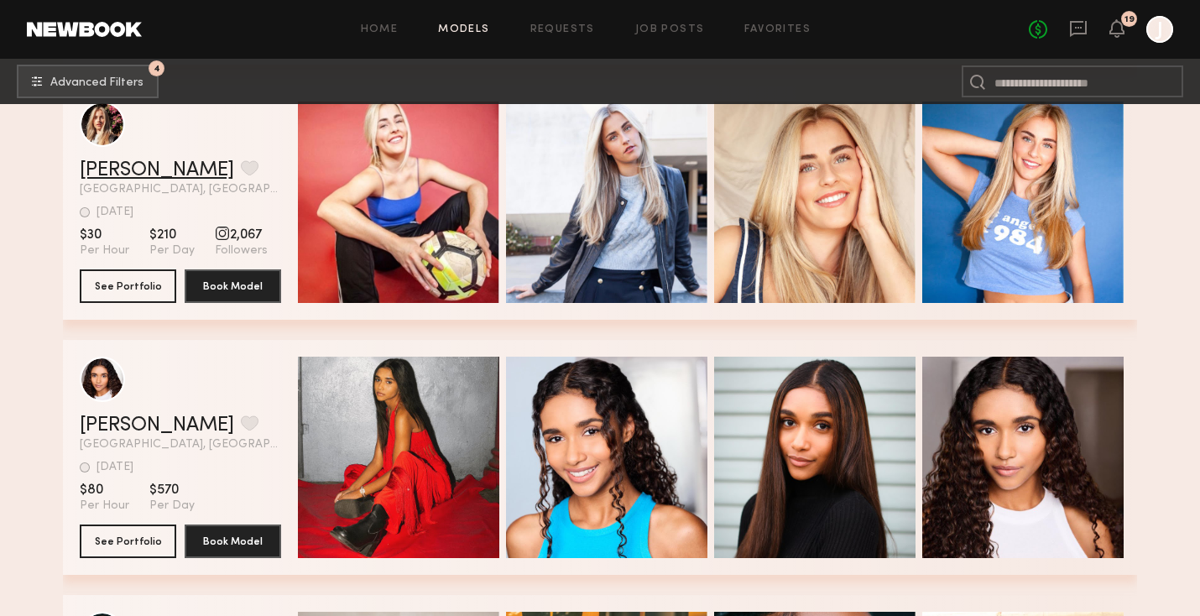
scroll to position [12414, 0]
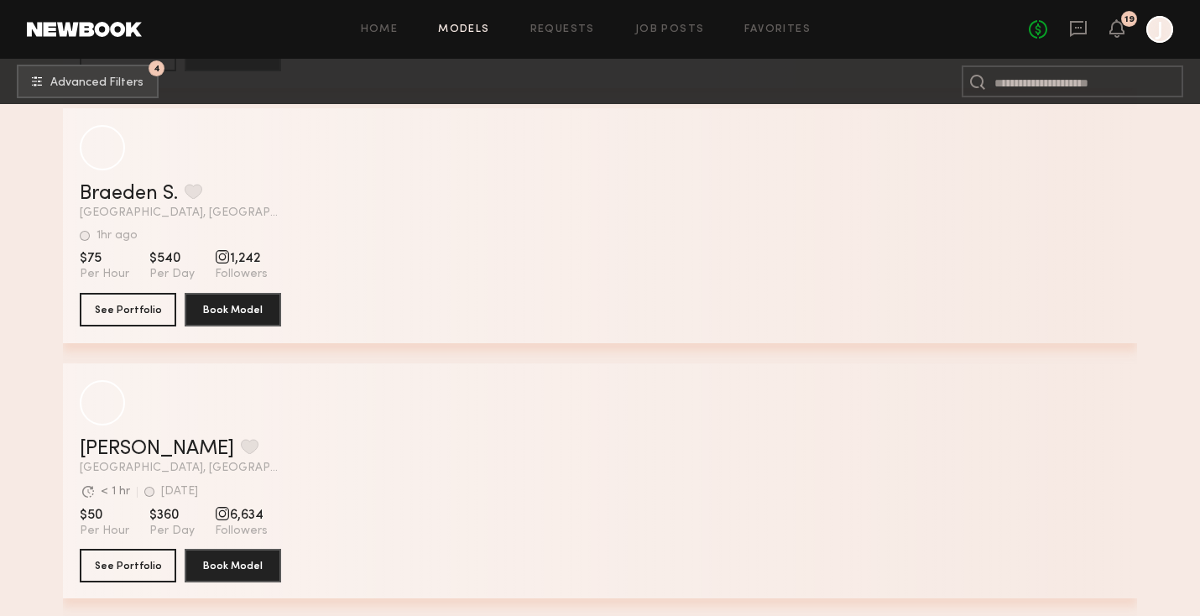
scroll to position [0, 0]
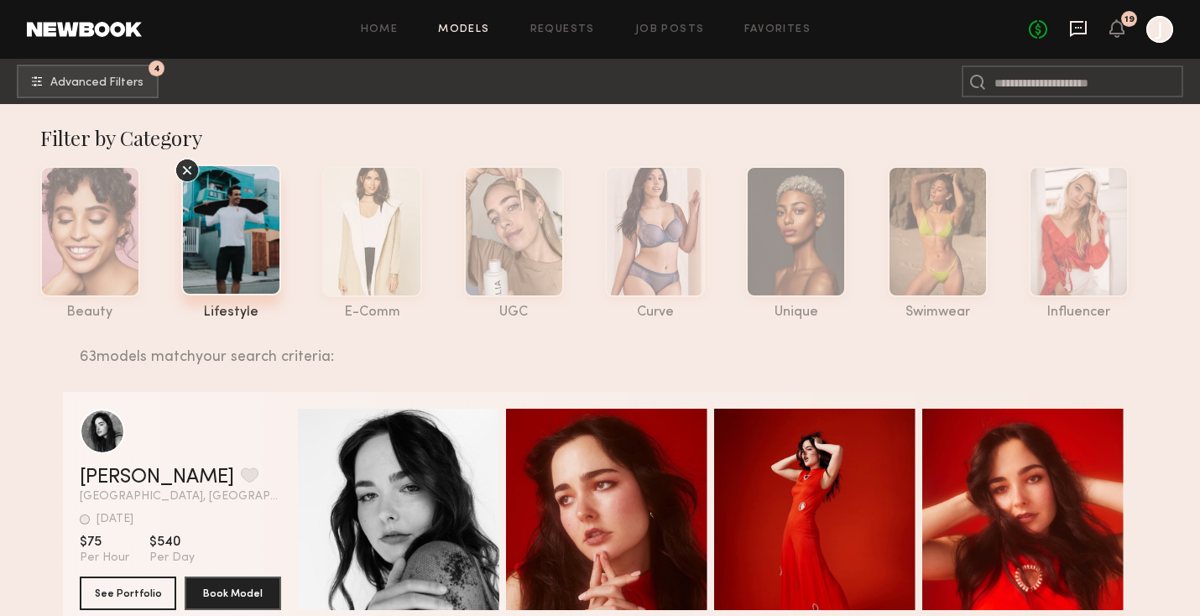
click at [1077, 28] on icon at bounding box center [1078, 28] width 7 height 2
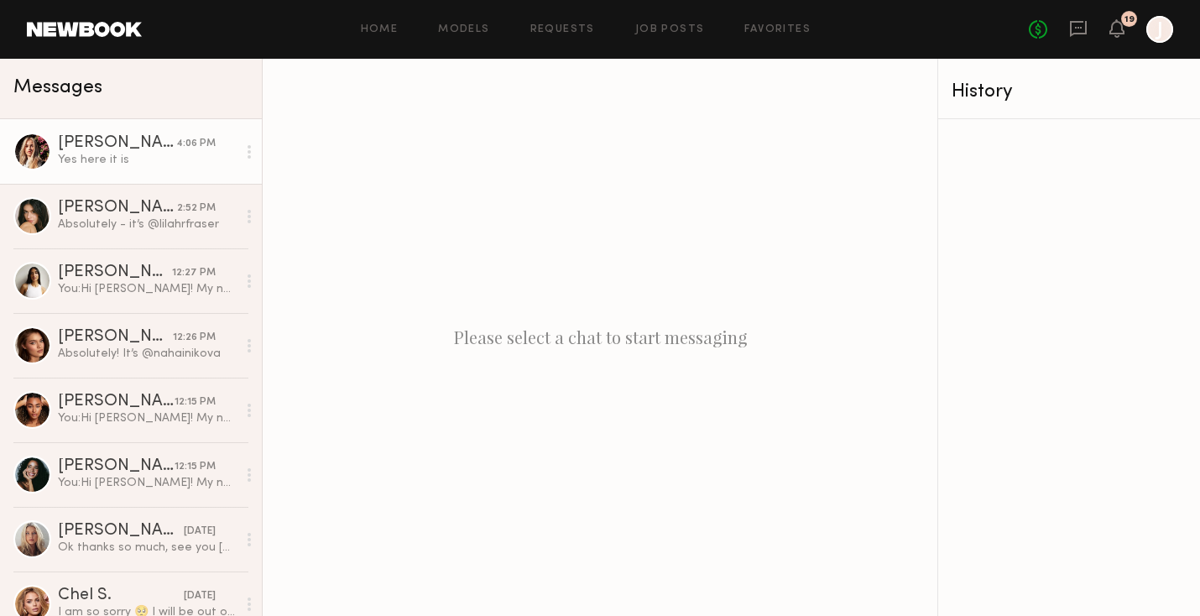
click at [138, 153] on div "Yes here it is" at bounding box center [147, 160] width 179 height 16
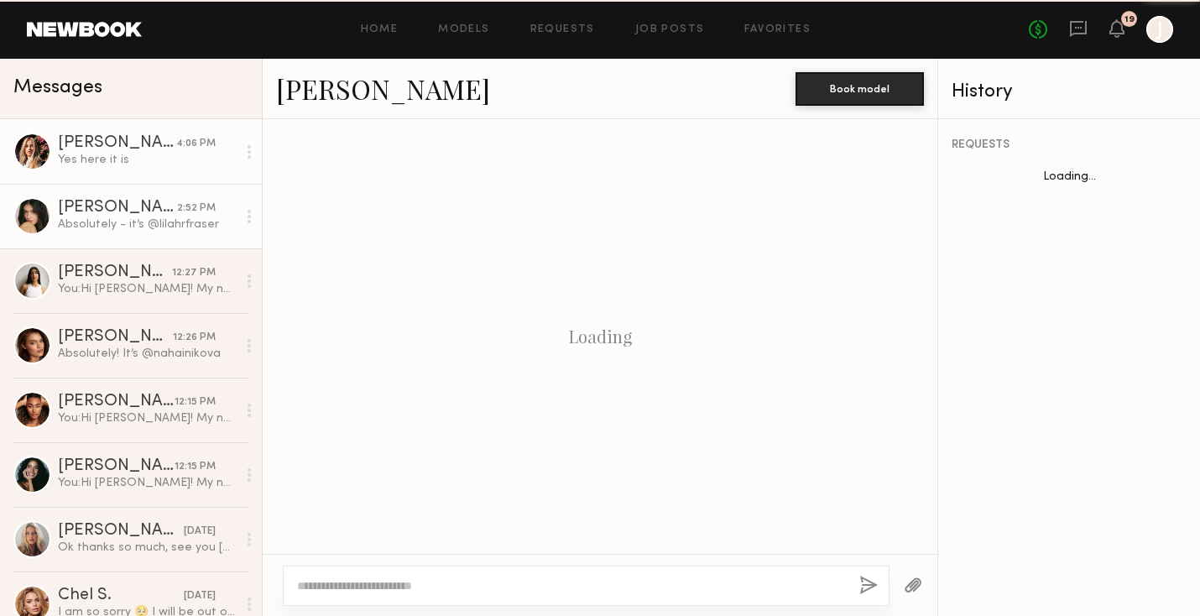
scroll to position [1068, 0]
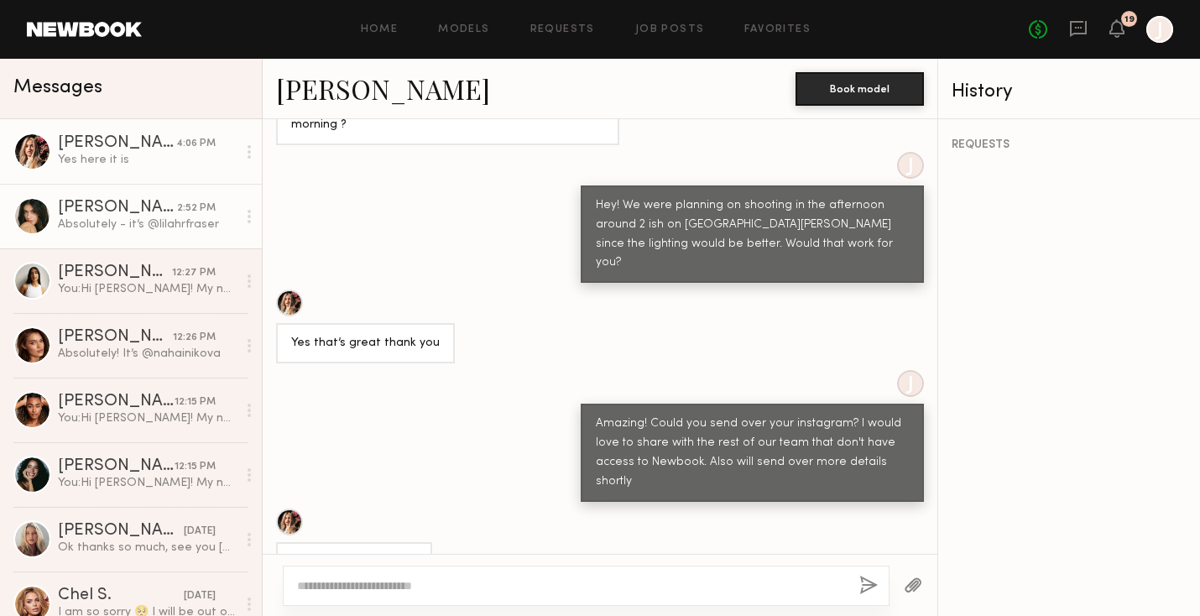
click at [123, 221] on div "Absolutely - it’s @lilahrfraser" at bounding box center [147, 225] width 179 height 16
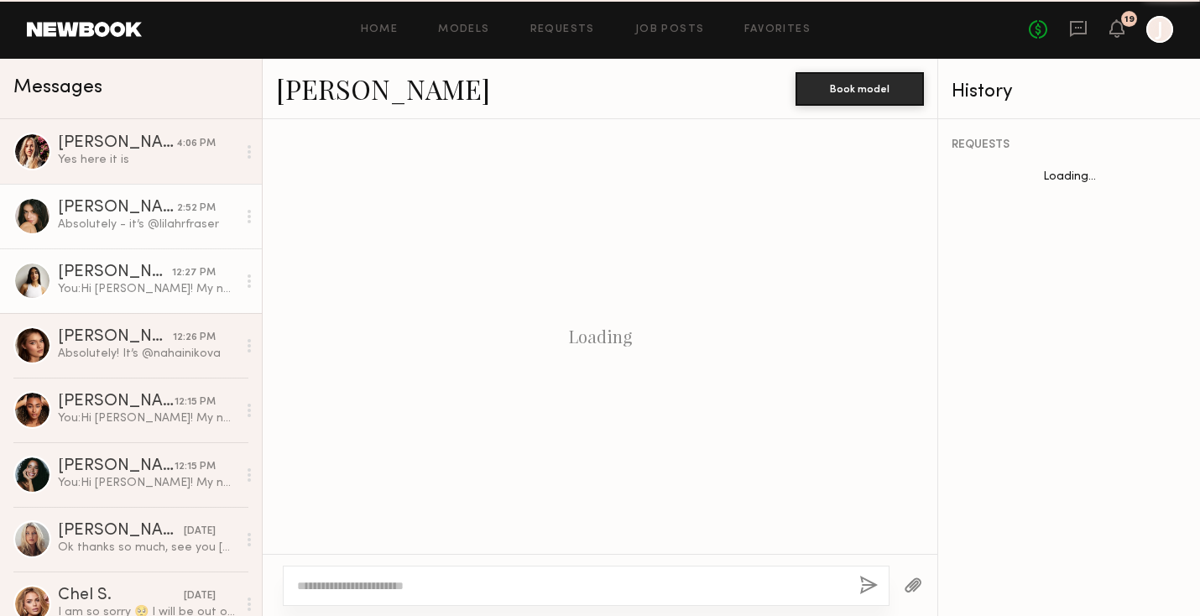
scroll to position [807, 0]
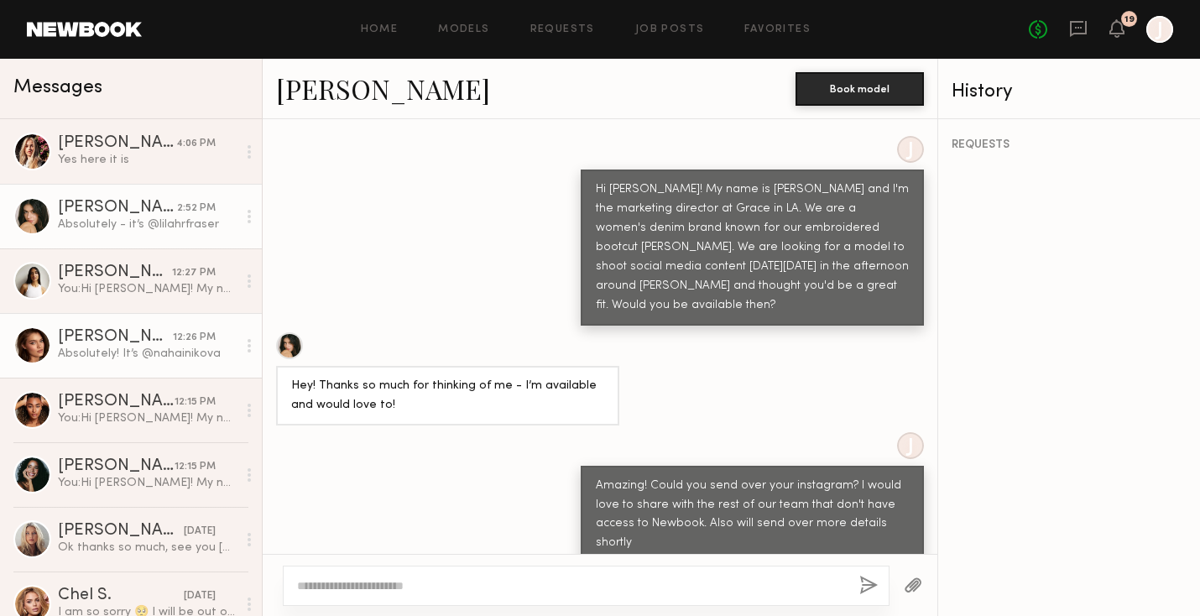
click at [140, 343] on div "Oleksandra K." at bounding box center [115, 337] width 115 height 17
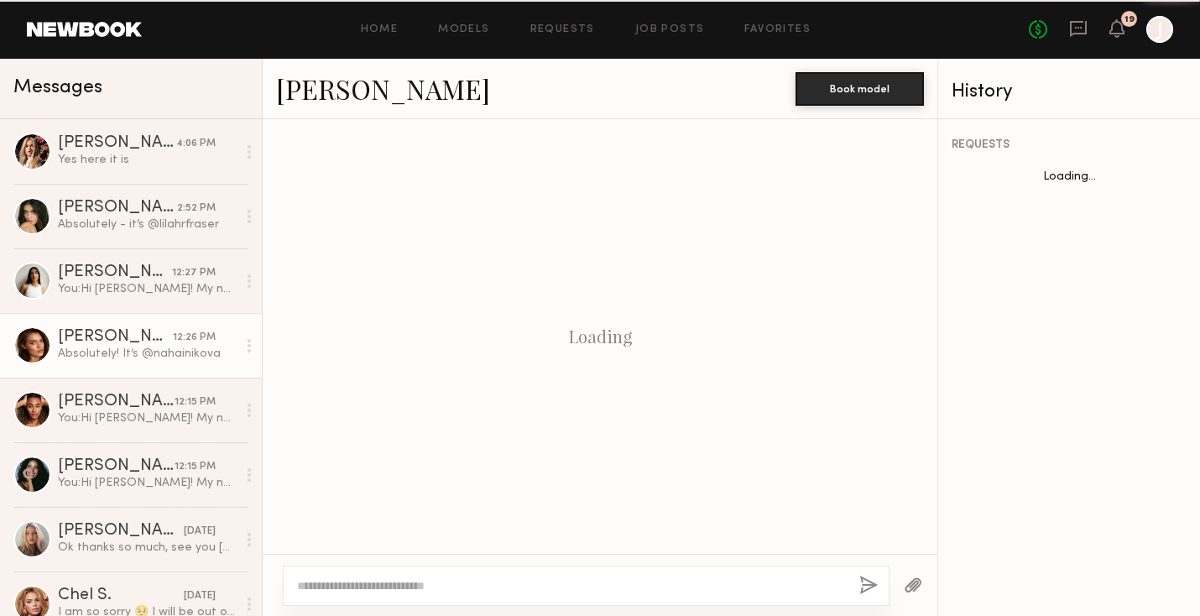
scroll to position [980, 0]
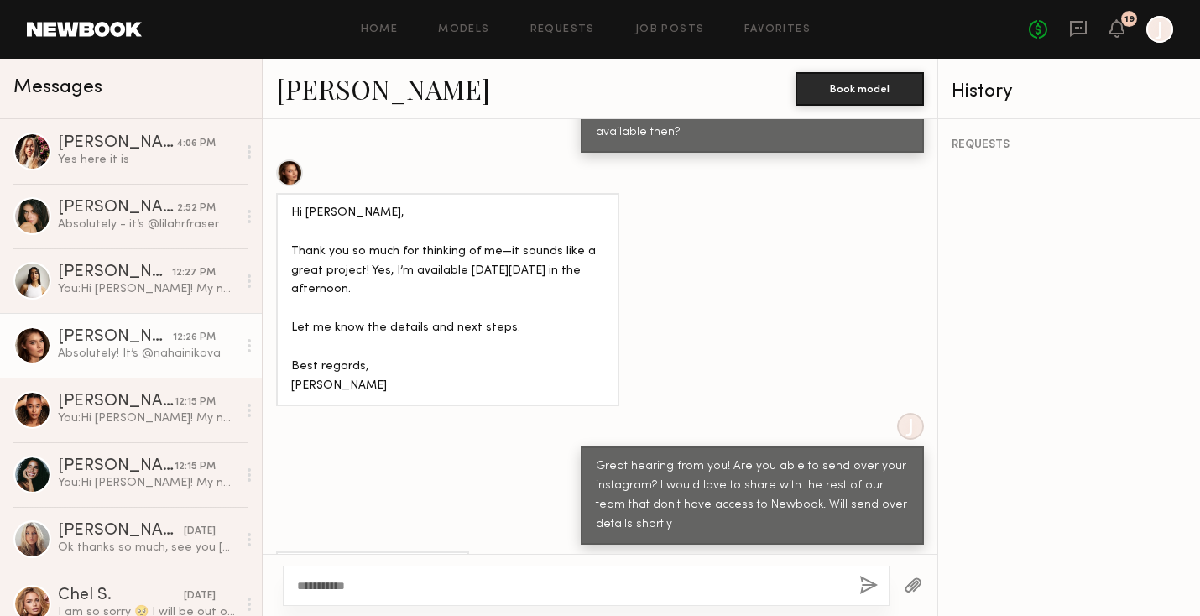
type textarea "**********"
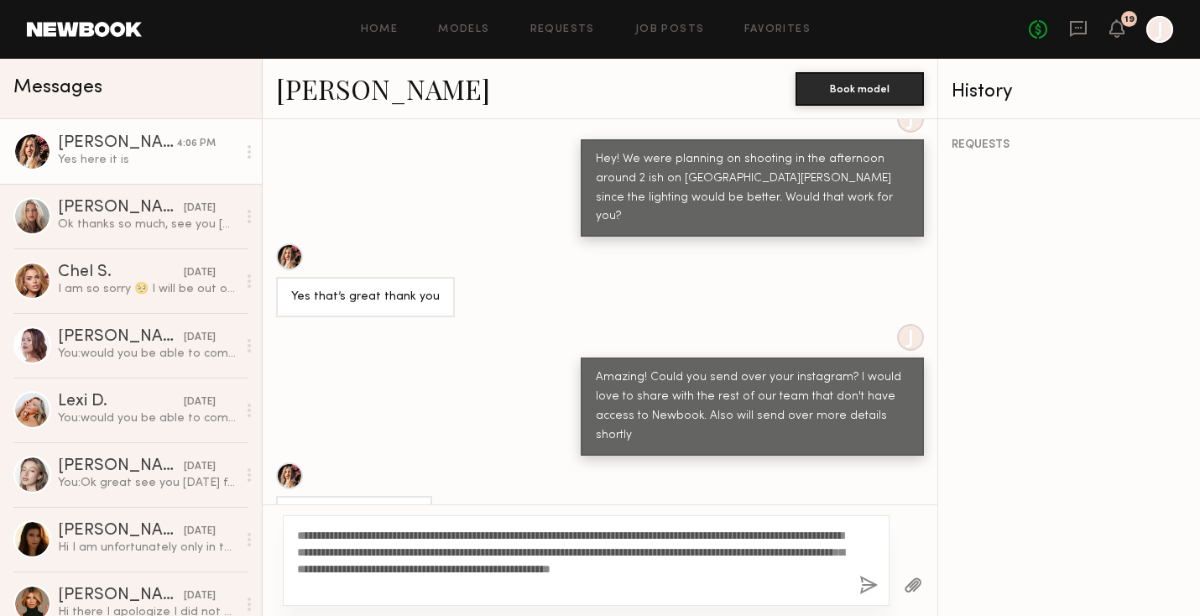
scroll to position [1245, 0]
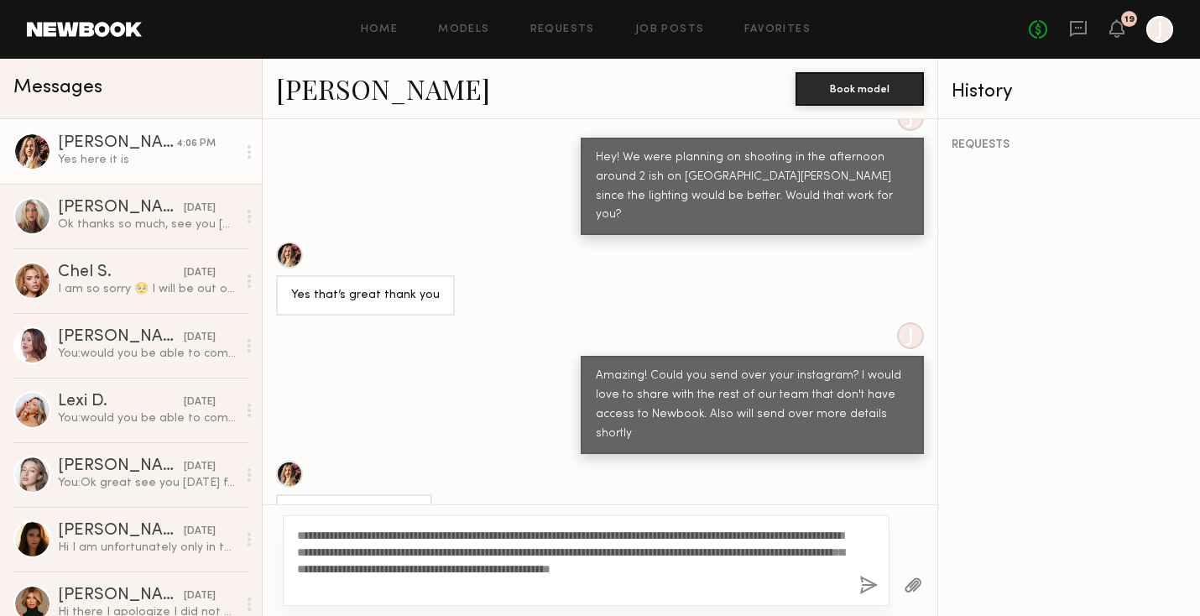
drag, startPoint x: 444, startPoint y: 585, endPoint x: 276, endPoint y: 526, distance: 177.8
click at [276, 526] on div "**********" at bounding box center [600, 560] width 675 height 112
type textarea "*"
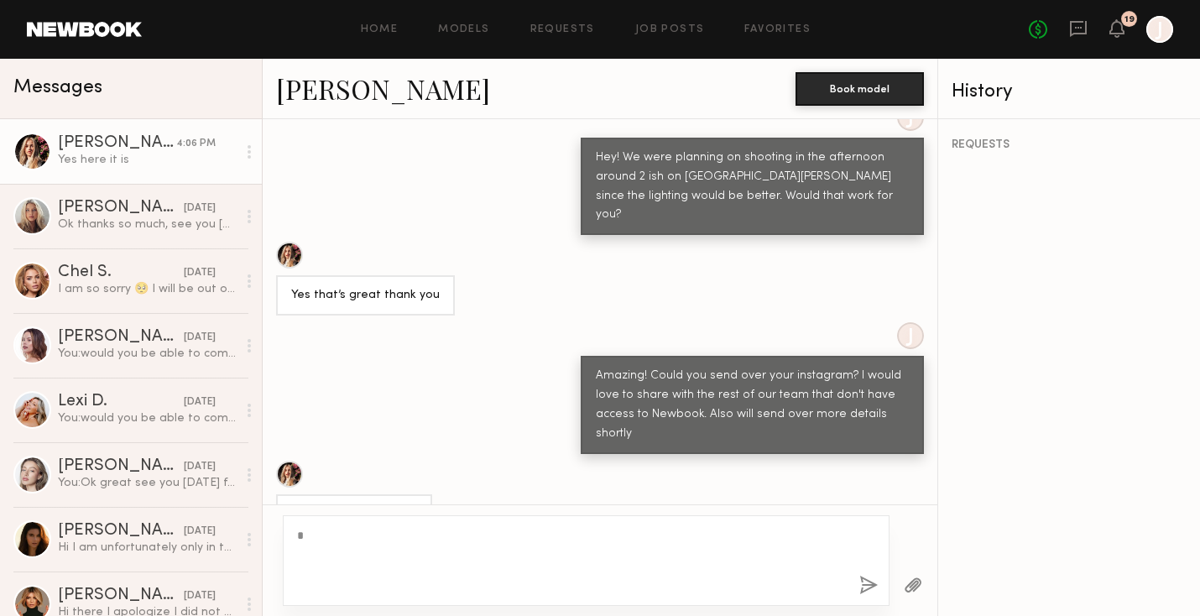
scroll to position [1196, 0]
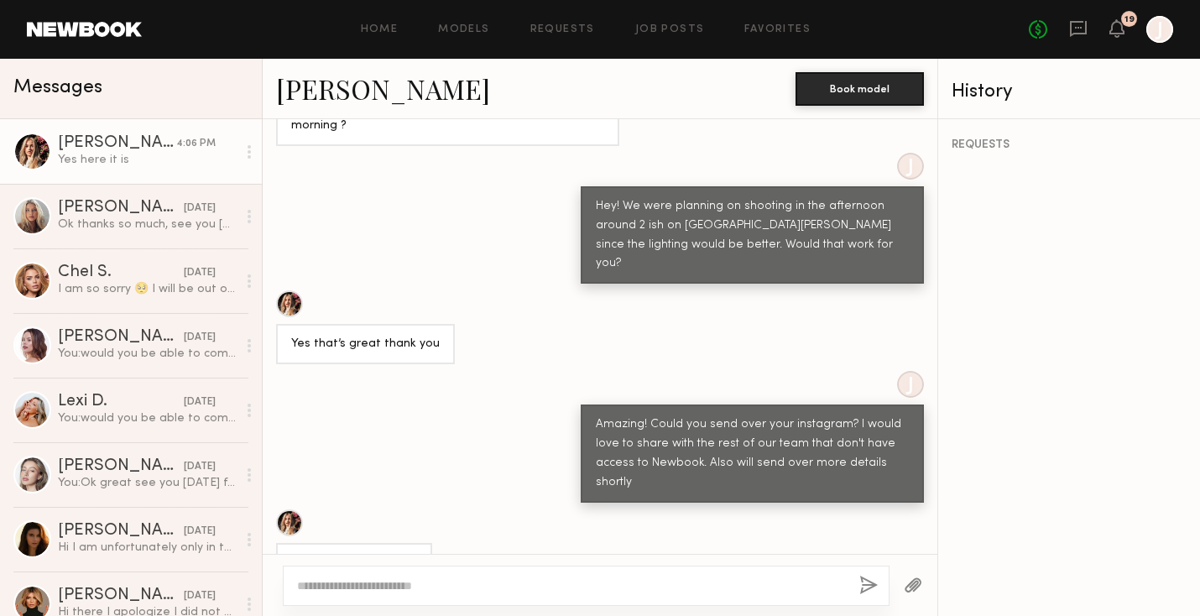
click at [681, 509] on div "https://www.instagram.com/natalie_spivey?igsh=NTc4MTIwNjQ2YQ%3D%3D&utm_source=qr" at bounding box center [600, 546] width 675 height 74
